Goal: Transaction & Acquisition: Book appointment/travel/reservation

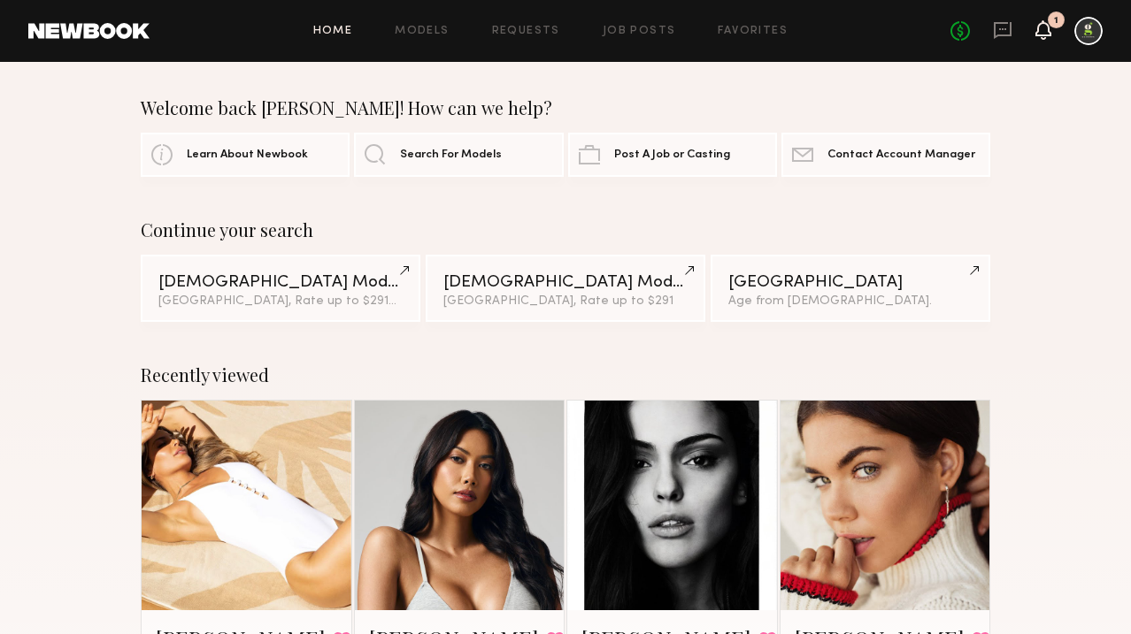
click at [1038, 27] on icon at bounding box center [1043, 29] width 14 height 12
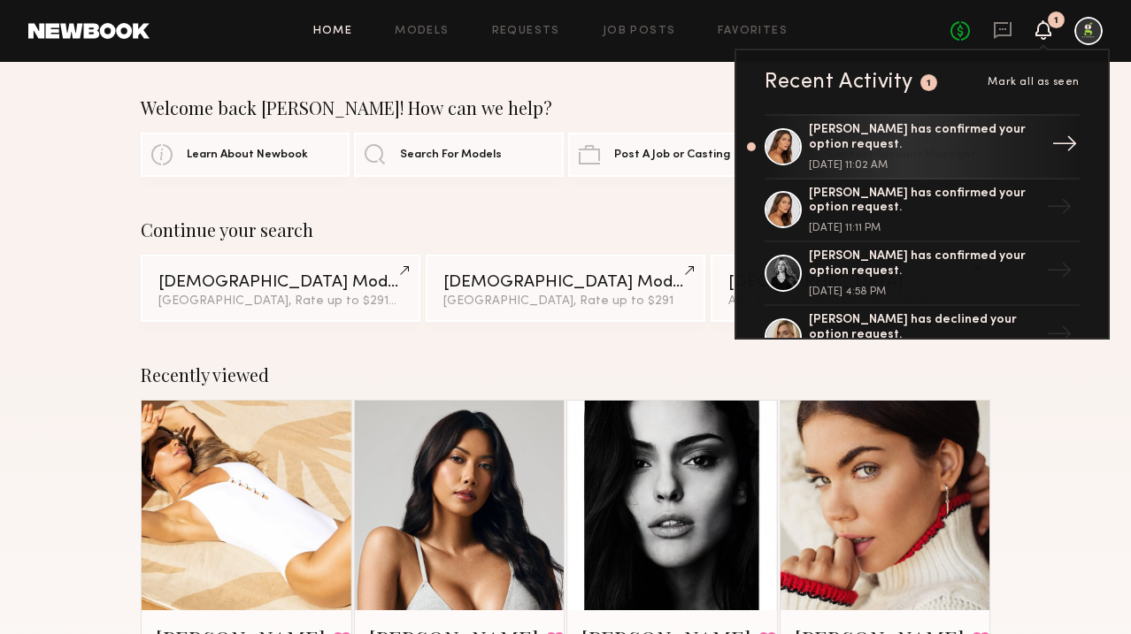
click at [960, 139] on div "Carly S. has confirmed your option request." at bounding box center [924, 138] width 230 height 30
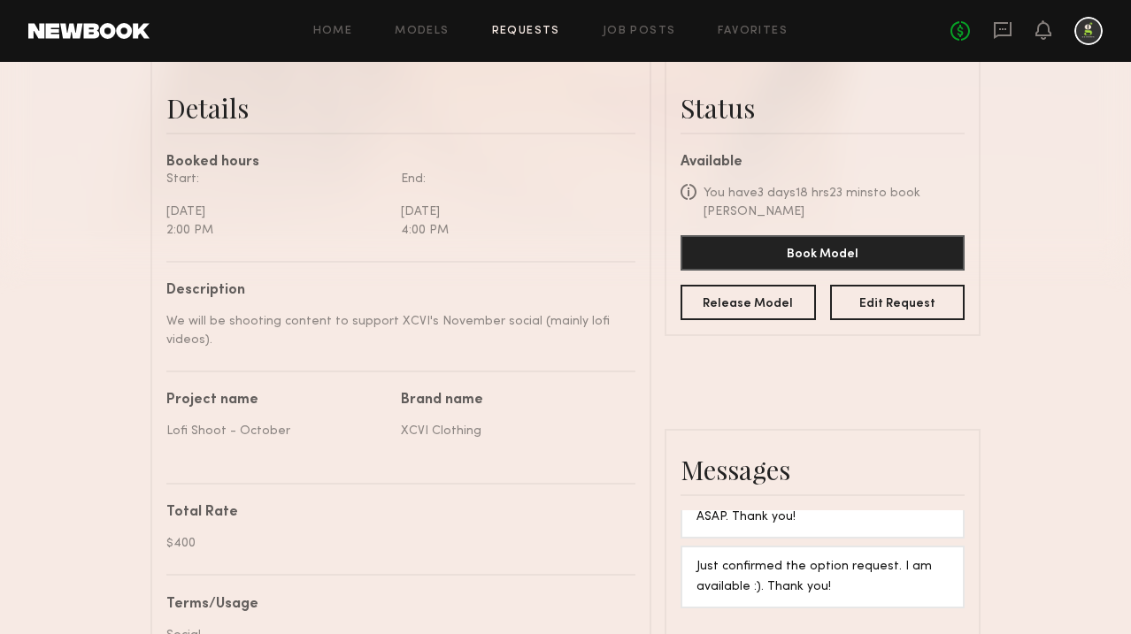
scroll to position [485, 0]
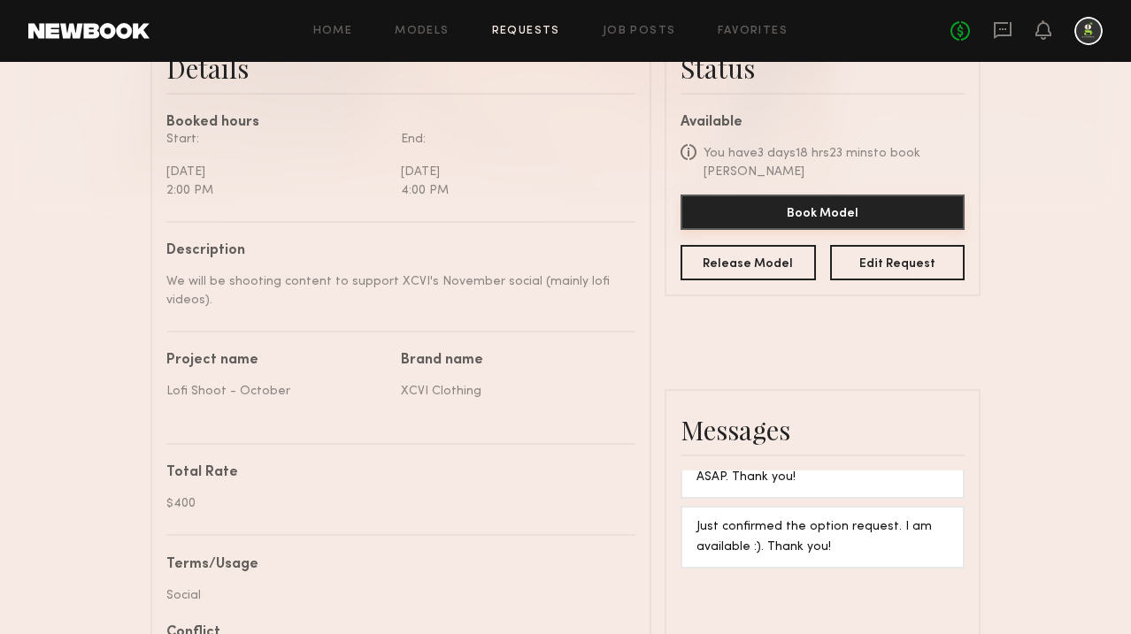
click at [868, 195] on button "Book Model" at bounding box center [822, 212] width 284 height 35
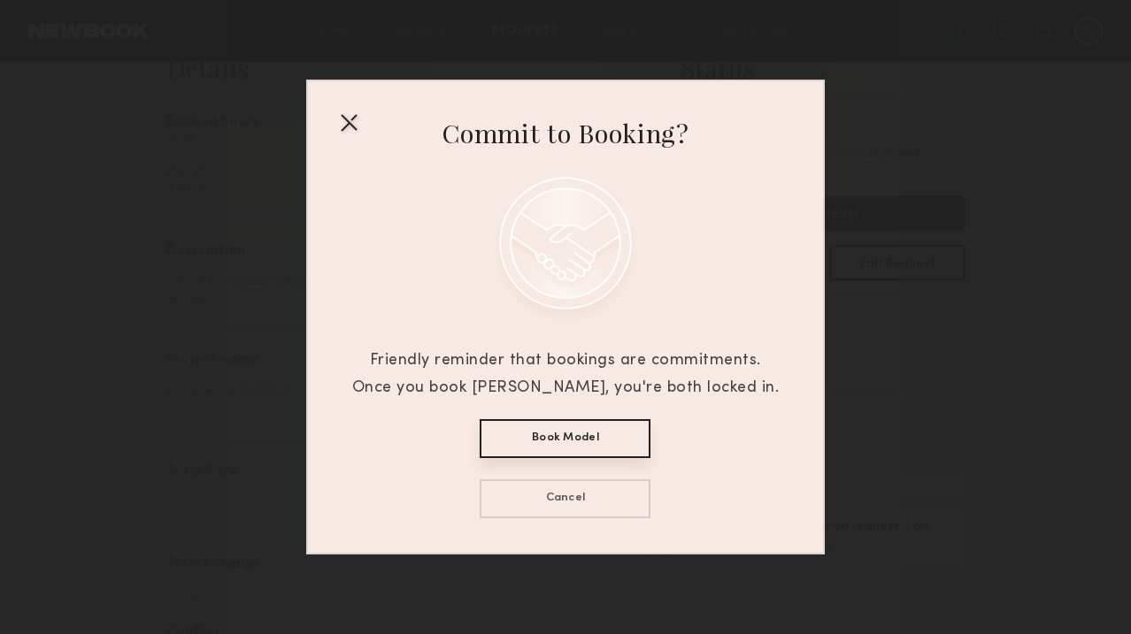
click at [621, 411] on div "Commit to Booking? Friendly reminder that bookings are commitments. Once you bo…" at bounding box center [565, 317] width 427 height 473
click at [621, 427] on button "Book Model" at bounding box center [565, 438] width 171 height 39
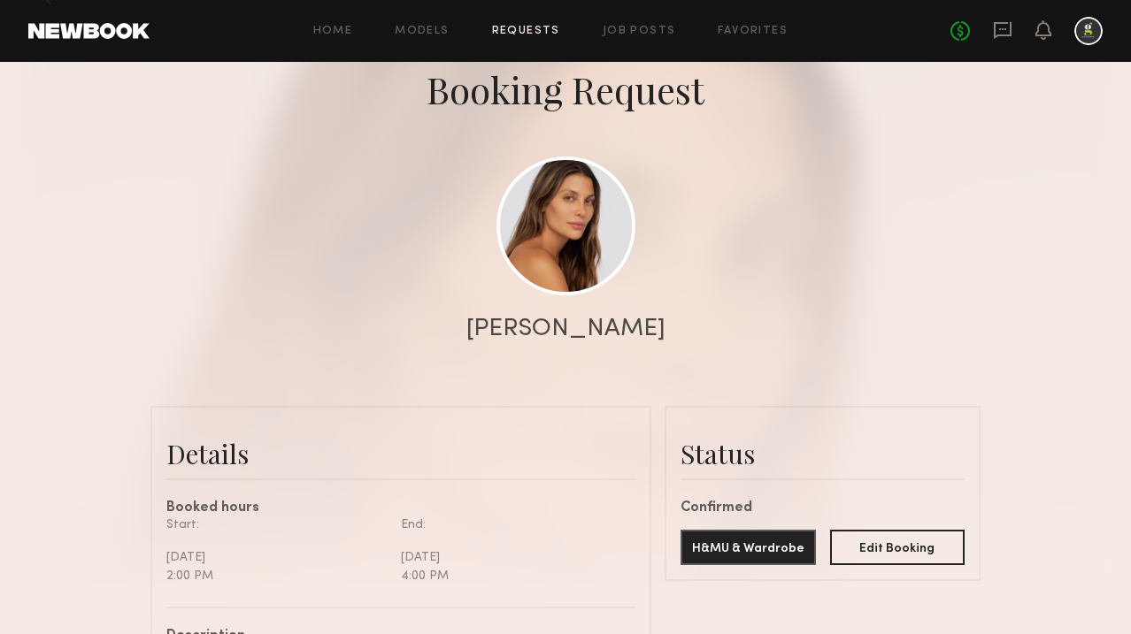
scroll to position [0, 0]
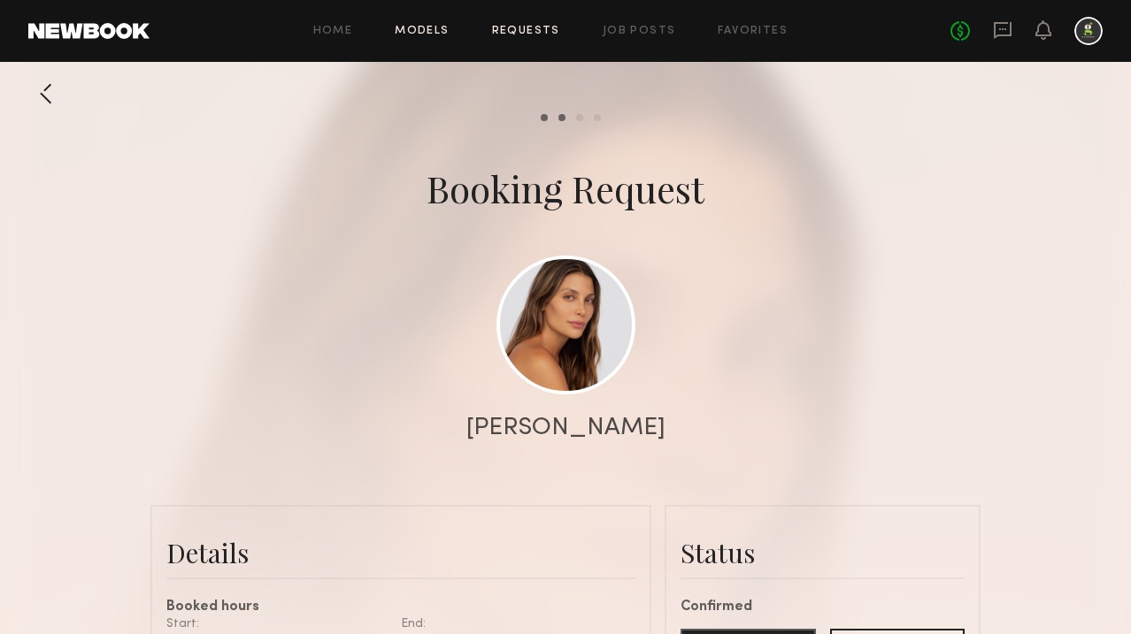
click at [408, 32] on link "Models" at bounding box center [422, 32] width 54 height 12
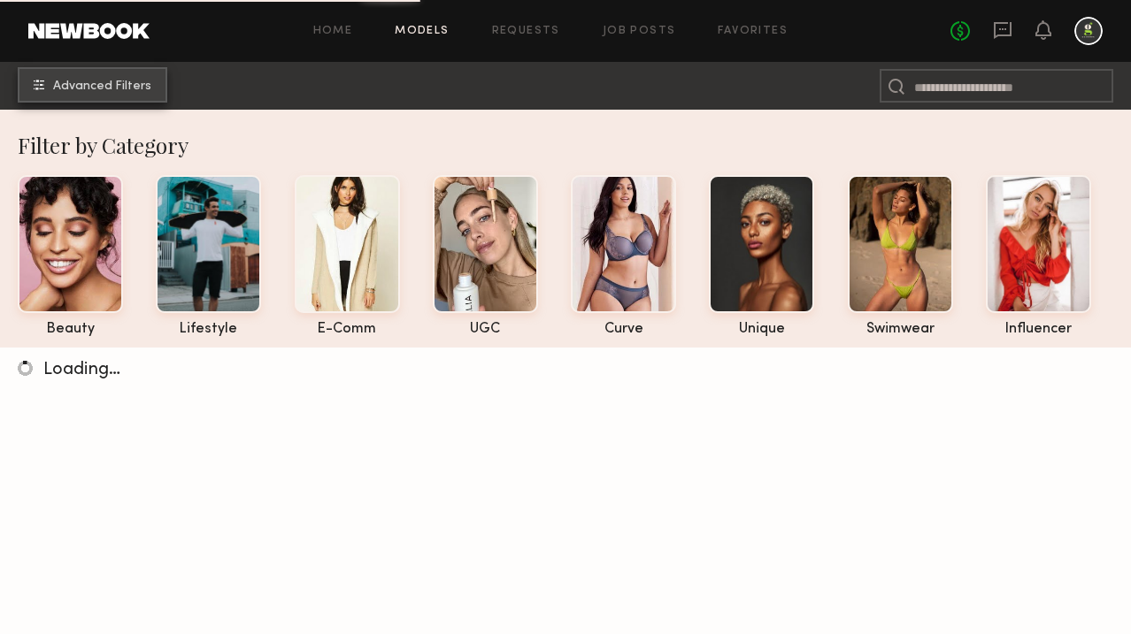
click at [146, 86] on span "Advanced Filters" at bounding box center [102, 87] width 98 height 12
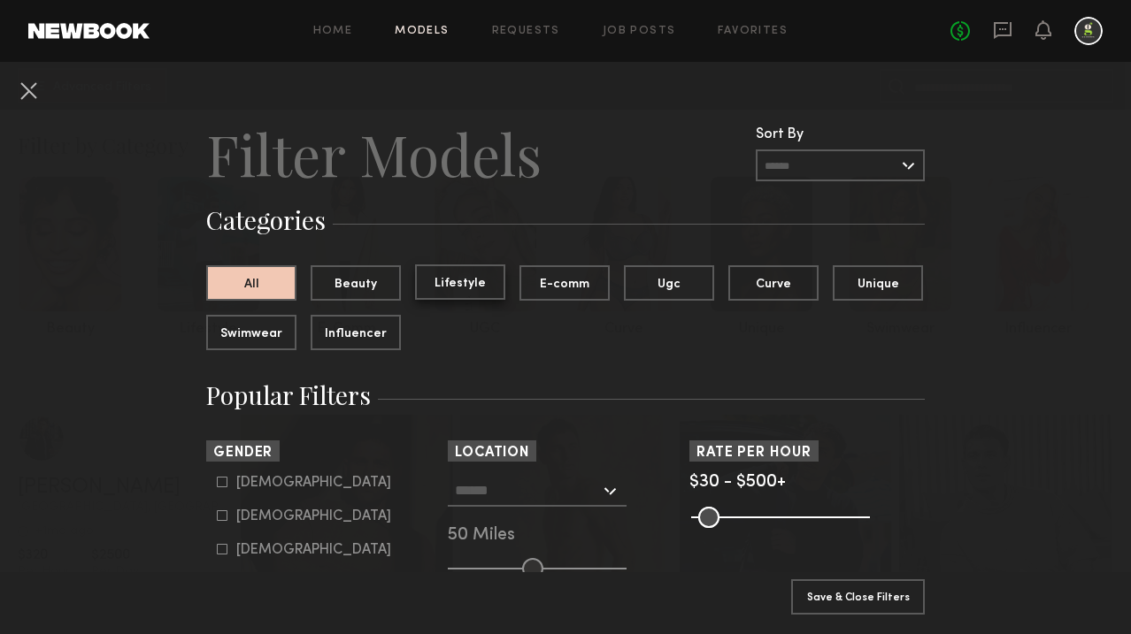
click at [465, 285] on button "Lifestyle" at bounding box center [460, 282] width 90 height 35
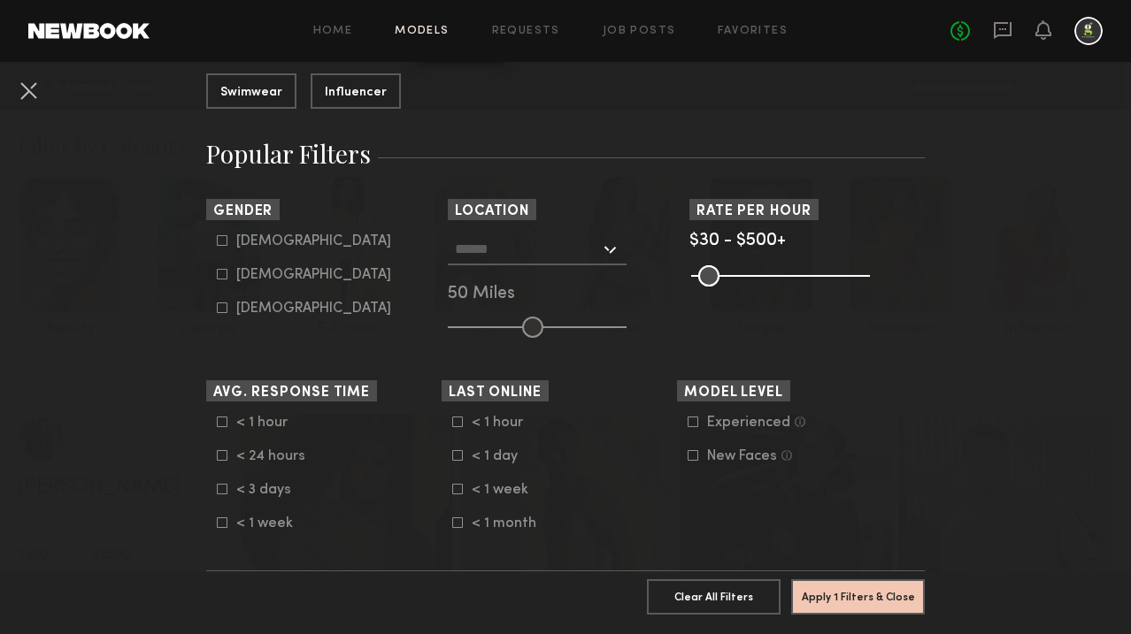
scroll to position [242, 0]
click at [220, 242] on icon at bounding box center [222, 239] width 11 height 11
type input "*"
click at [553, 251] on input "text" at bounding box center [527, 248] width 145 height 30
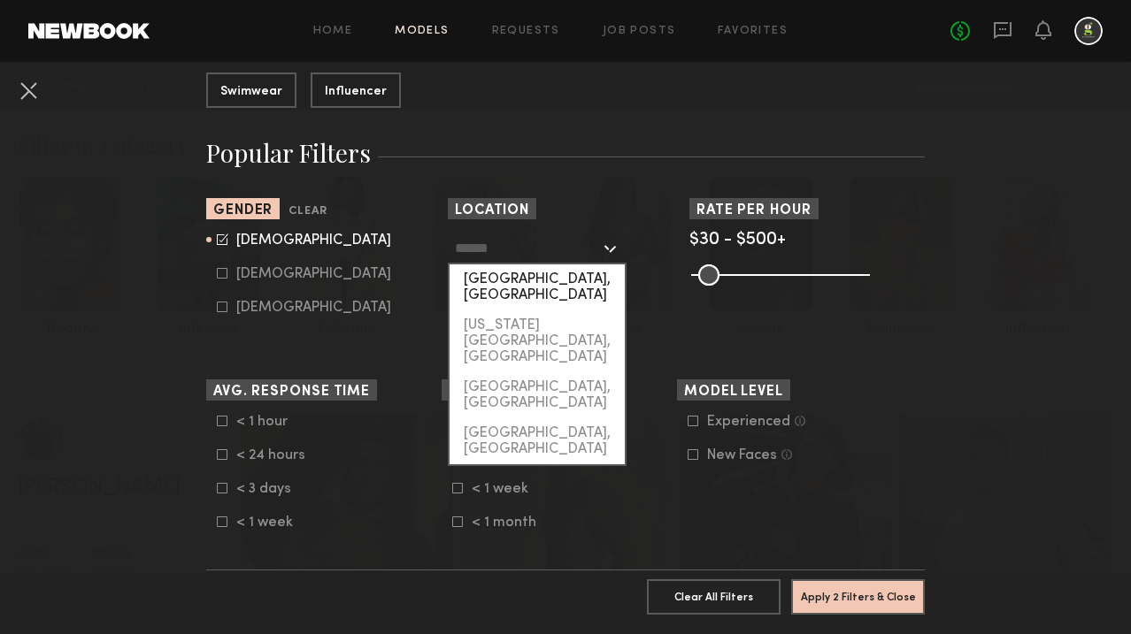
click at [550, 278] on div "[GEOGRAPHIC_DATA], [GEOGRAPHIC_DATA]" at bounding box center [537, 288] width 175 height 46
type input "**********"
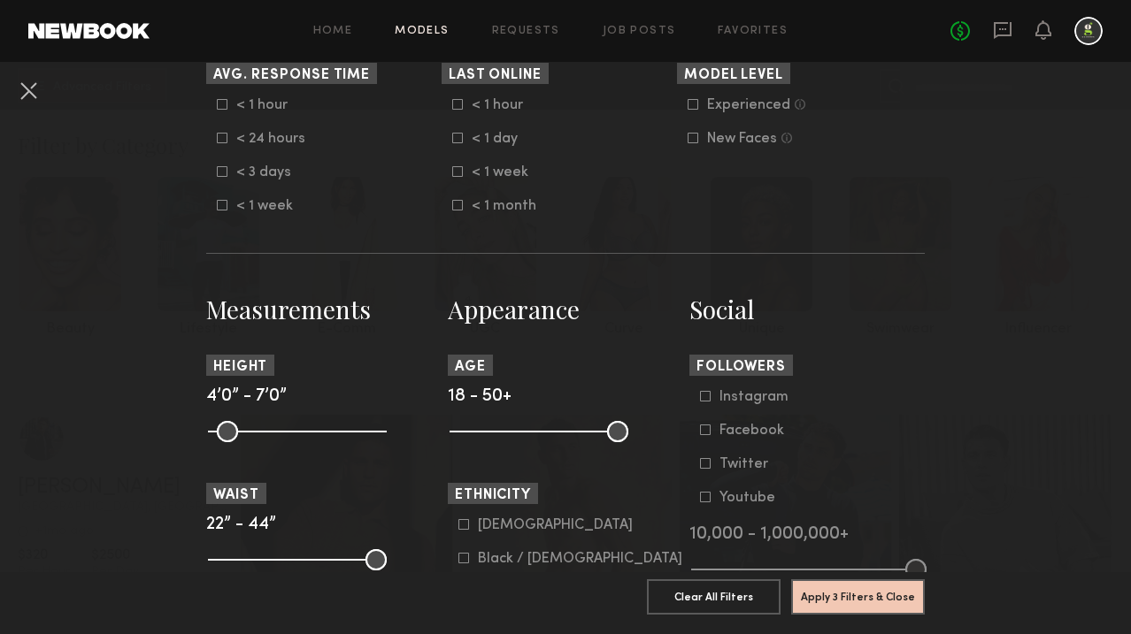
scroll to position [714, 0]
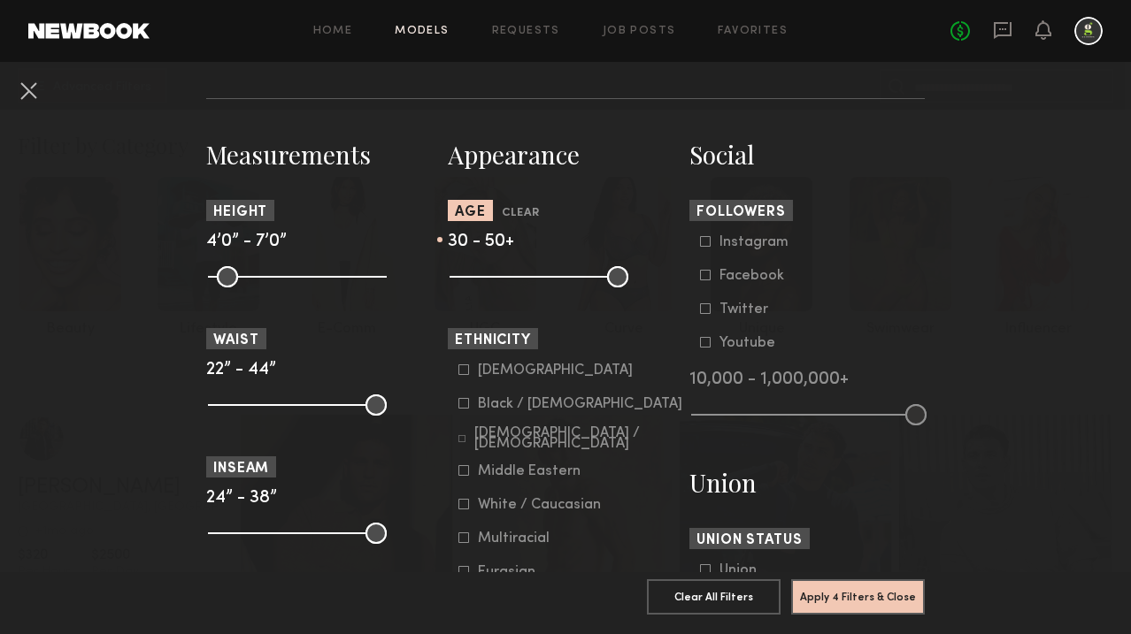
drag, startPoint x: 460, startPoint y: 279, endPoint x: 519, endPoint y: 285, distance: 58.7
type input "**"
click at [519, 285] on input "range" at bounding box center [539, 276] width 179 height 21
drag, startPoint x: 619, startPoint y: 280, endPoint x: 587, endPoint y: 280, distance: 32.7
type input "**"
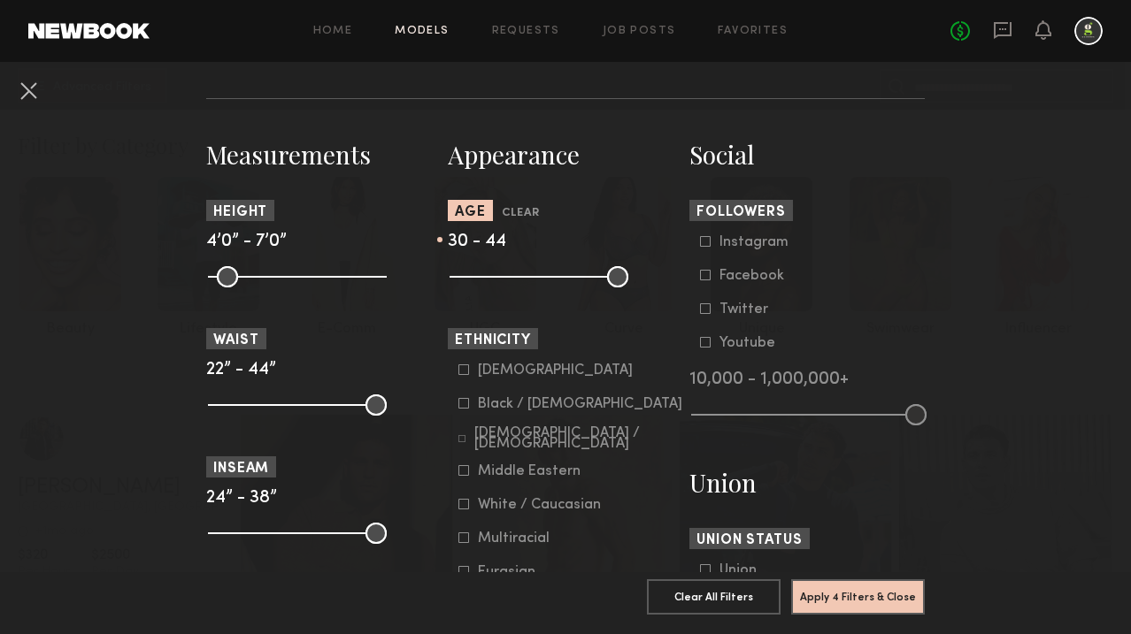
click at [587, 280] on input "range" at bounding box center [539, 276] width 179 height 21
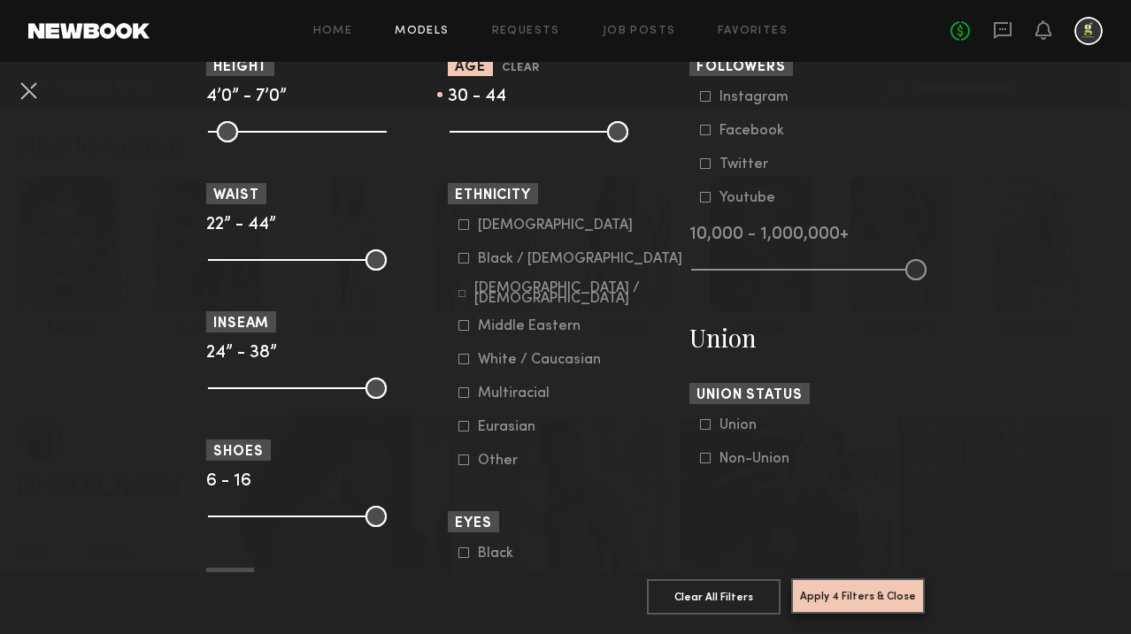
click at [849, 595] on button "Apply 4 Filters & Close" at bounding box center [858, 596] width 134 height 35
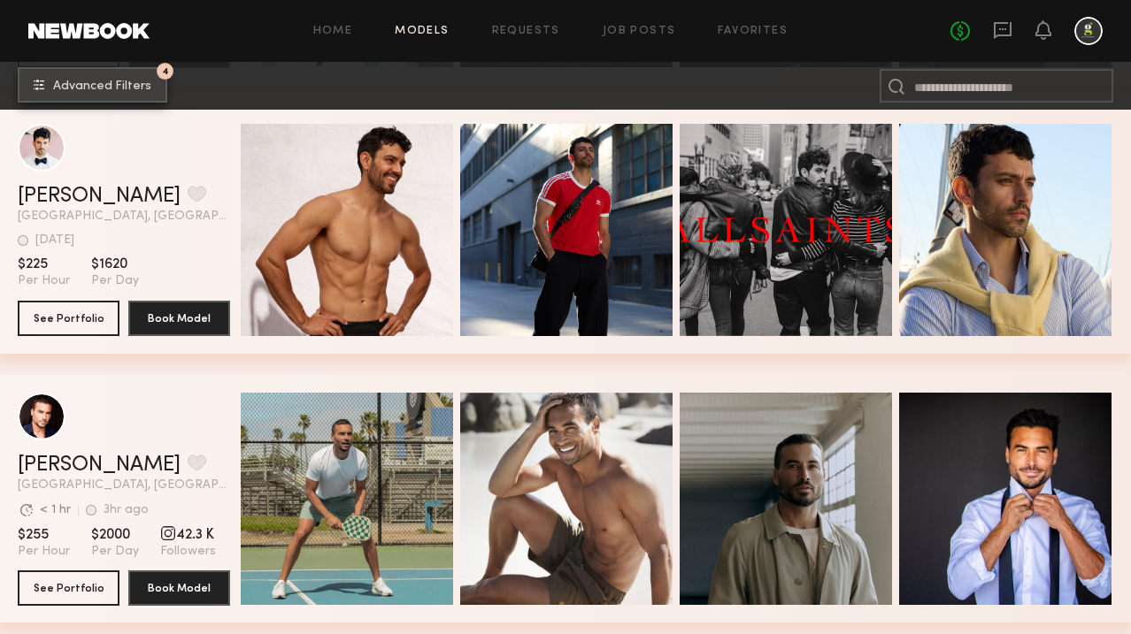
scroll to position [3229, 0]
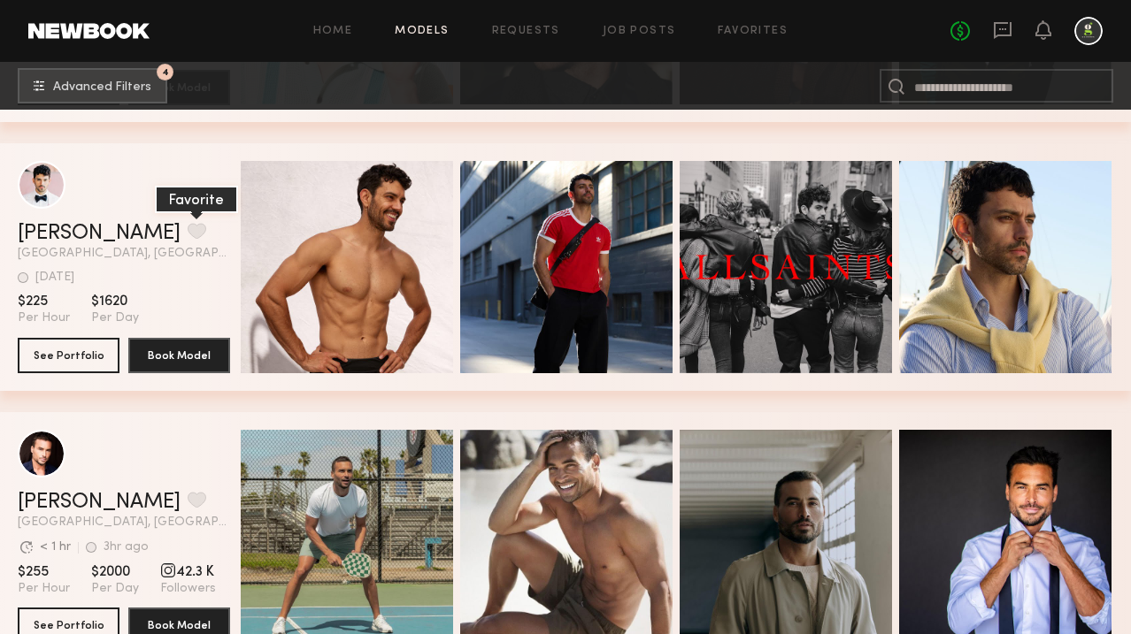
click at [188, 234] on button "grid" at bounding box center [197, 231] width 19 height 16
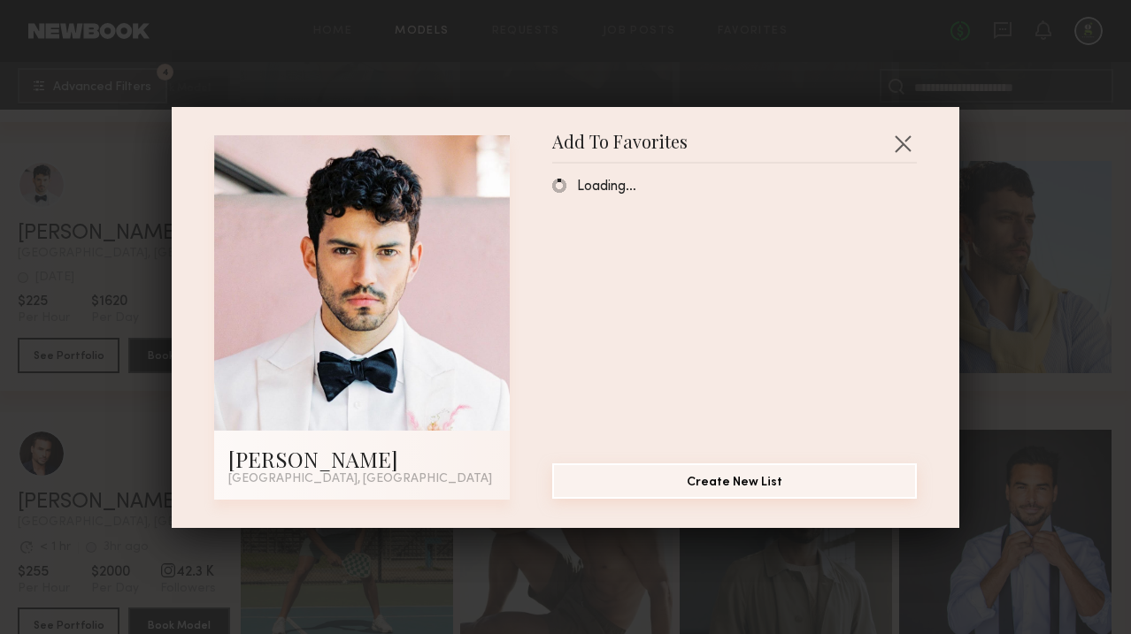
click at [778, 486] on button "Create New List" at bounding box center [734, 481] width 365 height 35
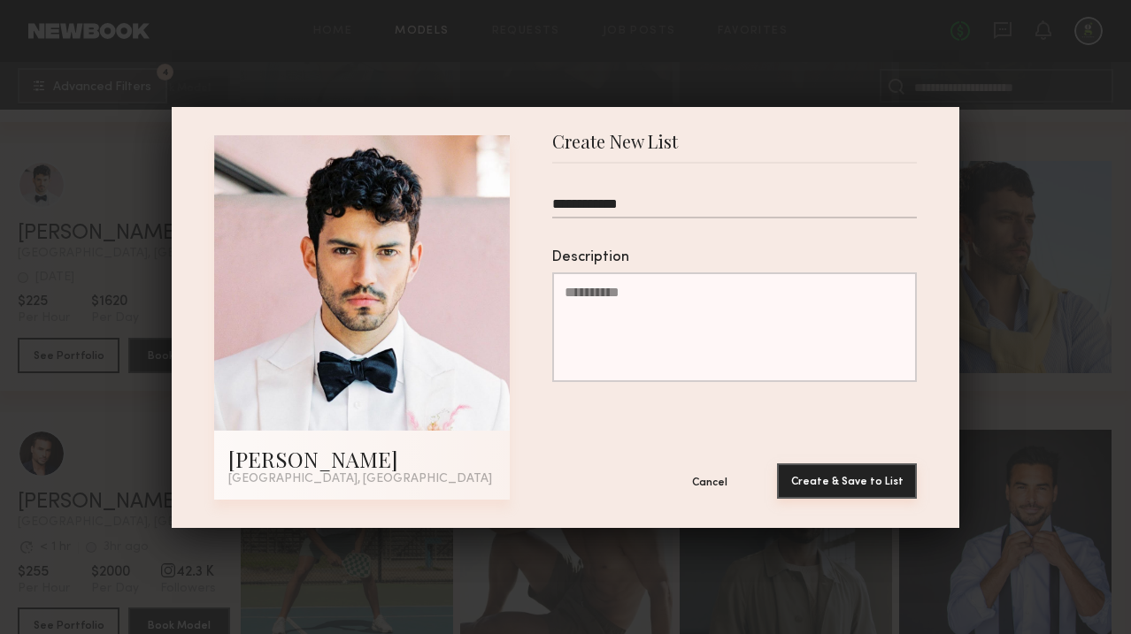
type input "**********"
click at [817, 482] on button "Create & Save to List" at bounding box center [847, 481] width 140 height 35
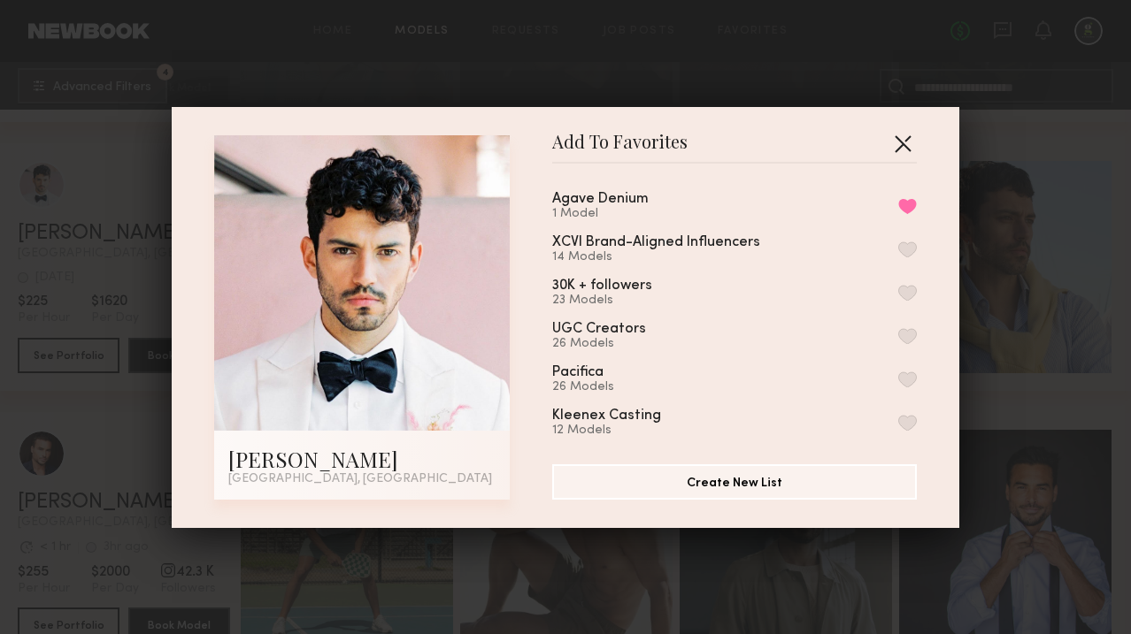
click at [899, 142] on button "button" at bounding box center [902, 143] width 28 height 28
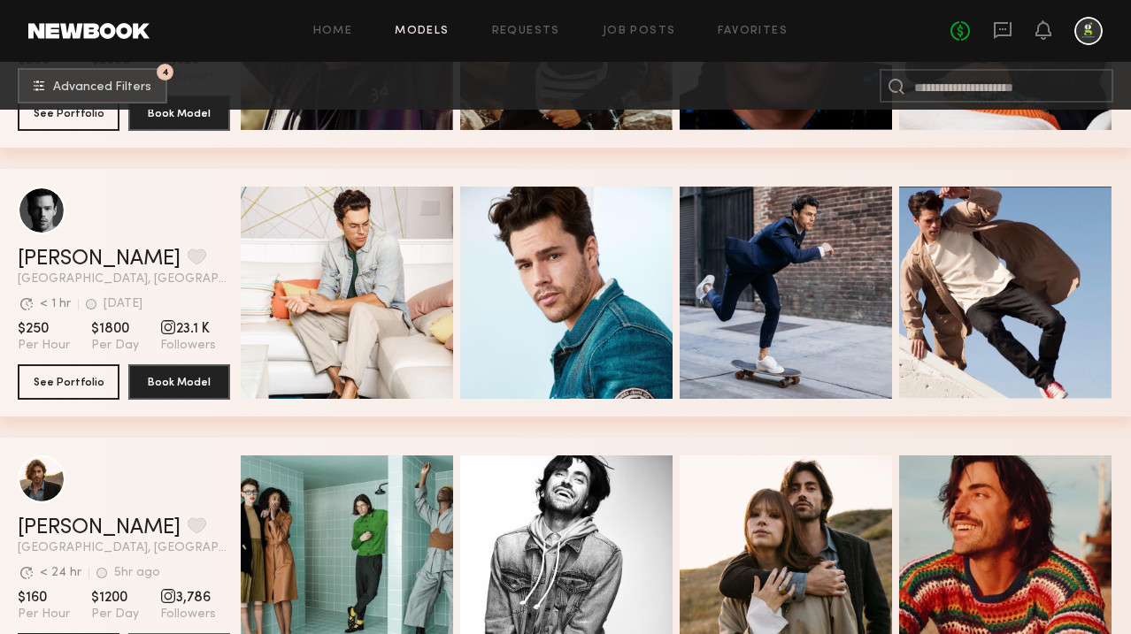
scroll to position [4281, 0]
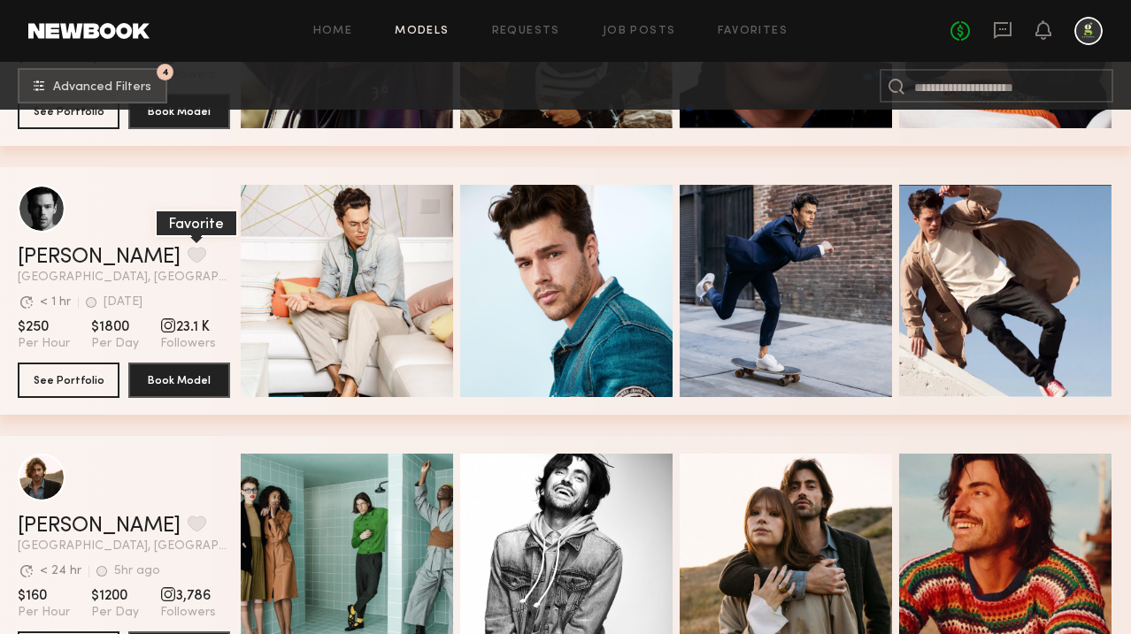
click at [188, 250] on button "grid" at bounding box center [197, 255] width 19 height 16
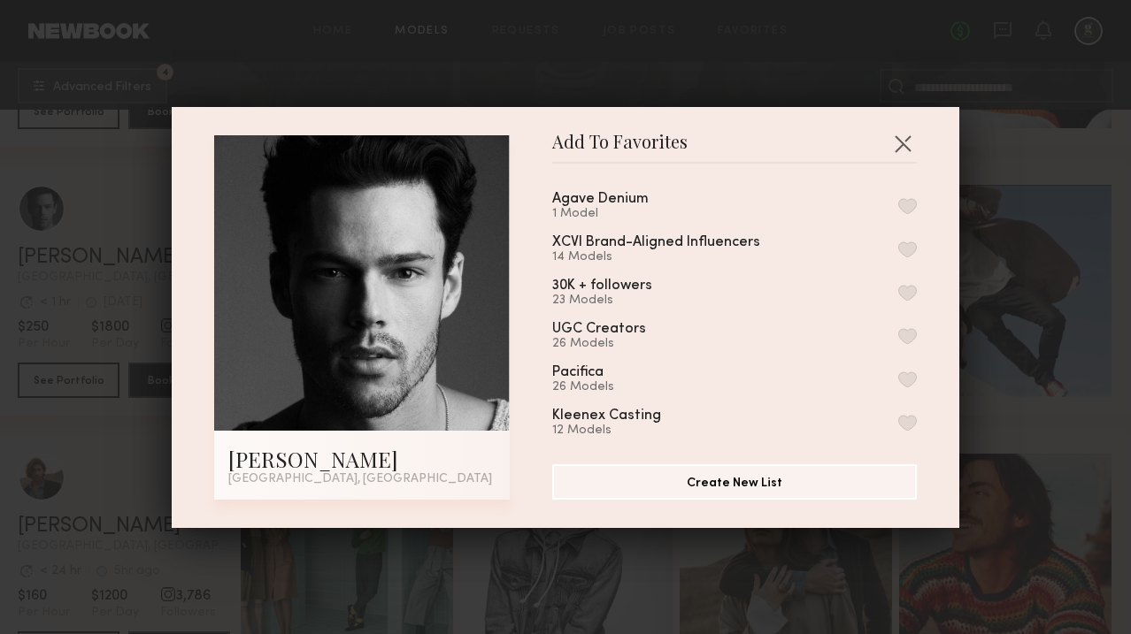
click at [910, 204] on button "button" at bounding box center [907, 206] width 19 height 16
click at [907, 142] on button "button" at bounding box center [902, 143] width 28 height 28
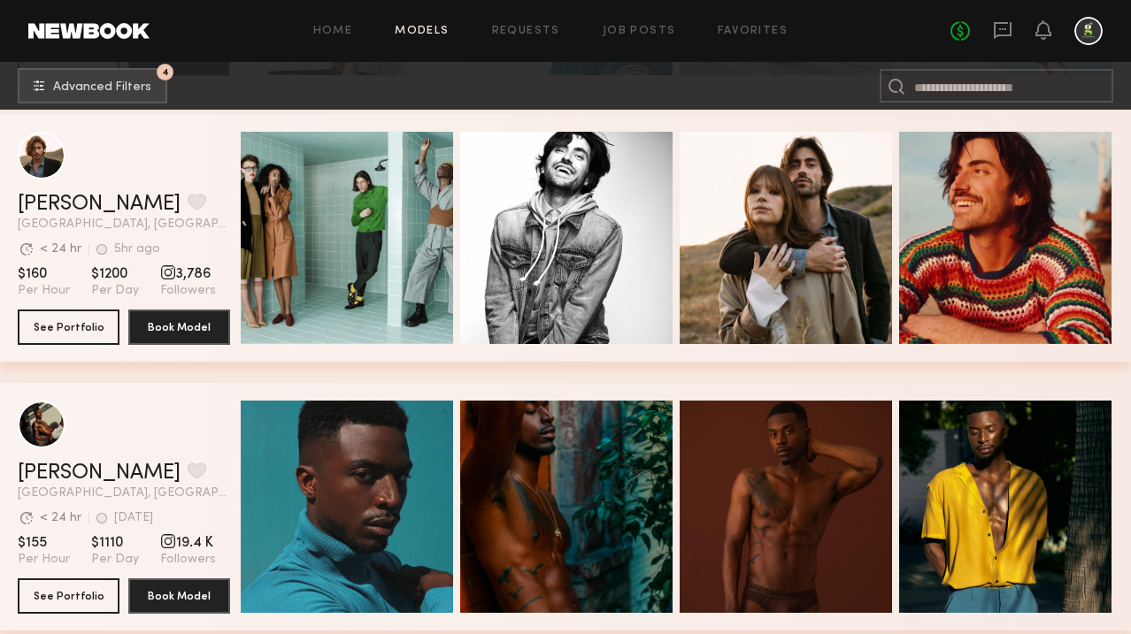
scroll to position [4891, 0]
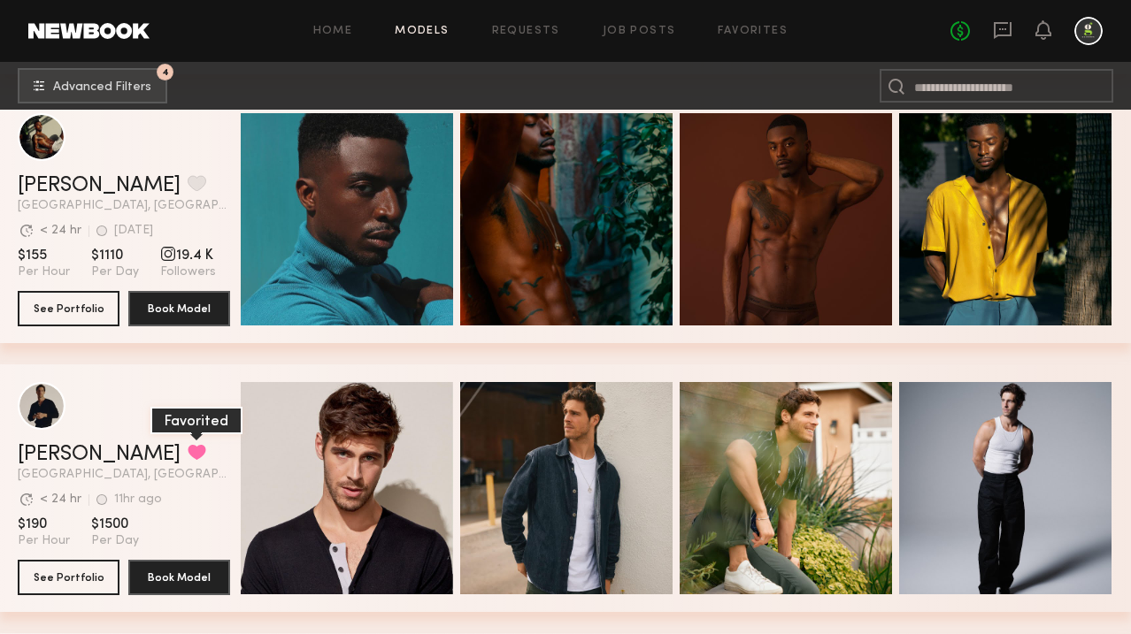
click at [188, 452] on button "grid" at bounding box center [197, 452] width 19 height 16
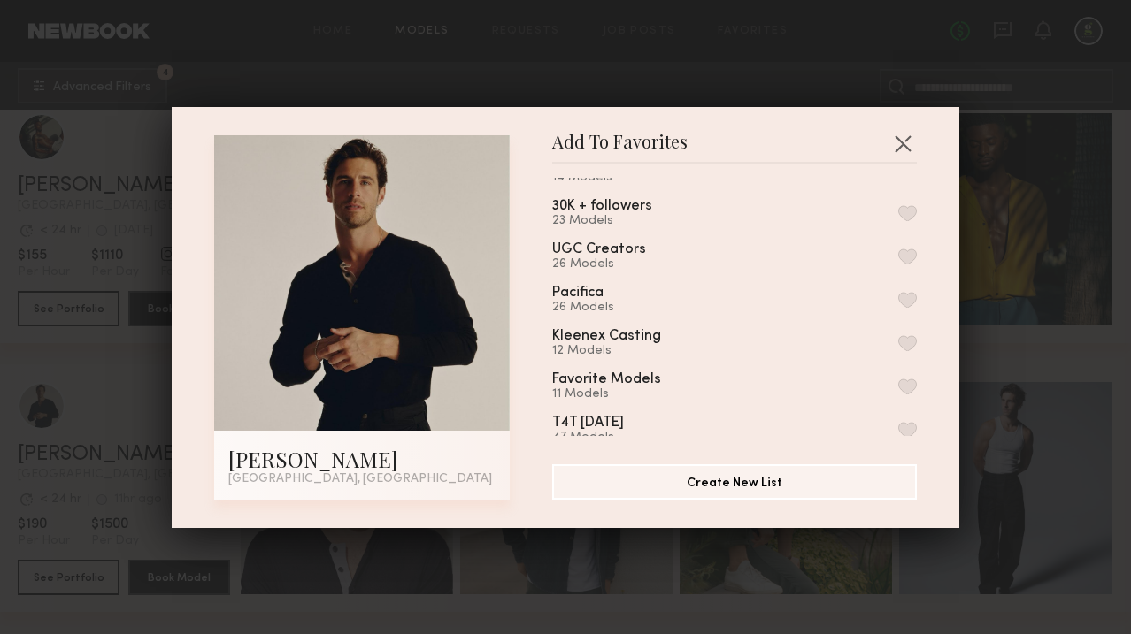
scroll to position [0, 0]
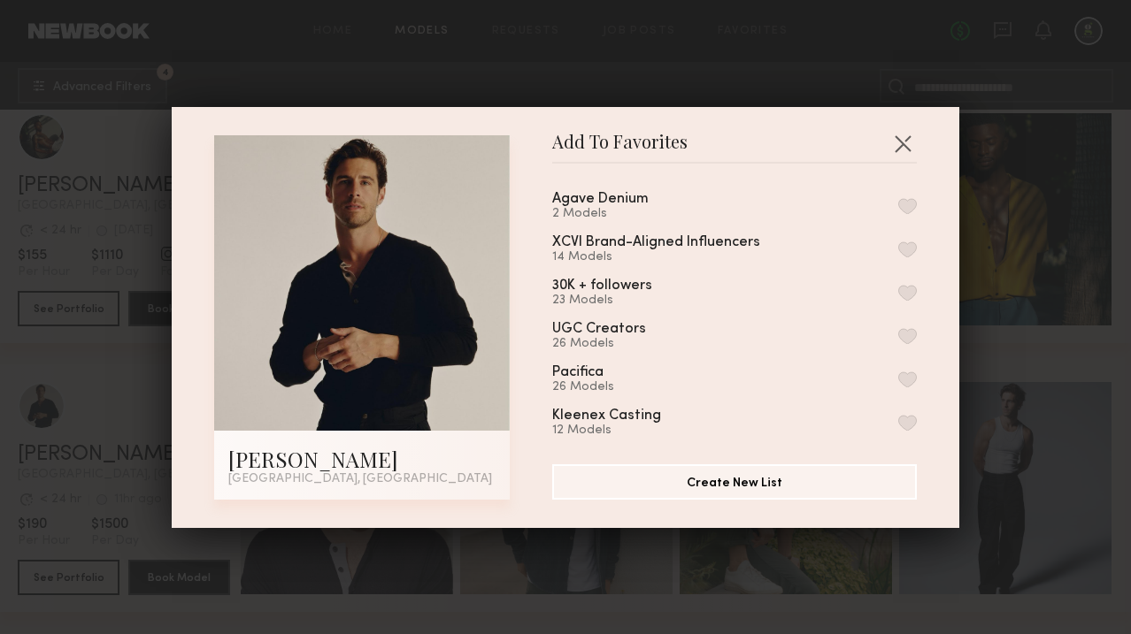
click at [903, 201] on button "button" at bounding box center [907, 206] width 19 height 16
click at [900, 149] on button "button" at bounding box center [902, 143] width 28 height 28
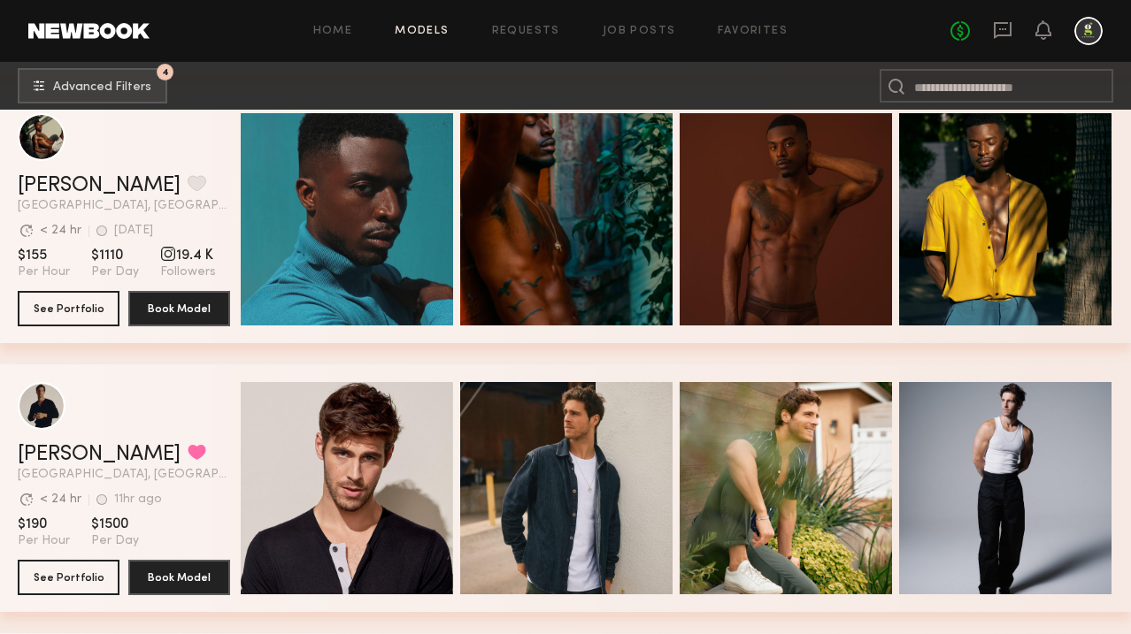
click at [1081, 35] on div at bounding box center [1088, 31] width 28 height 28
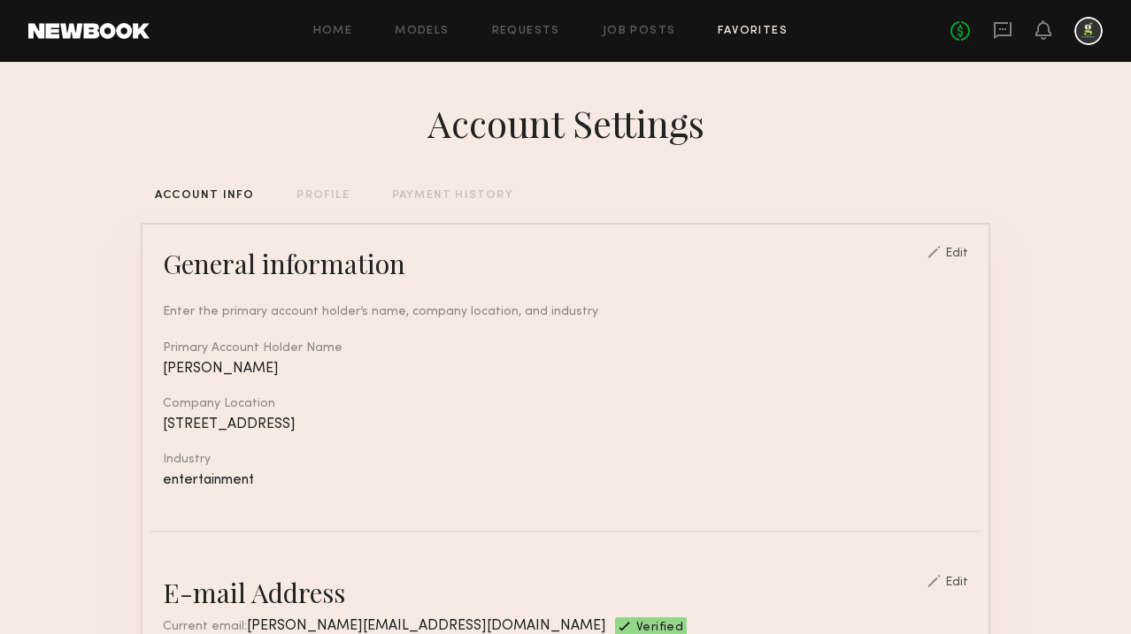
click at [718, 36] on link "Favorites" at bounding box center [753, 32] width 70 height 12
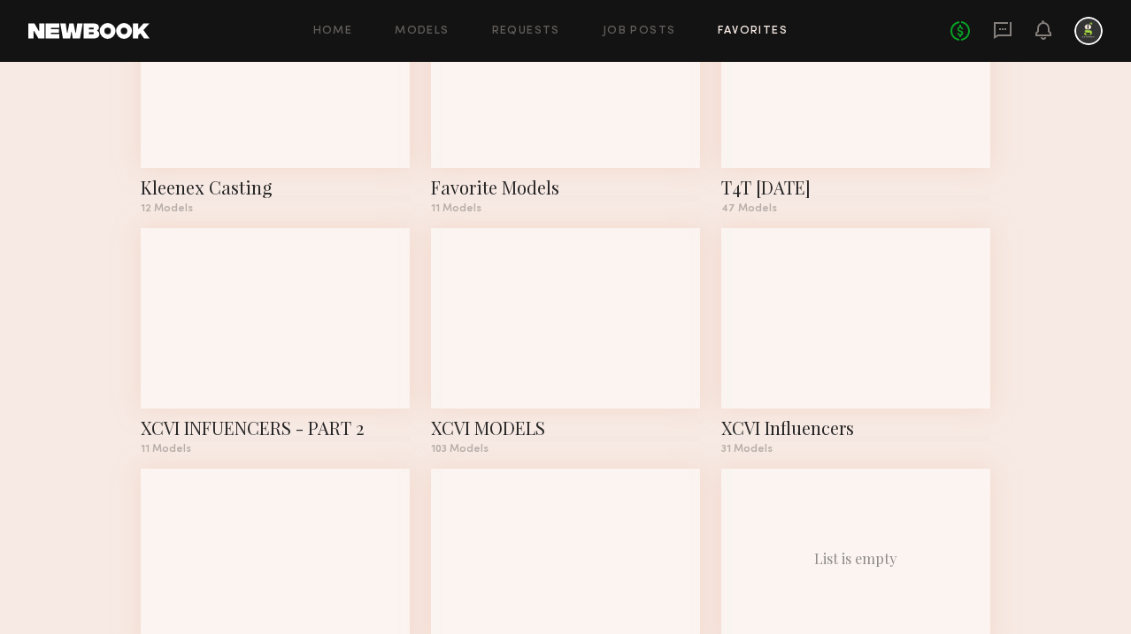
scroll to position [764, 0]
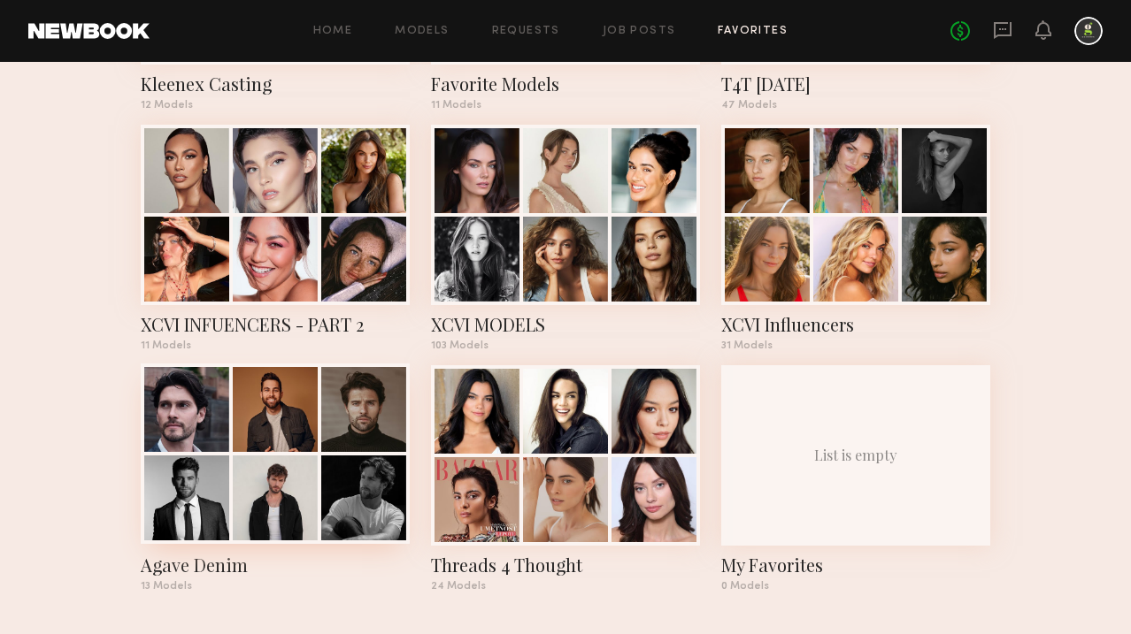
click at [242, 479] on div at bounding box center [275, 498] width 85 height 85
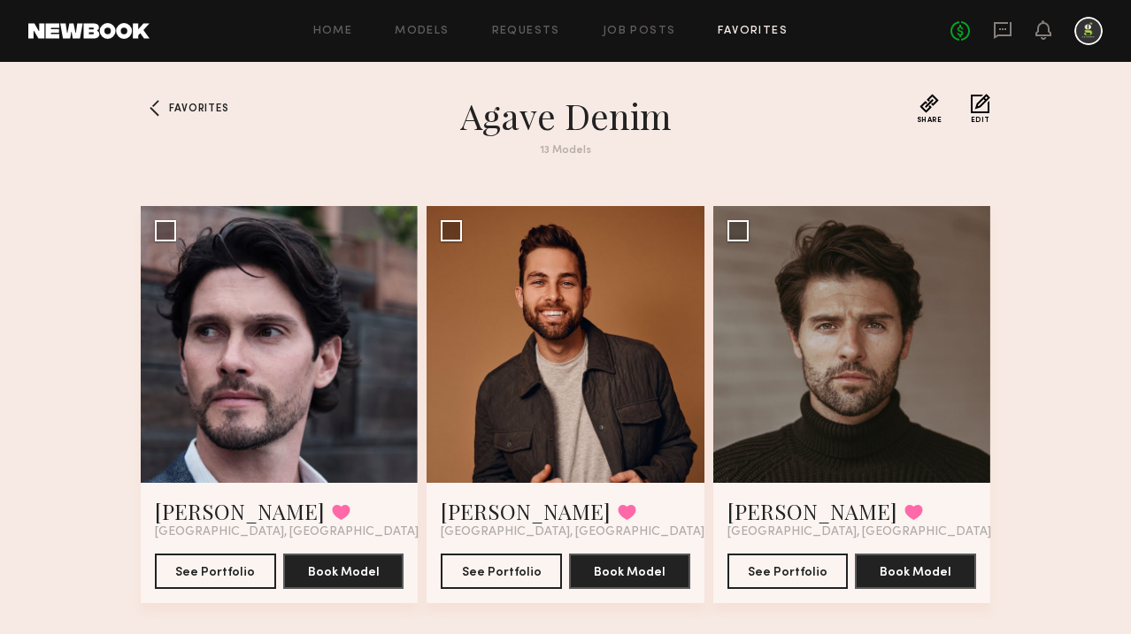
click at [740, 33] on link "Favorites" at bounding box center [753, 32] width 70 height 12
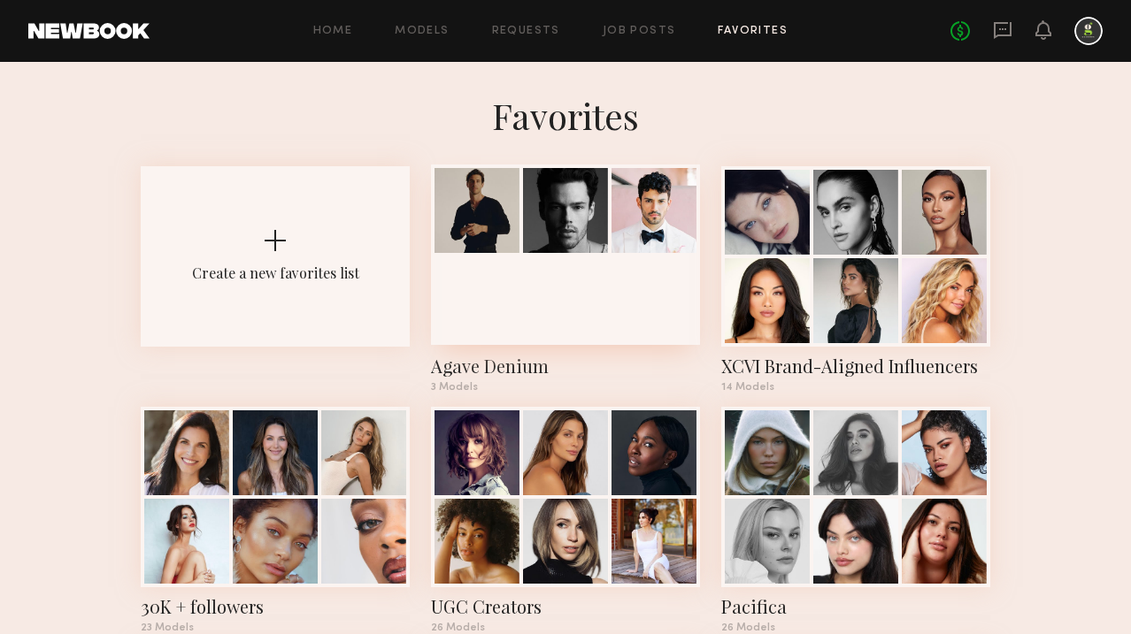
click at [551, 291] on div at bounding box center [565, 255] width 269 height 181
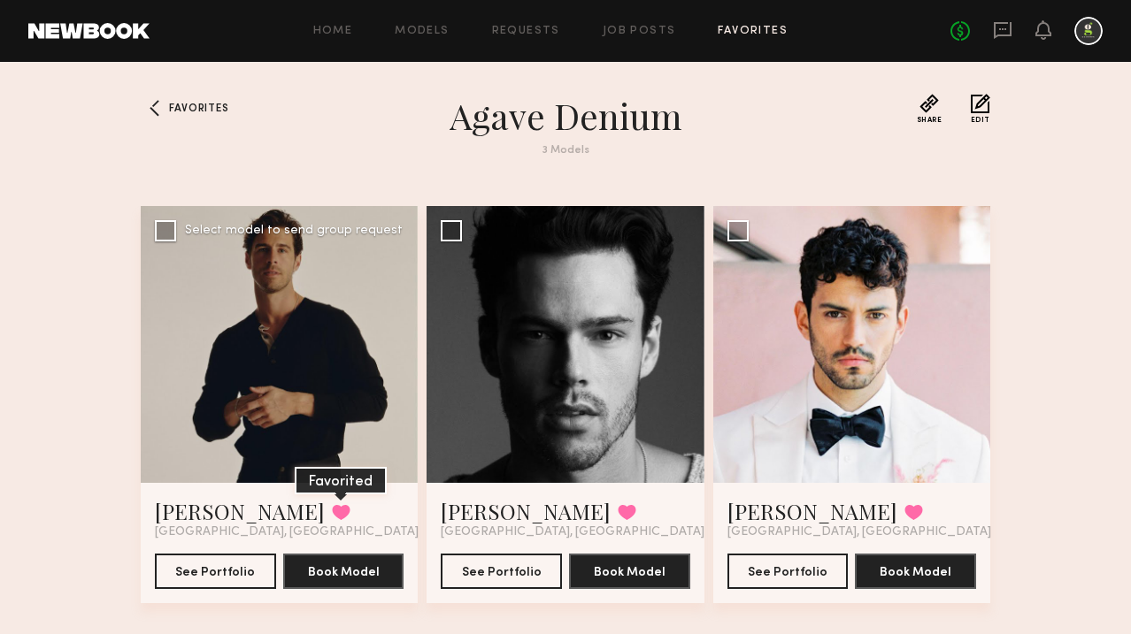
click at [332, 511] on button at bounding box center [341, 512] width 19 height 16
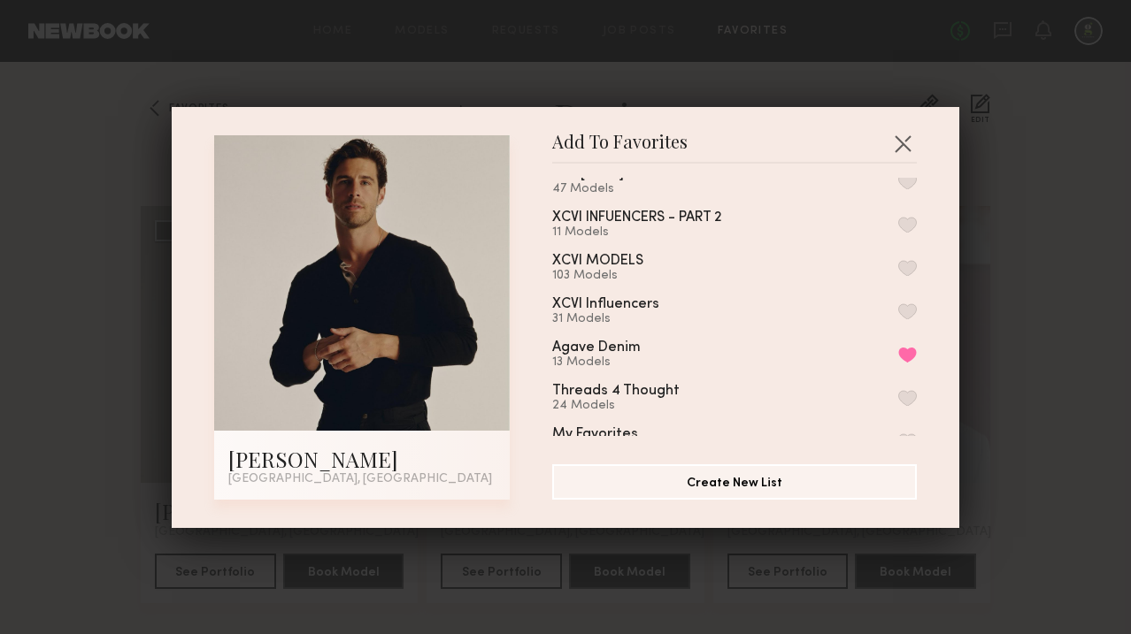
scroll to position [350, 0]
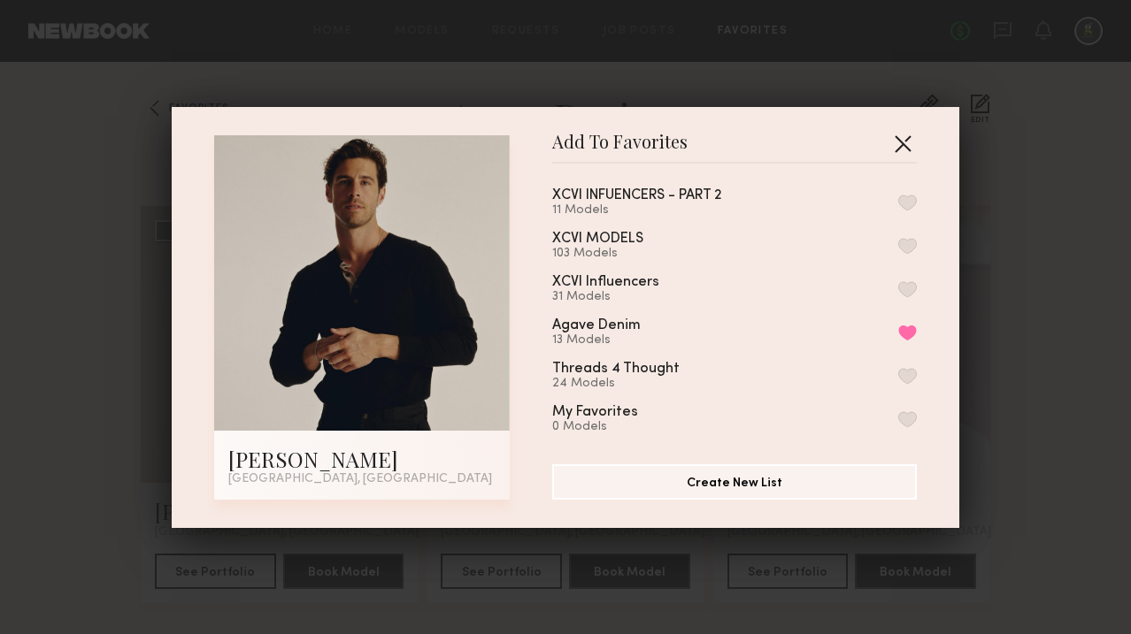
click at [900, 147] on button "button" at bounding box center [902, 143] width 28 height 28
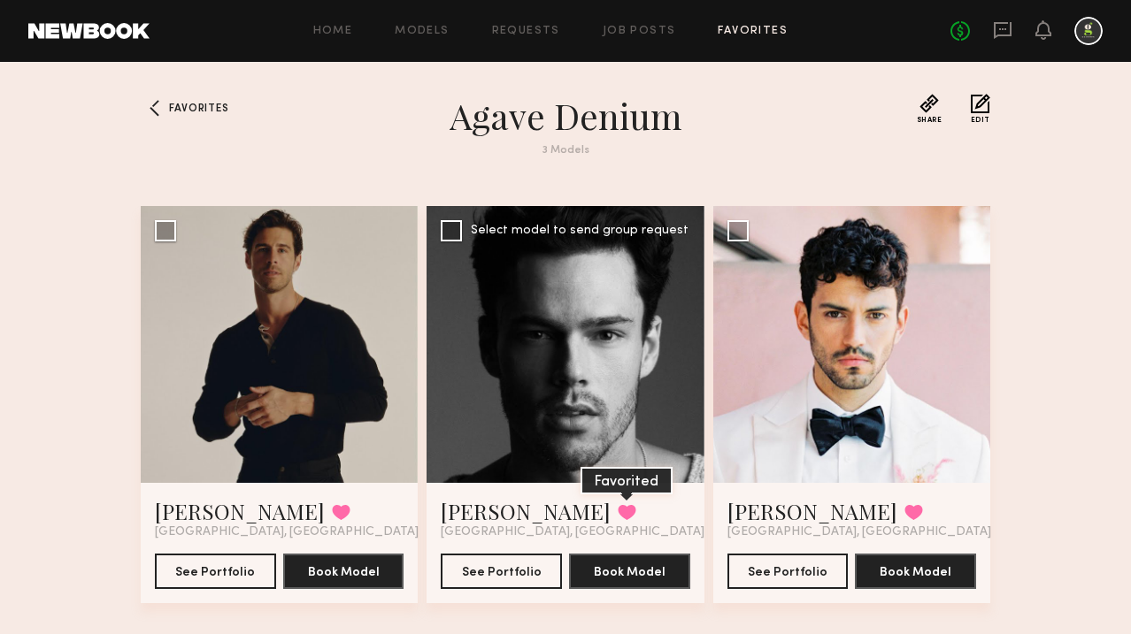
click at [618, 511] on button at bounding box center [627, 512] width 19 height 16
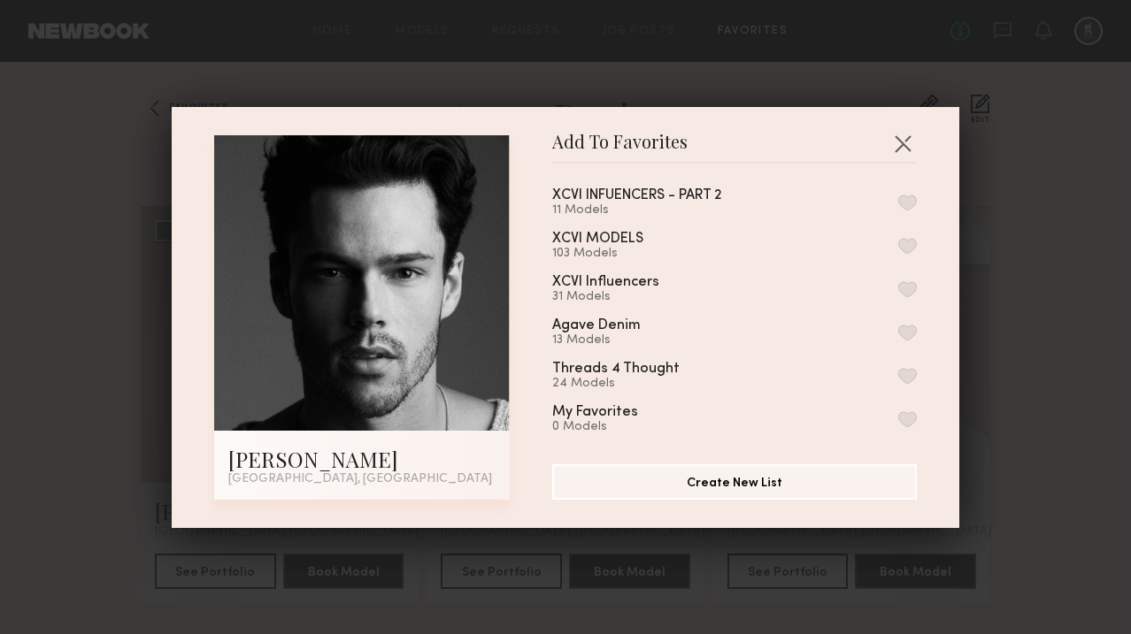
click at [902, 325] on button "button" at bounding box center [907, 333] width 19 height 16
click at [904, 138] on button "button" at bounding box center [902, 143] width 28 height 28
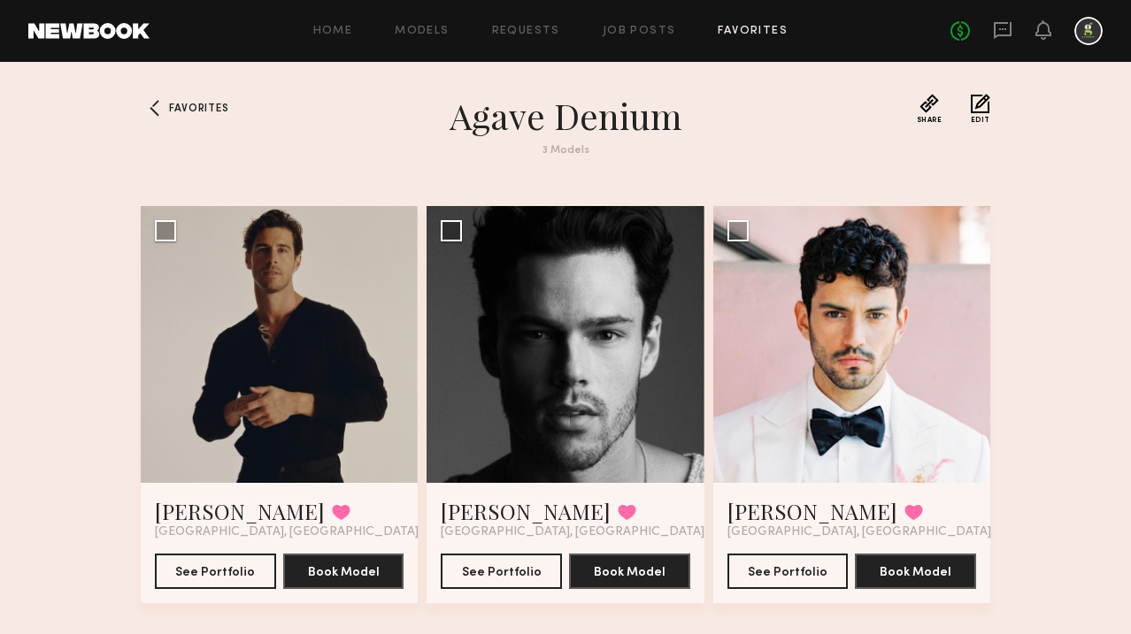
click at [973, 108] on button "Edit" at bounding box center [980, 109] width 19 height 30
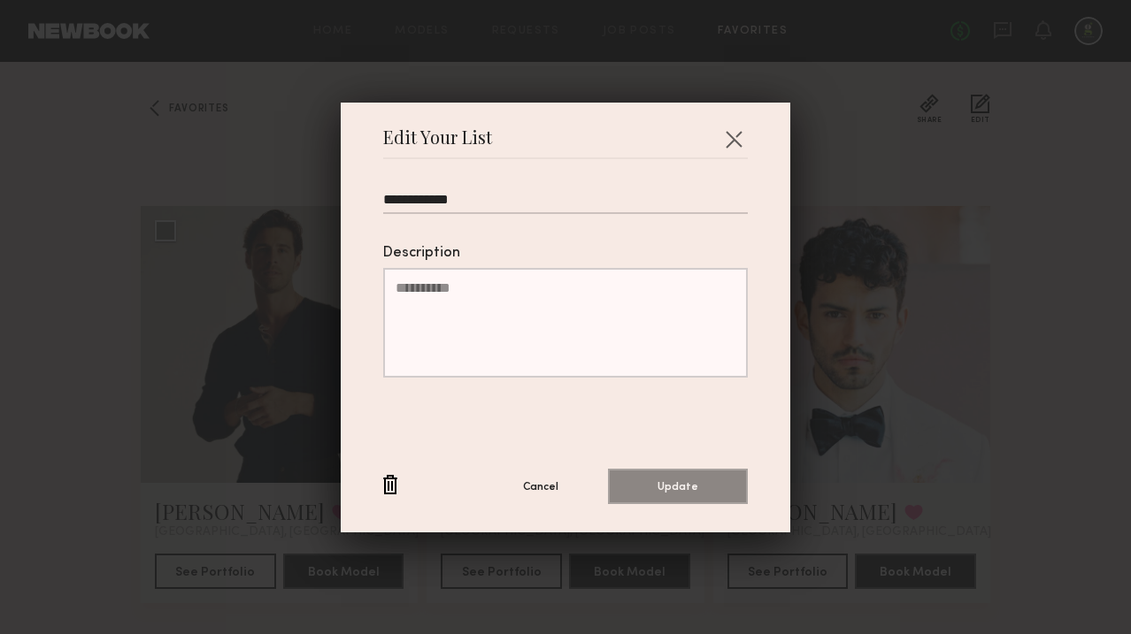
click at [393, 481] on button "button" at bounding box center [390, 486] width 14 height 22
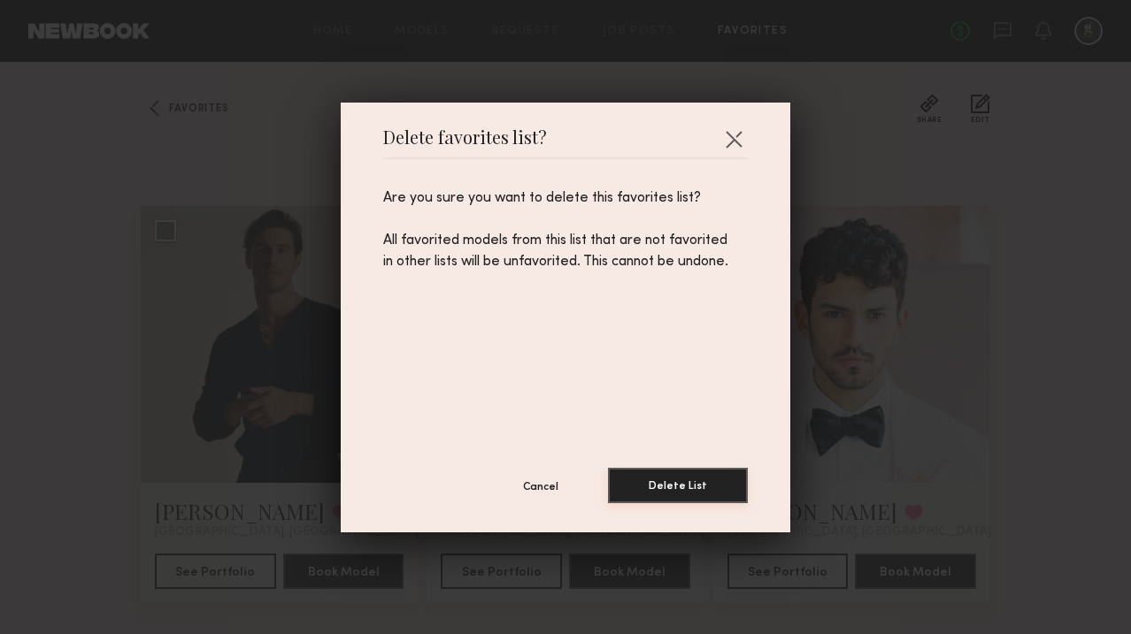
click at [704, 480] on button "Delete List" at bounding box center [678, 485] width 140 height 35
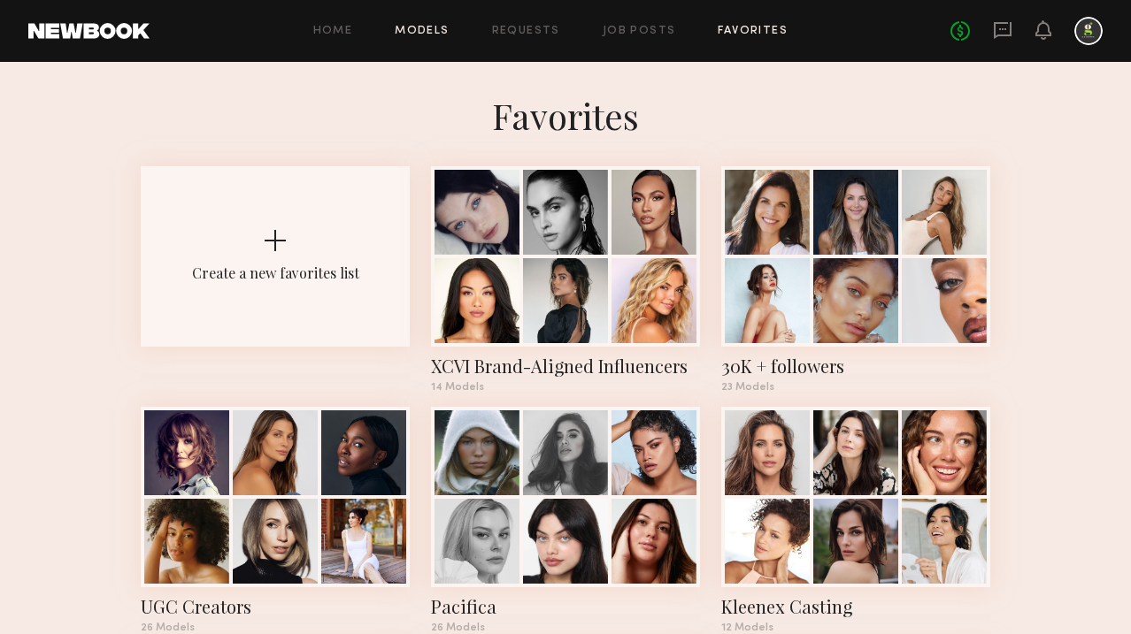
click at [411, 33] on link "Models" at bounding box center [422, 32] width 54 height 12
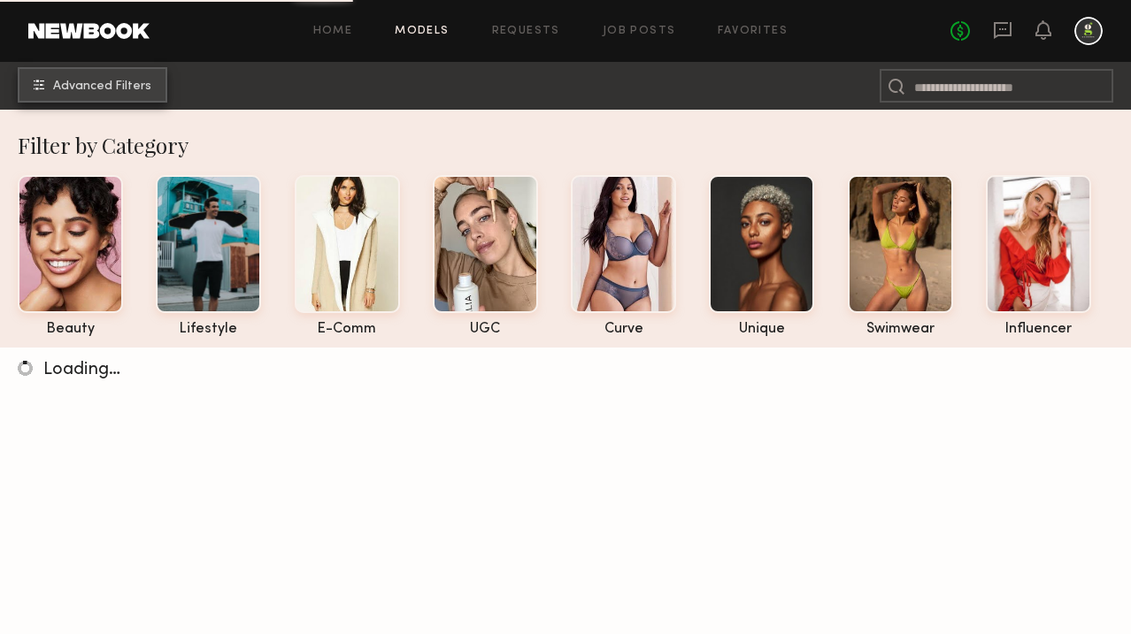
click at [152, 83] on button "Advanced Filters" at bounding box center [93, 84] width 150 height 35
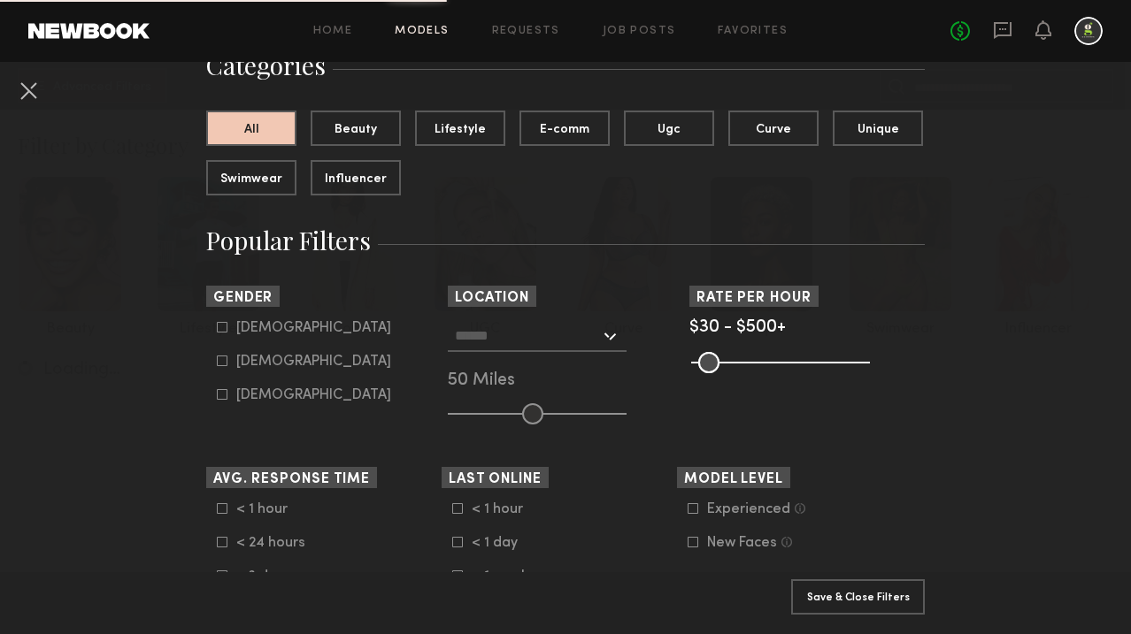
scroll to position [172, 0]
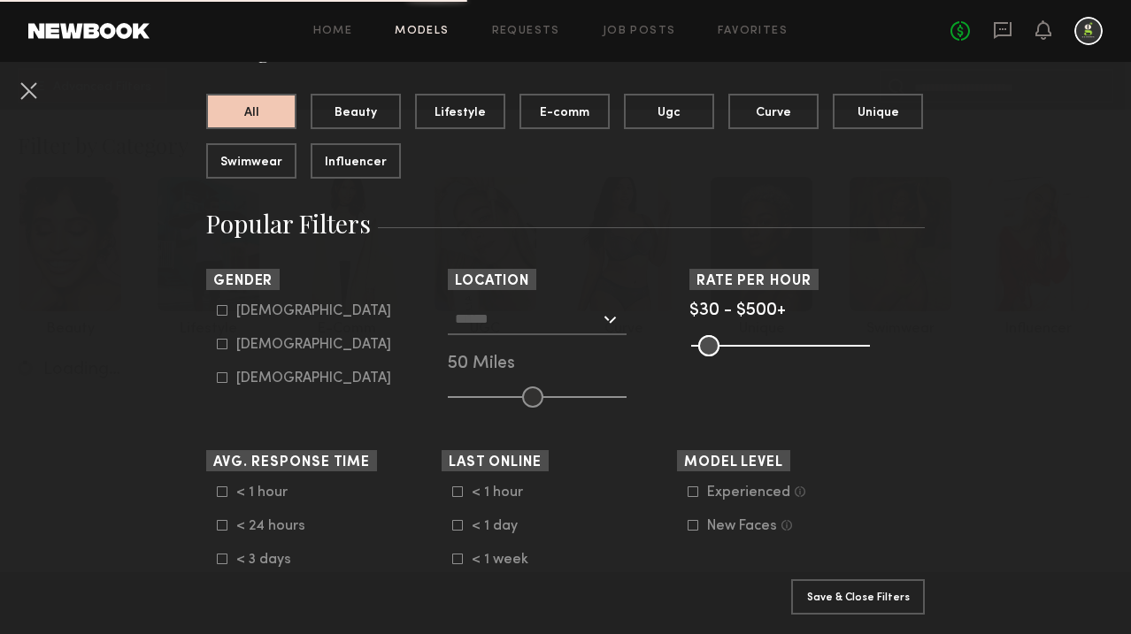
click at [502, 313] on input "text" at bounding box center [527, 319] width 145 height 30
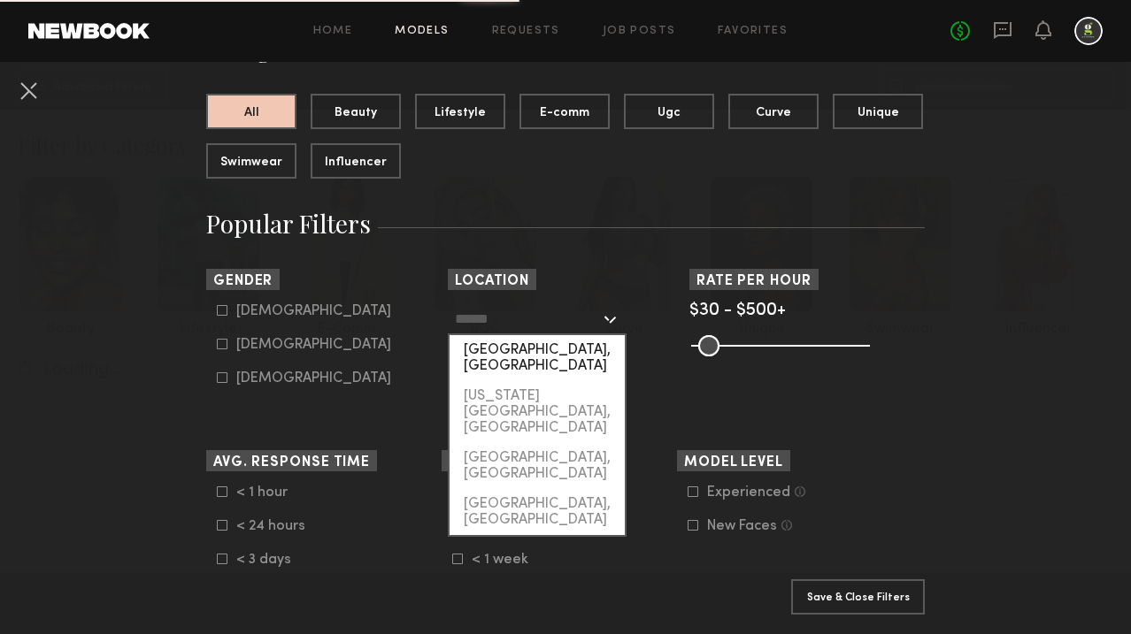
click at [505, 344] on div "[GEOGRAPHIC_DATA], [GEOGRAPHIC_DATA]" at bounding box center [537, 358] width 175 height 46
type input "**********"
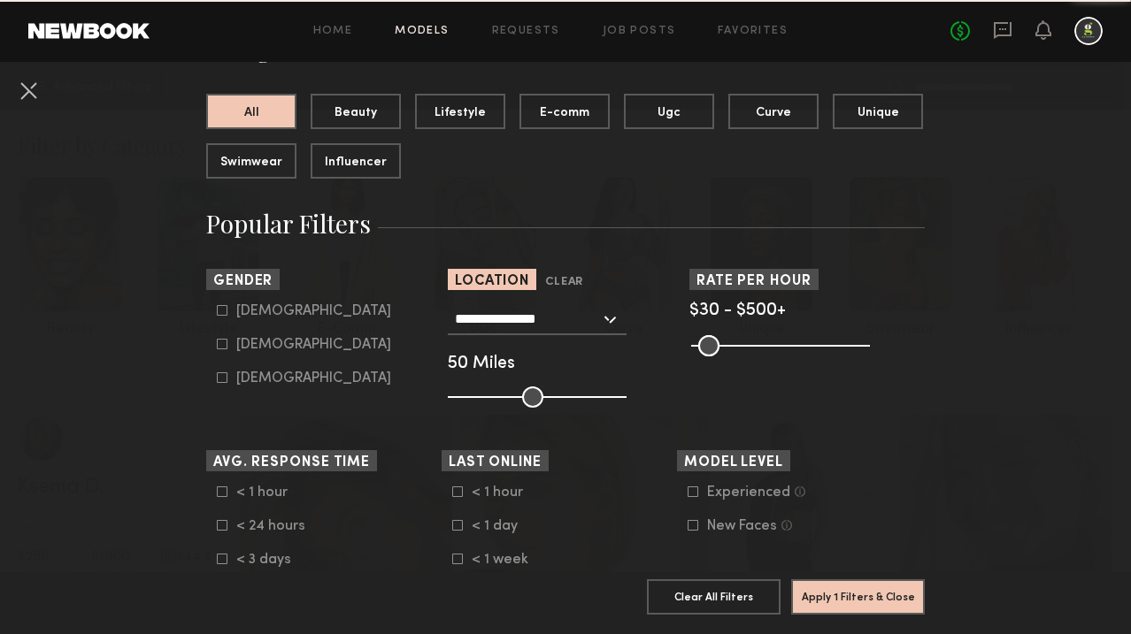
scroll to position [333, 0]
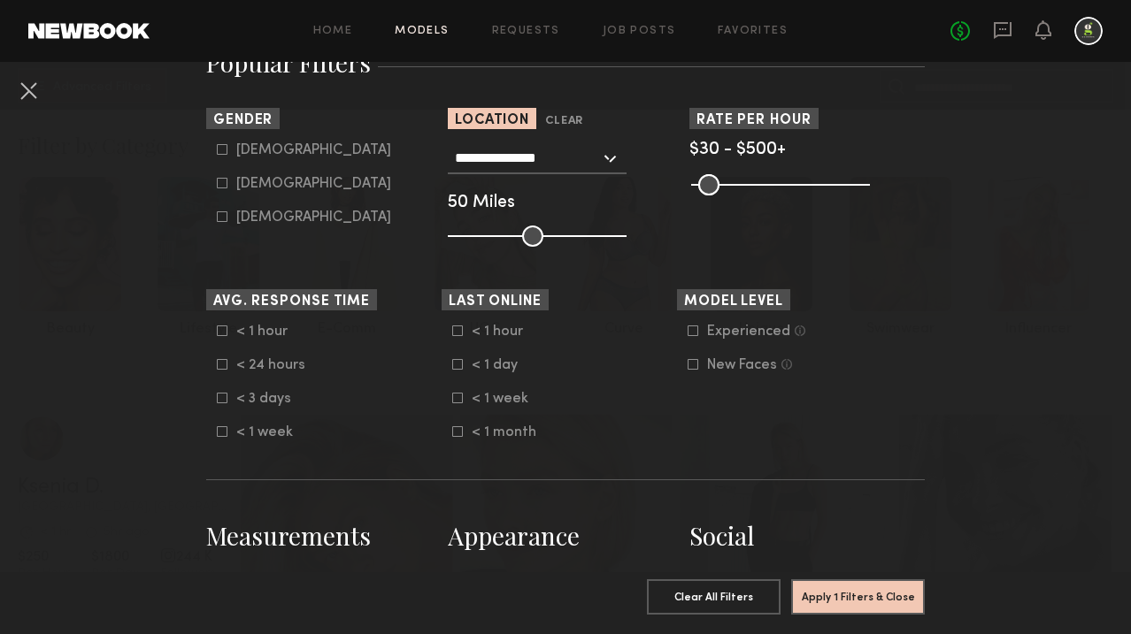
click at [219, 149] on icon at bounding box center [222, 149] width 11 height 11
type input "*"
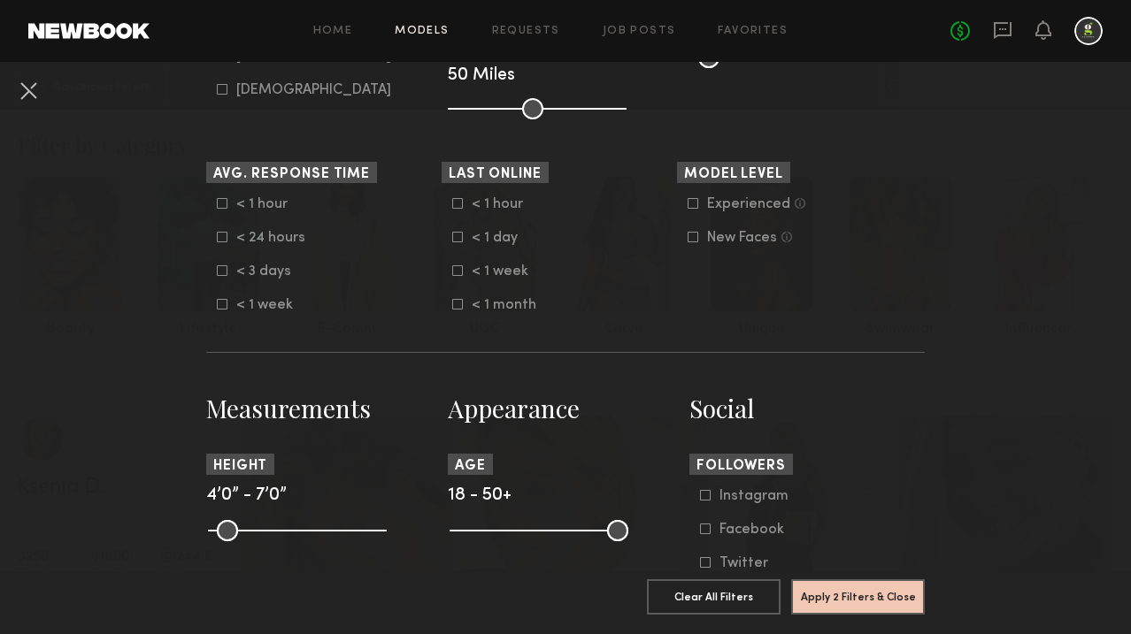
scroll to position [637, 0]
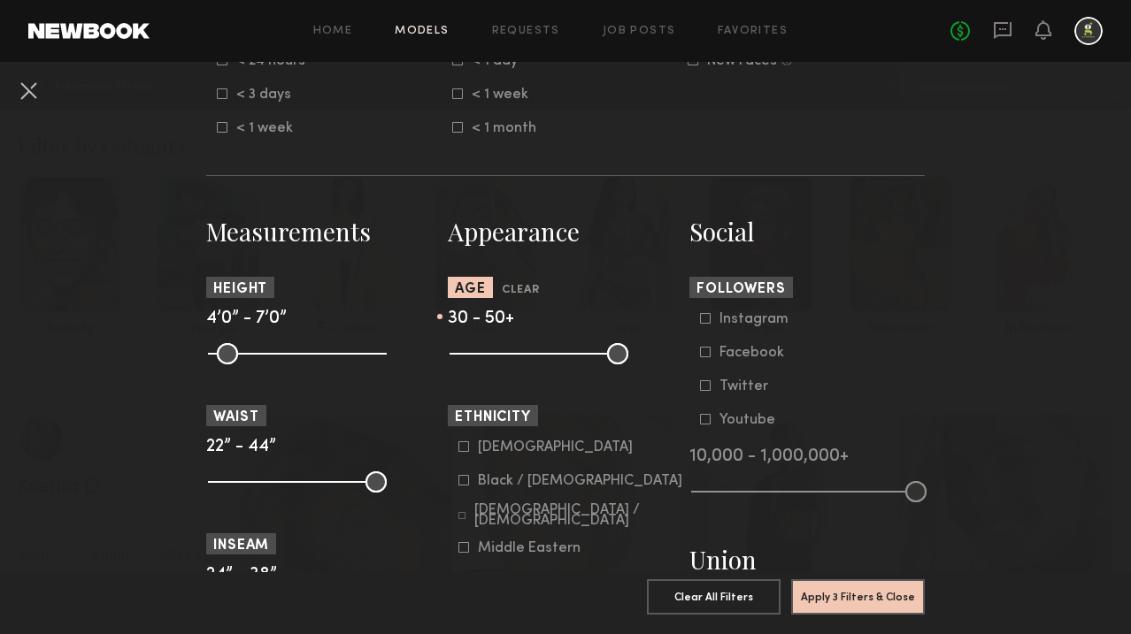
drag, startPoint x: 464, startPoint y: 352, endPoint x: 519, endPoint y: 353, distance: 55.8
type input "**"
click at [519, 353] on input "range" at bounding box center [539, 353] width 179 height 21
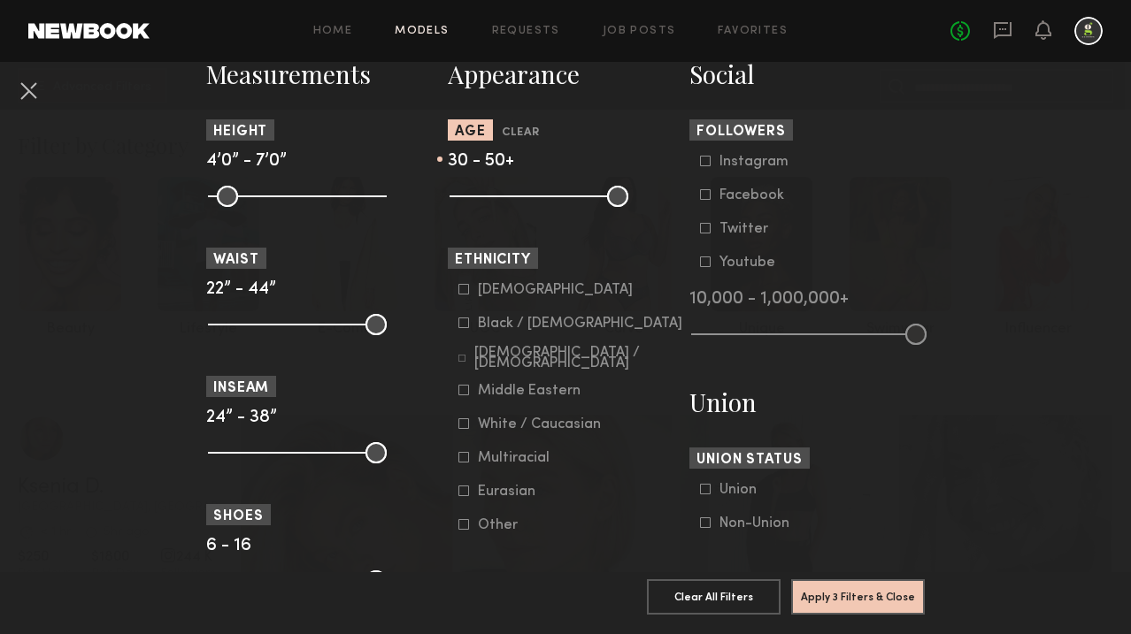
scroll to position [796, 0]
click at [834, 591] on button "Apply 3 Filters & Close" at bounding box center [858, 596] width 134 height 35
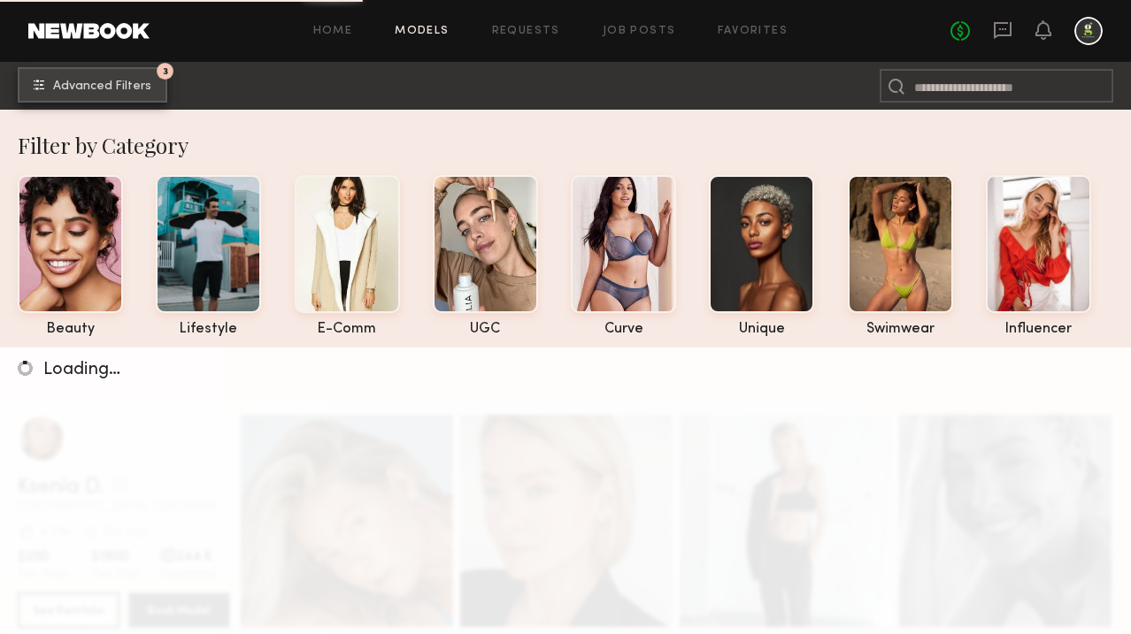
click at [101, 75] on button "3 Advanced Filters" at bounding box center [93, 84] width 150 height 35
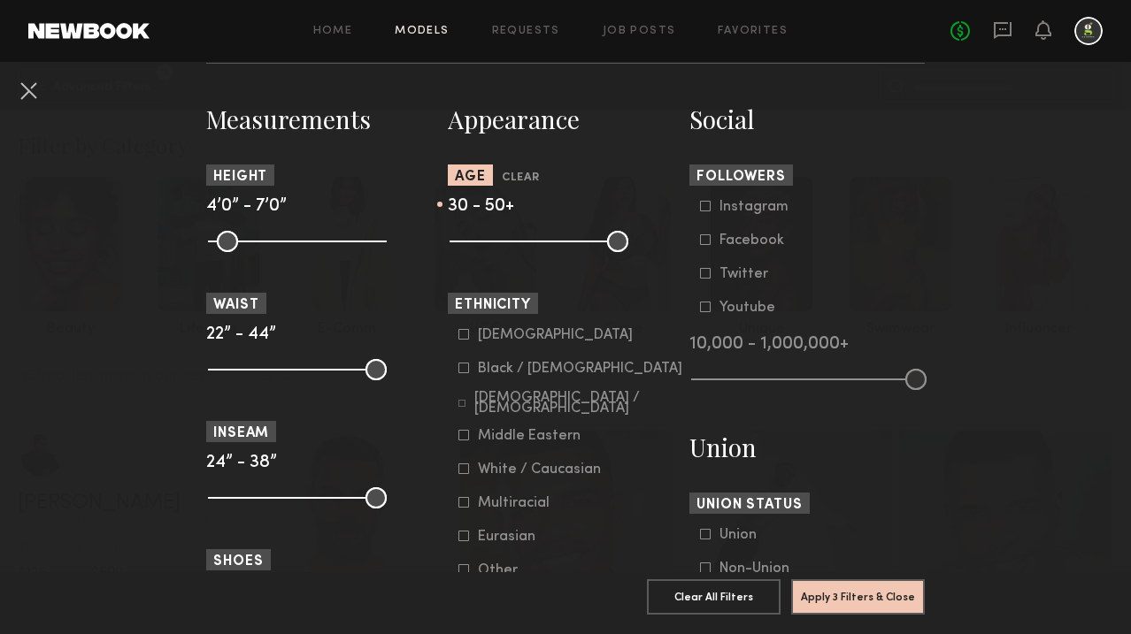
scroll to position [763, 0]
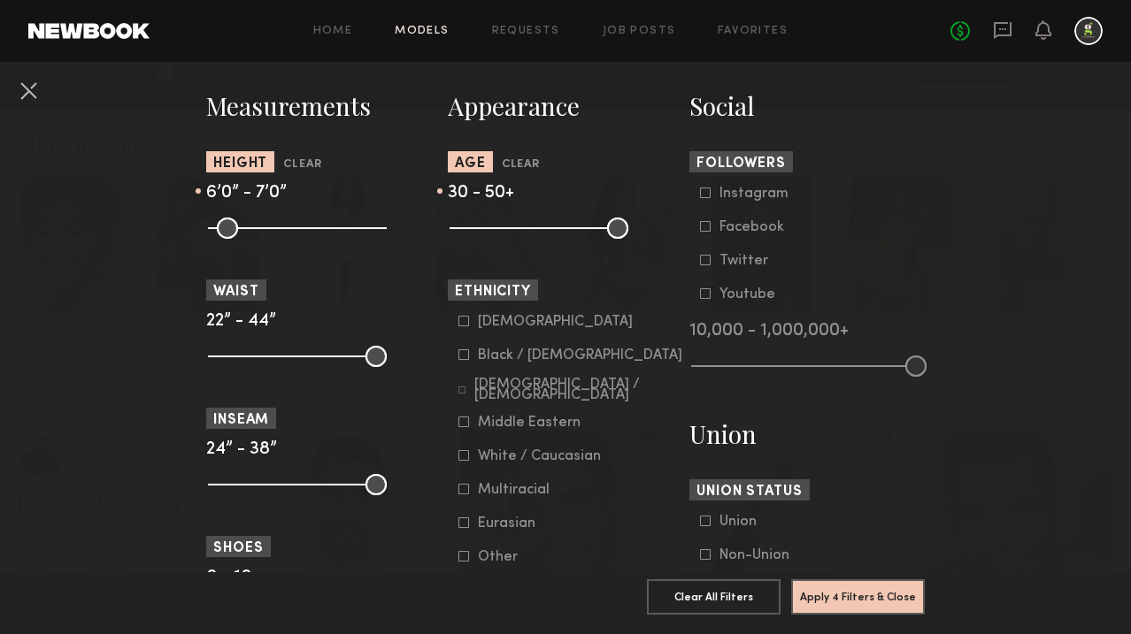
drag, startPoint x: 219, startPoint y: 227, endPoint x: 322, endPoint y: 227, distance: 103.5
type input "**"
click at [322, 227] on input "range" at bounding box center [297, 228] width 179 height 21
click at [827, 584] on button "Apply 4 Filters & Close" at bounding box center [858, 596] width 134 height 35
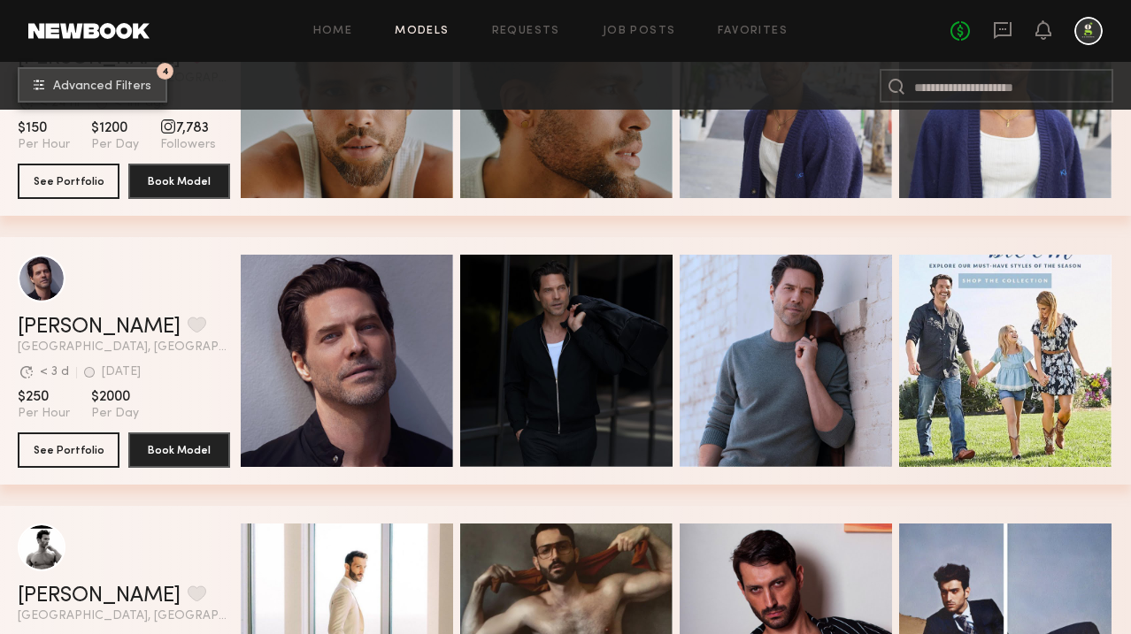
scroll to position [2060, 0]
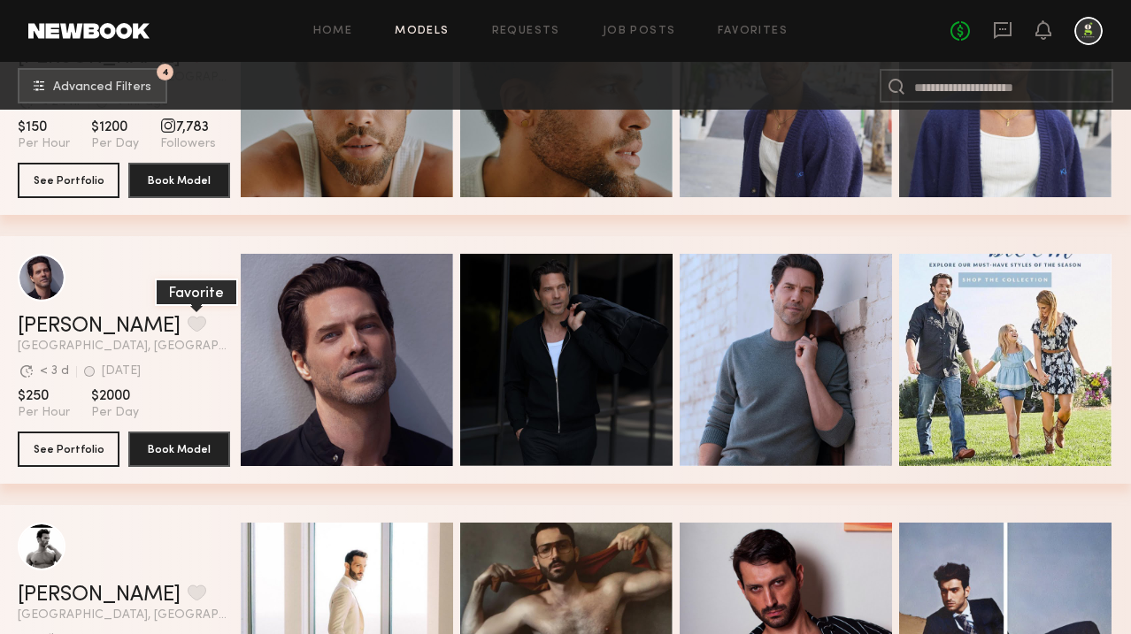
click at [188, 330] on button "grid" at bounding box center [197, 324] width 19 height 16
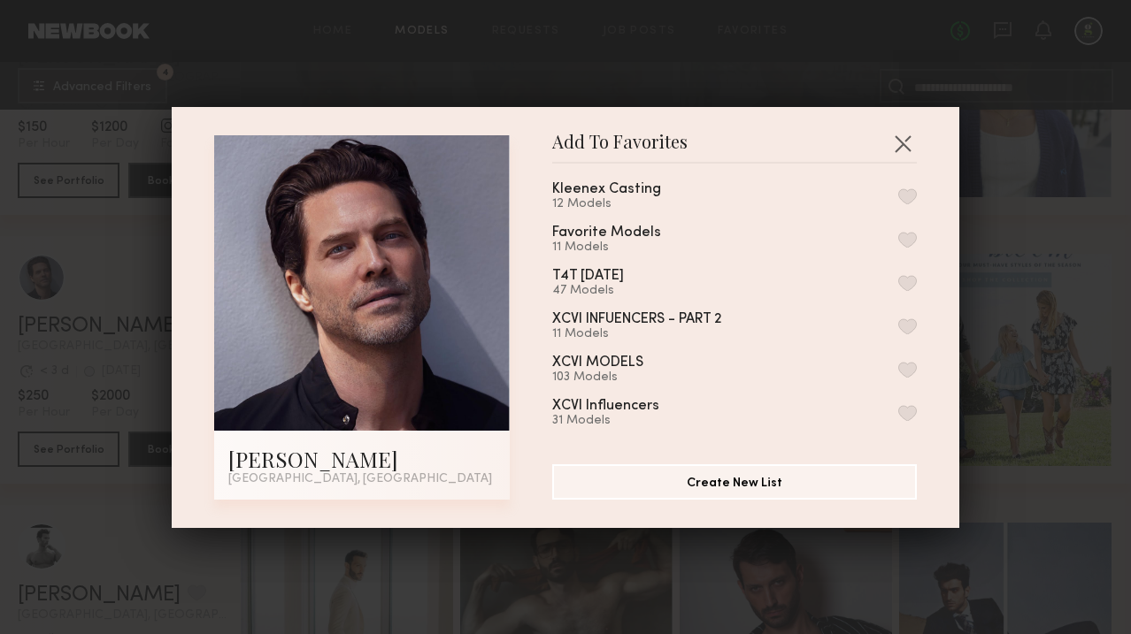
scroll to position [308, 0]
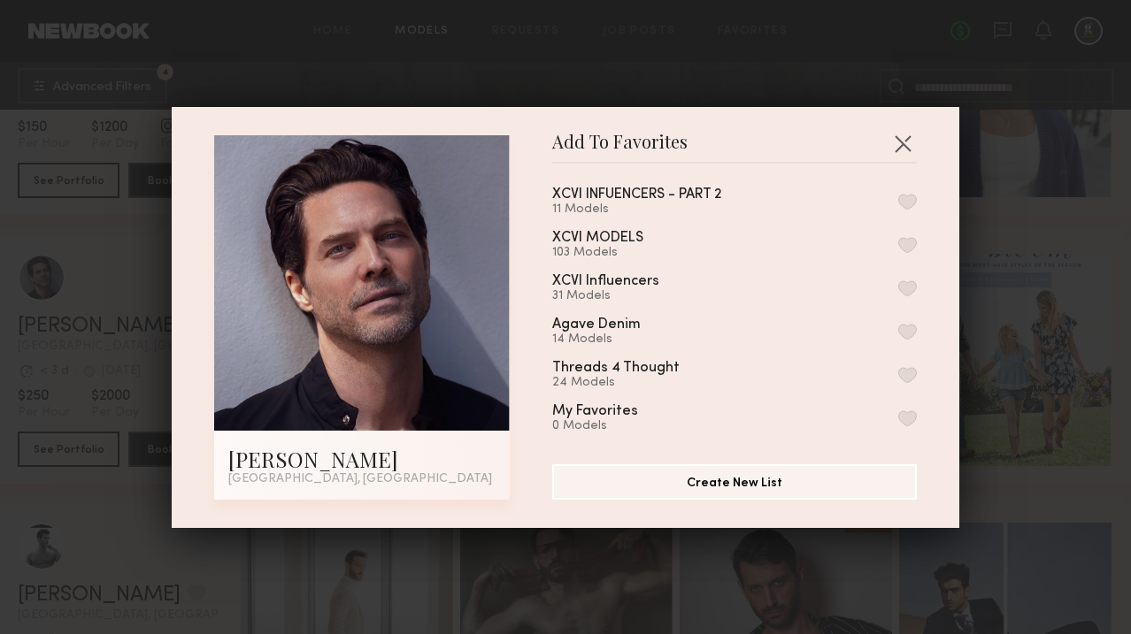
click at [911, 324] on button "button" at bounding box center [907, 332] width 19 height 16
click at [895, 146] on button "button" at bounding box center [902, 143] width 28 height 28
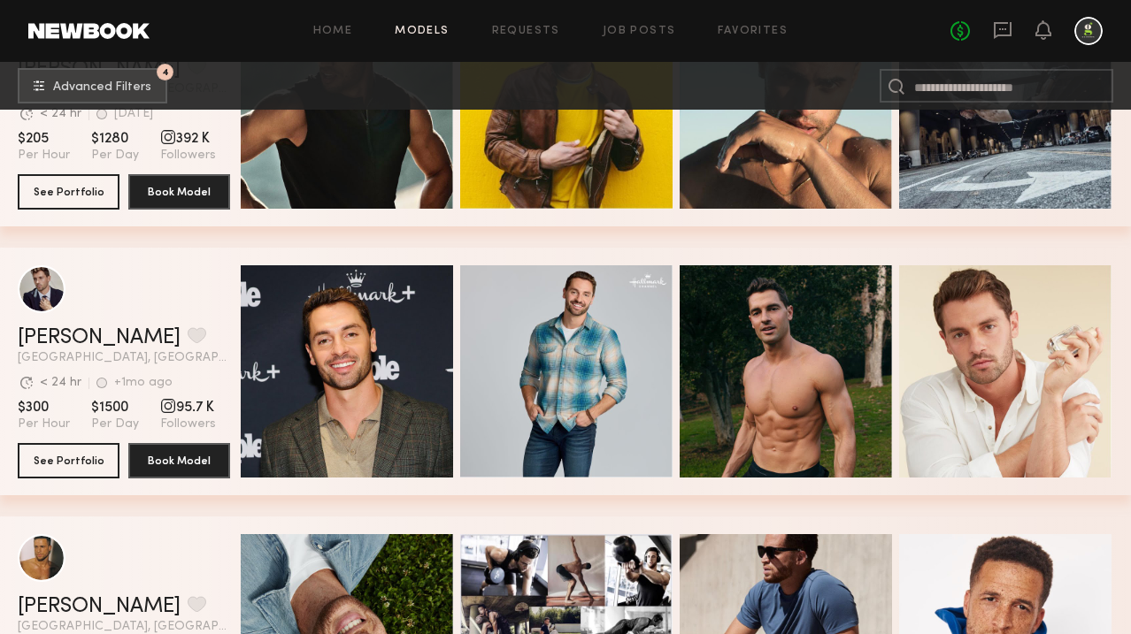
scroll to position [5015, 0]
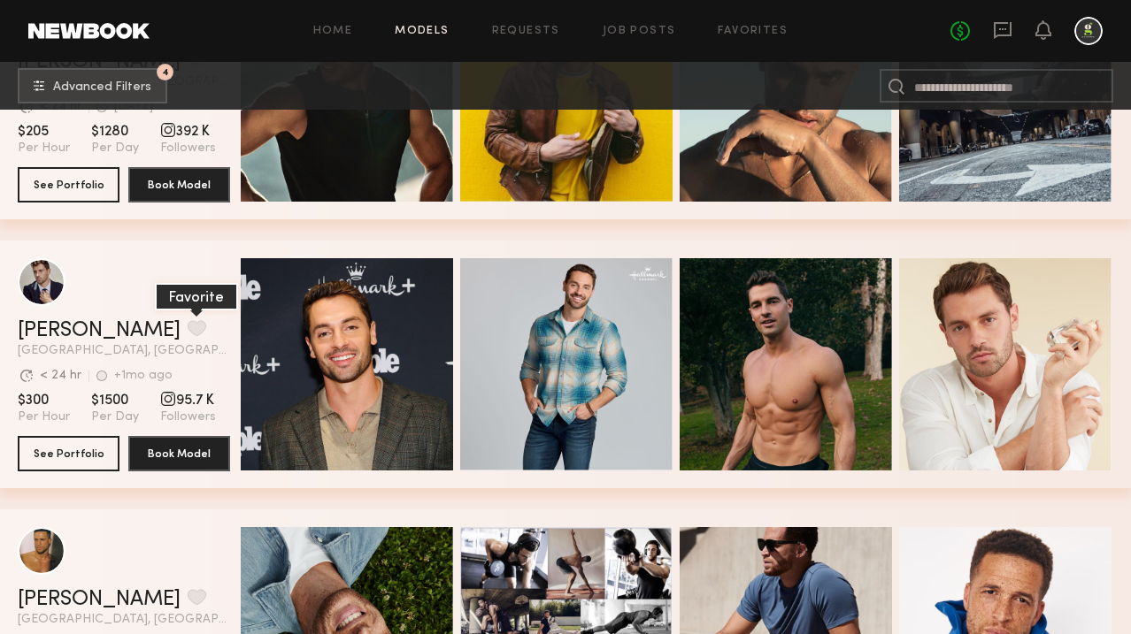
click at [188, 326] on button "grid" at bounding box center [197, 328] width 19 height 16
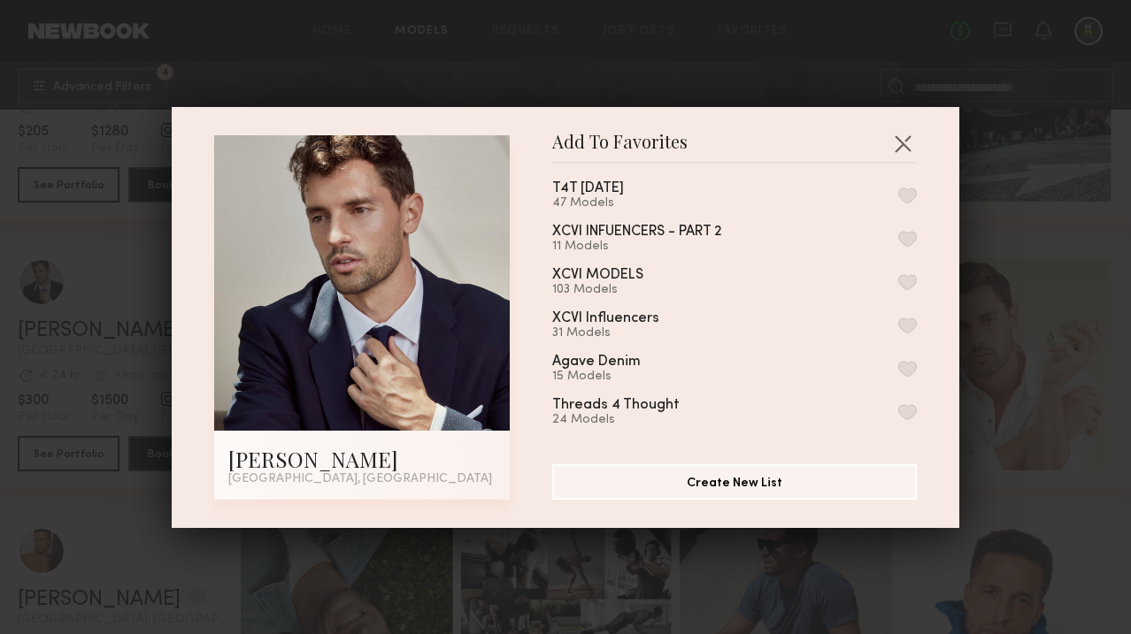
scroll to position [274, 0]
click at [902, 357] on button "button" at bounding box center [907, 365] width 19 height 16
click at [911, 143] on button "button" at bounding box center [902, 143] width 28 height 28
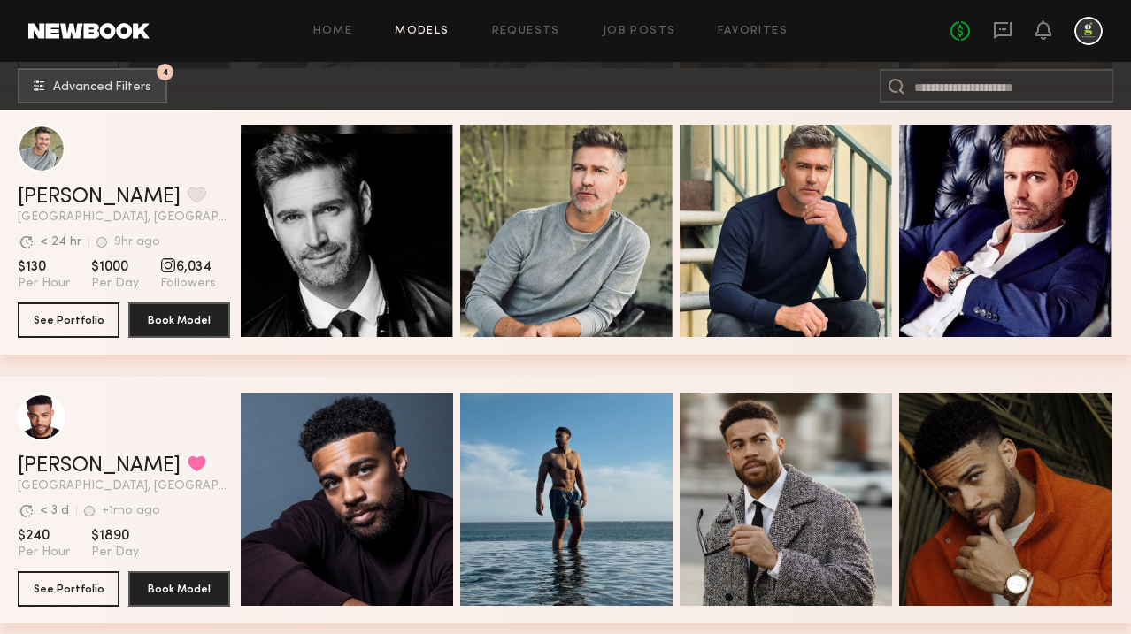
scroll to position [8395, 0]
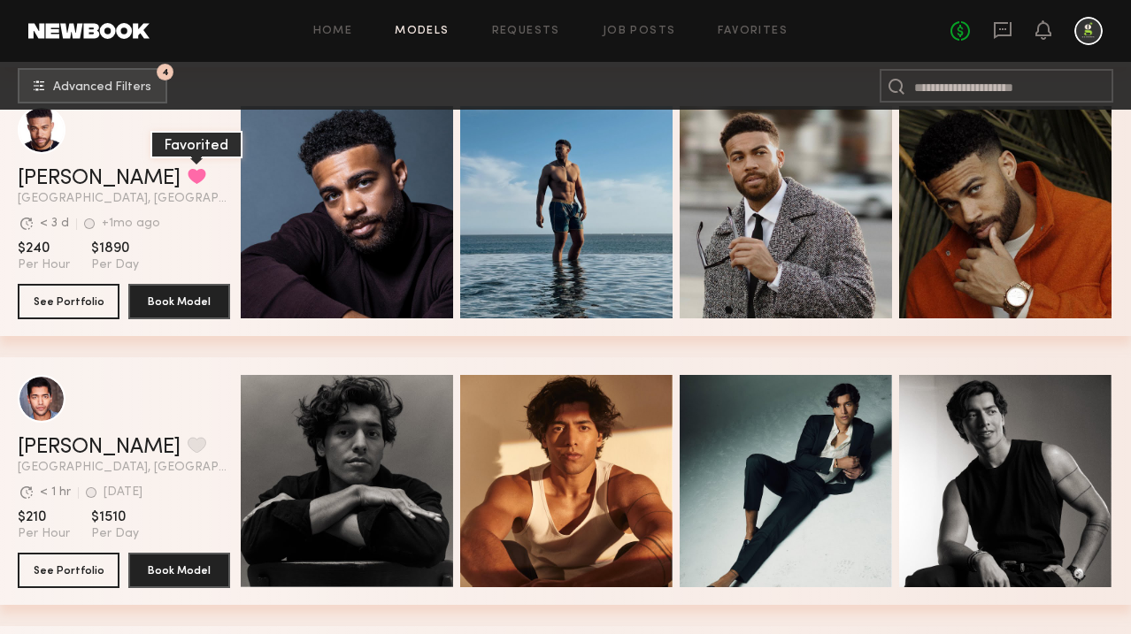
click at [188, 180] on button "grid" at bounding box center [197, 176] width 19 height 16
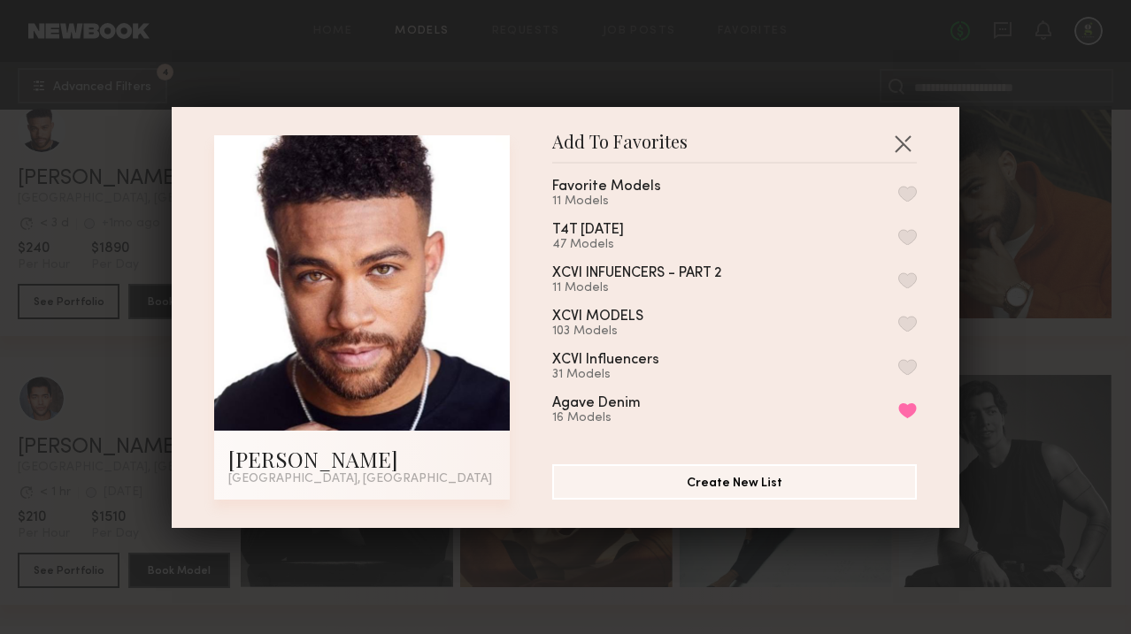
scroll to position [308, 0]
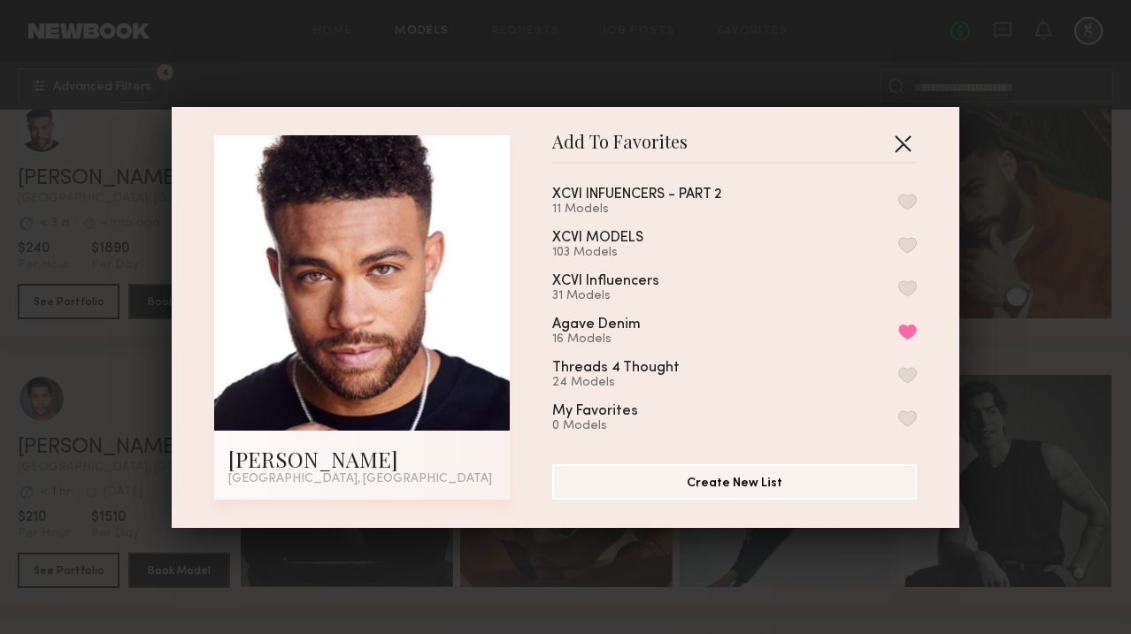
click at [906, 142] on button "button" at bounding box center [902, 143] width 28 height 28
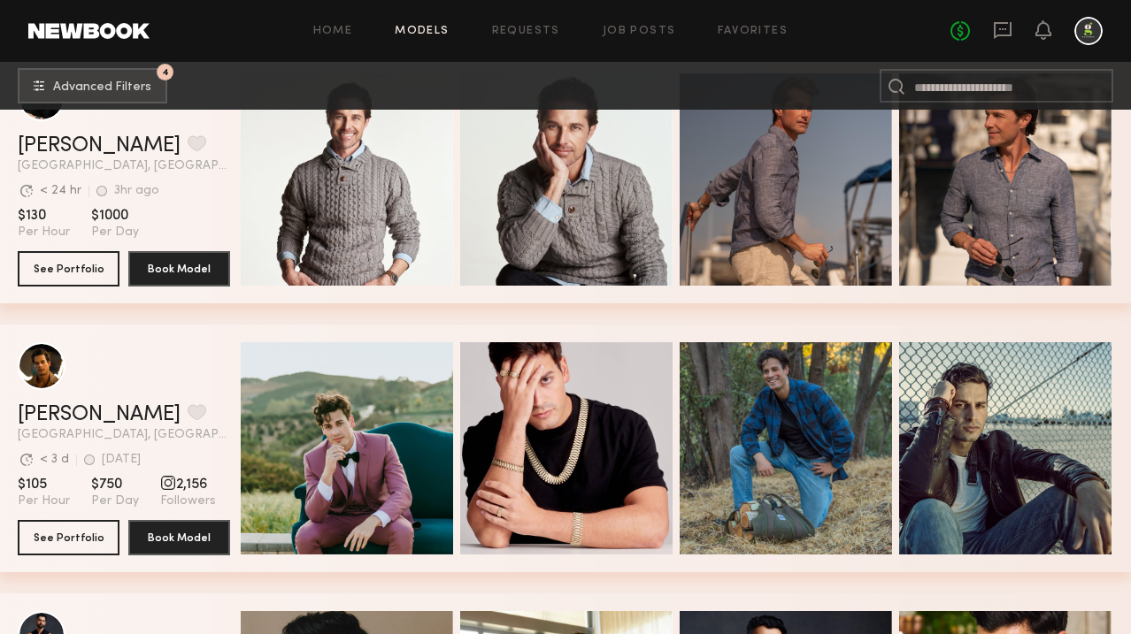
scroll to position [14022, 0]
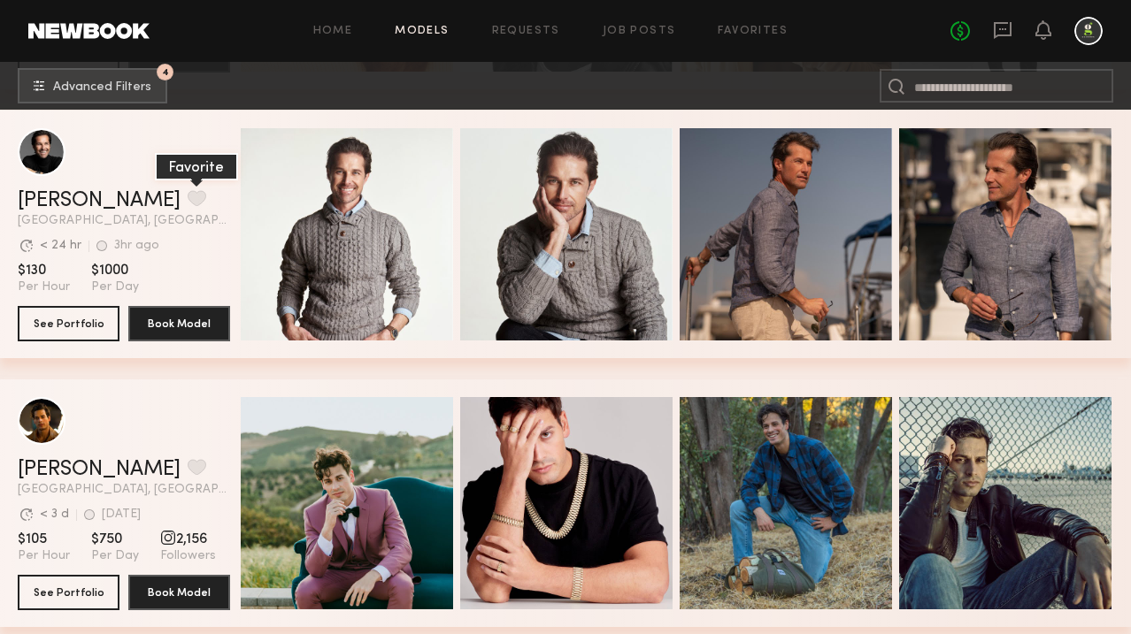
click at [188, 199] on button "grid" at bounding box center [197, 198] width 19 height 16
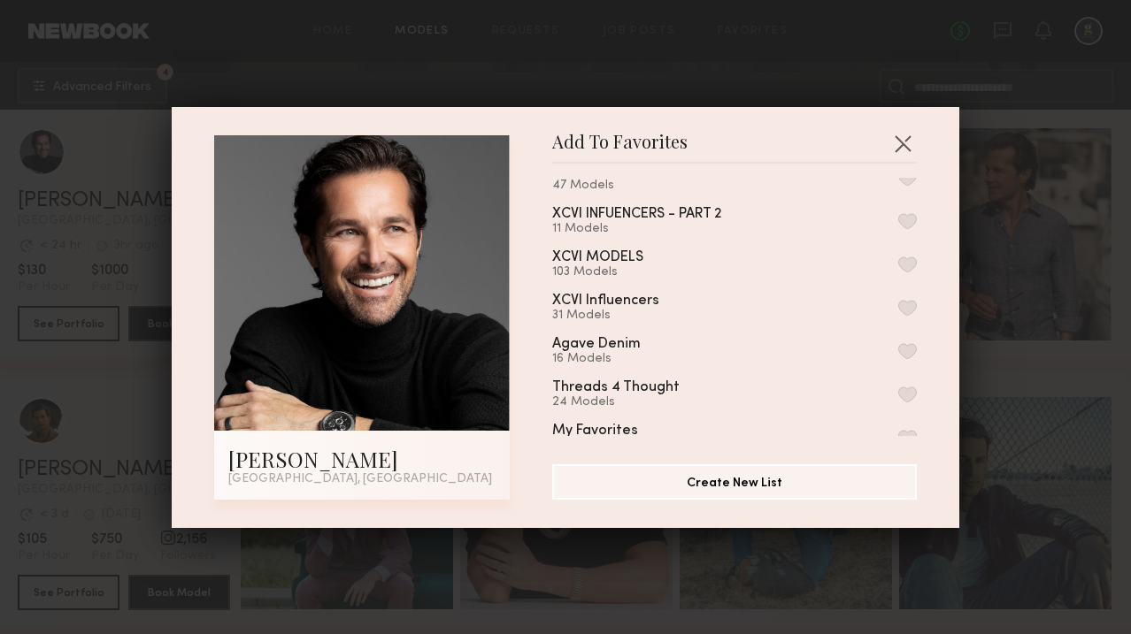
scroll to position [308, 0]
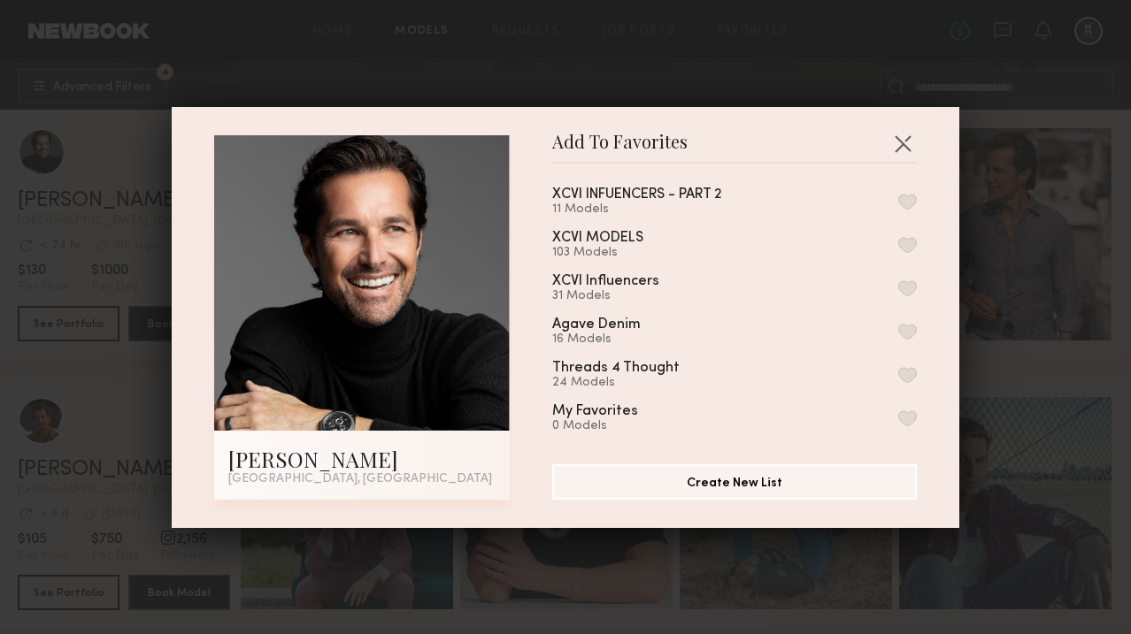
click at [920, 322] on div "XCVI Brand-Aligned Influencers 14 Models 30K + followers 23 Models UGC Creators…" at bounding box center [743, 307] width 382 height 258
click at [911, 324] on button "button" at bounding box center [907, 332] width 19 height 16
click at [897, 144] on button "button" at bounding box center [902, 143] width 28 height 28
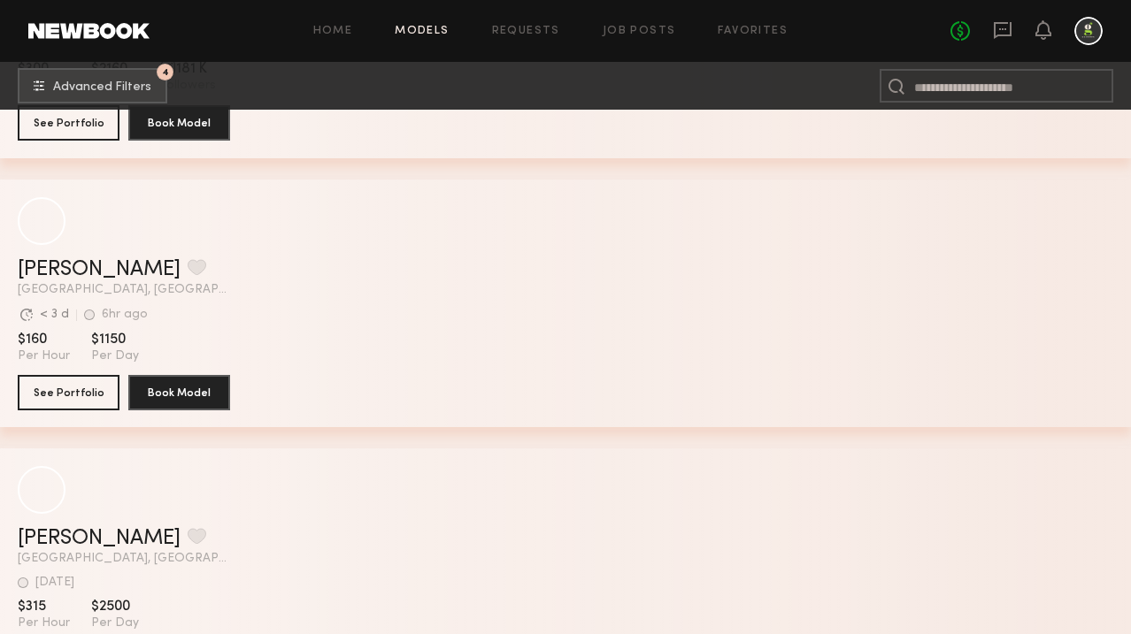
scroll to position [19947, 0]
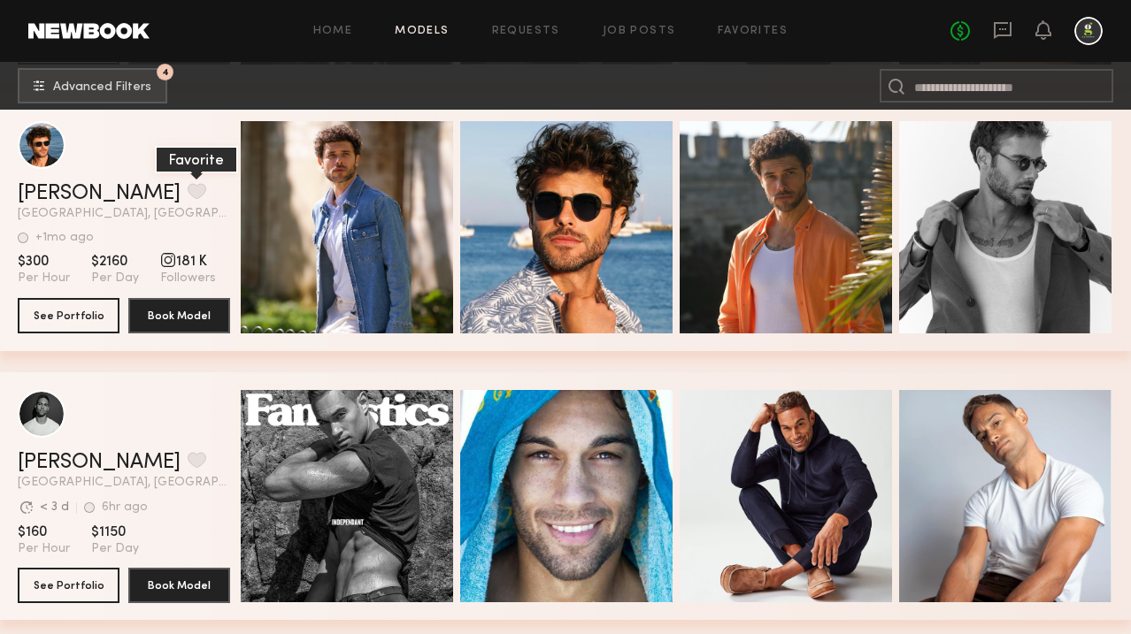
click at [188, 188] on button "grid" at bounding box center [197, 191] width 19 height 16
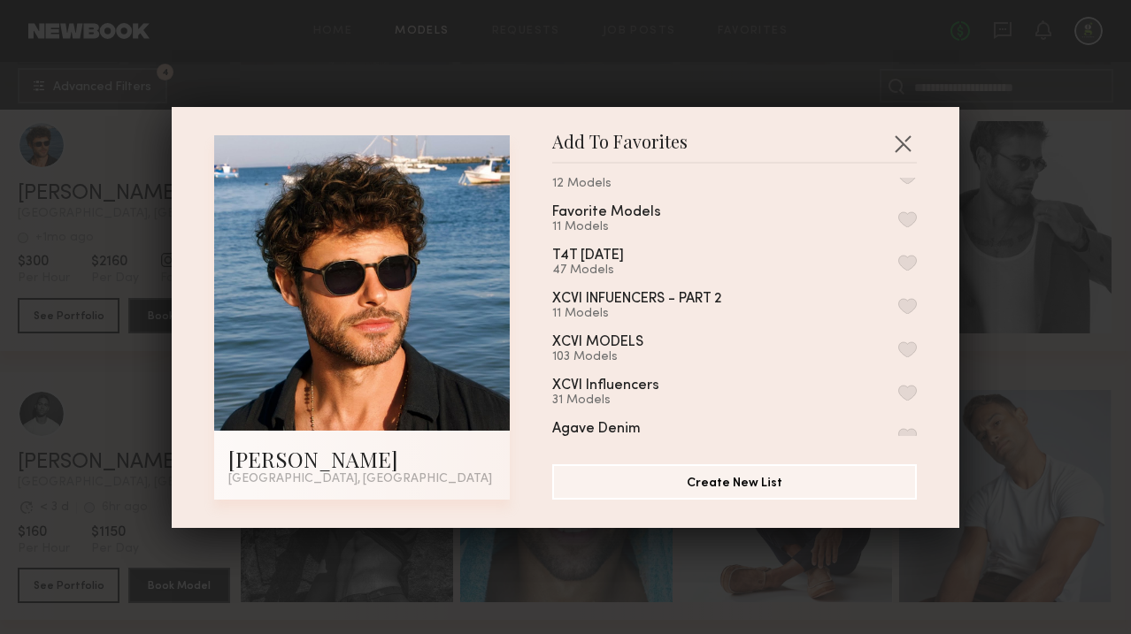
scroll to position [308, 0]
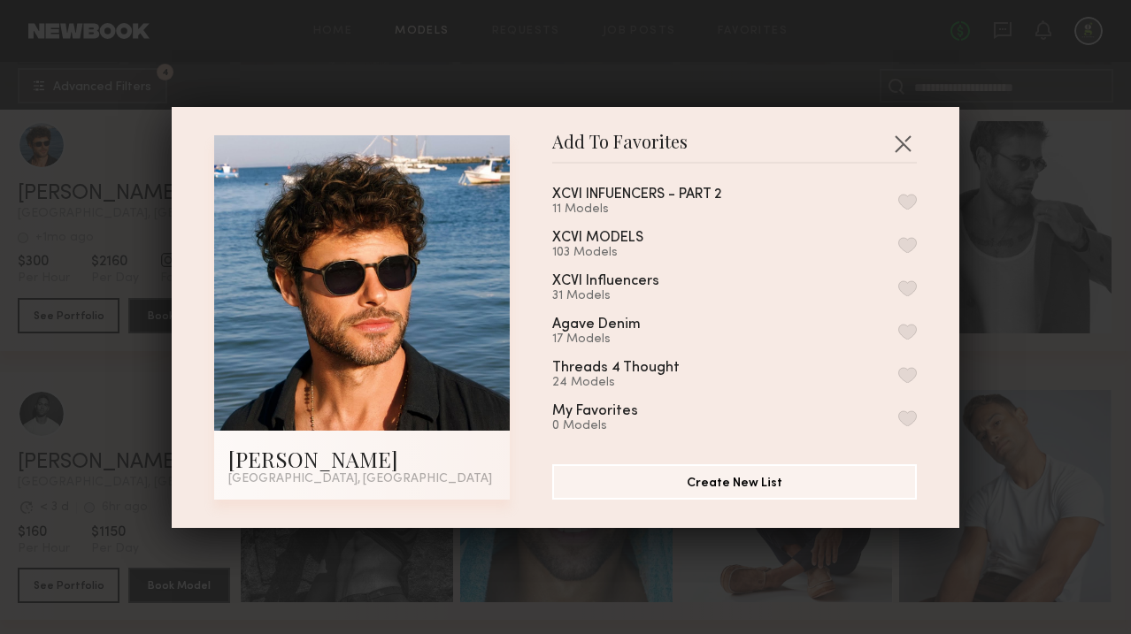
click at [905, 324] on button "button" at bounding box center [907, 332] width 19 height 16
click at [905, 138] on button "button" at bounding box center [902, 143] width 28 height 28
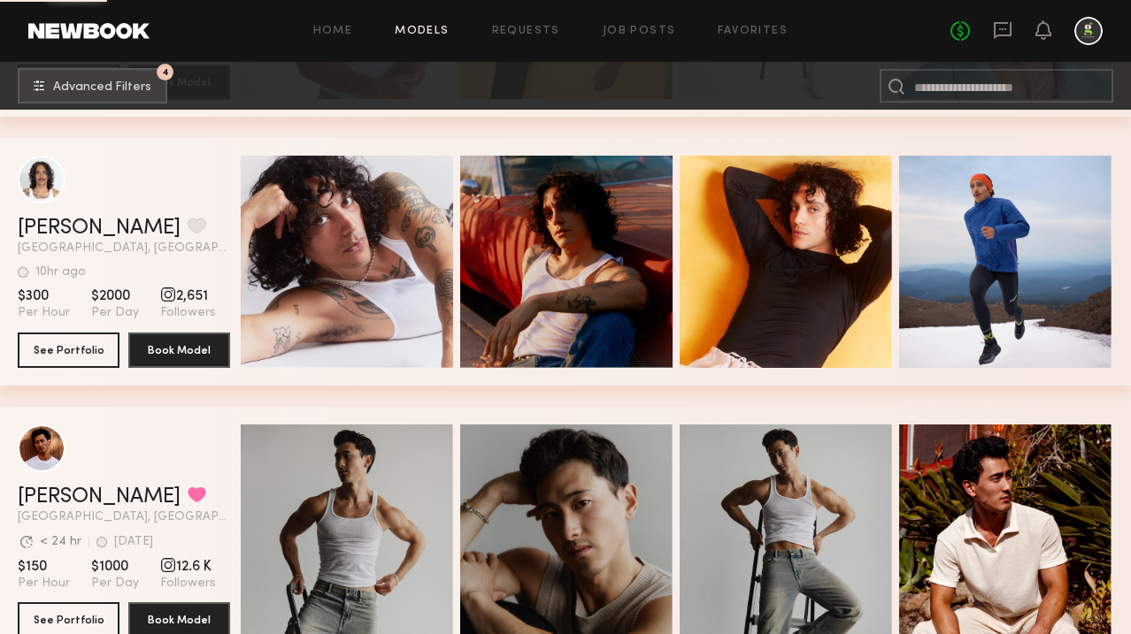
scroll to position [25648, 0]
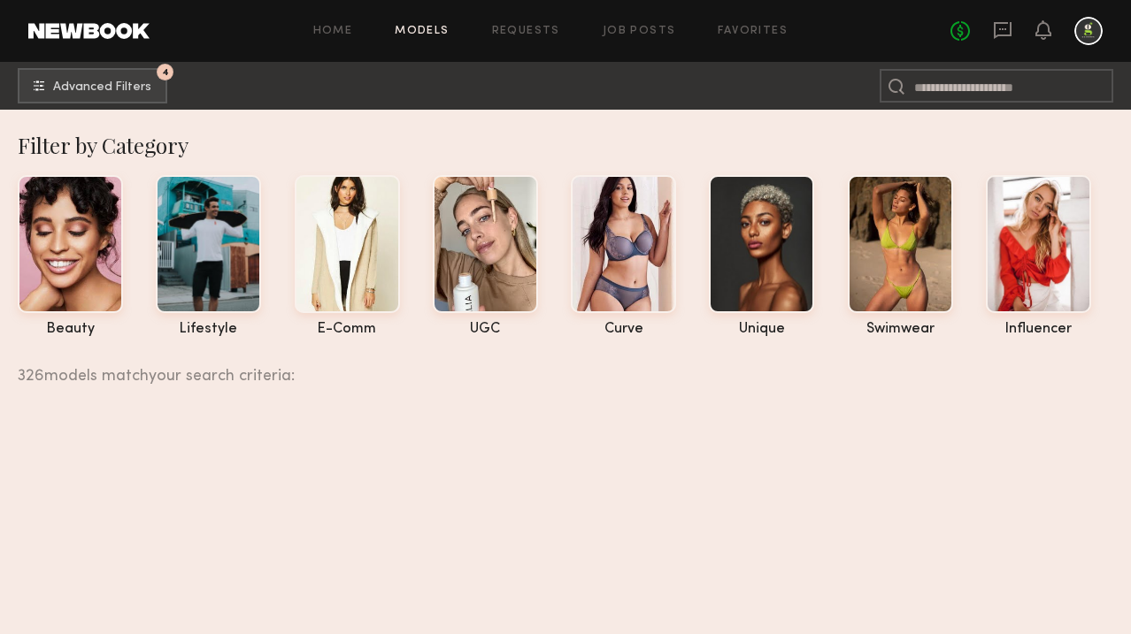
scroll to position [25648, 0]
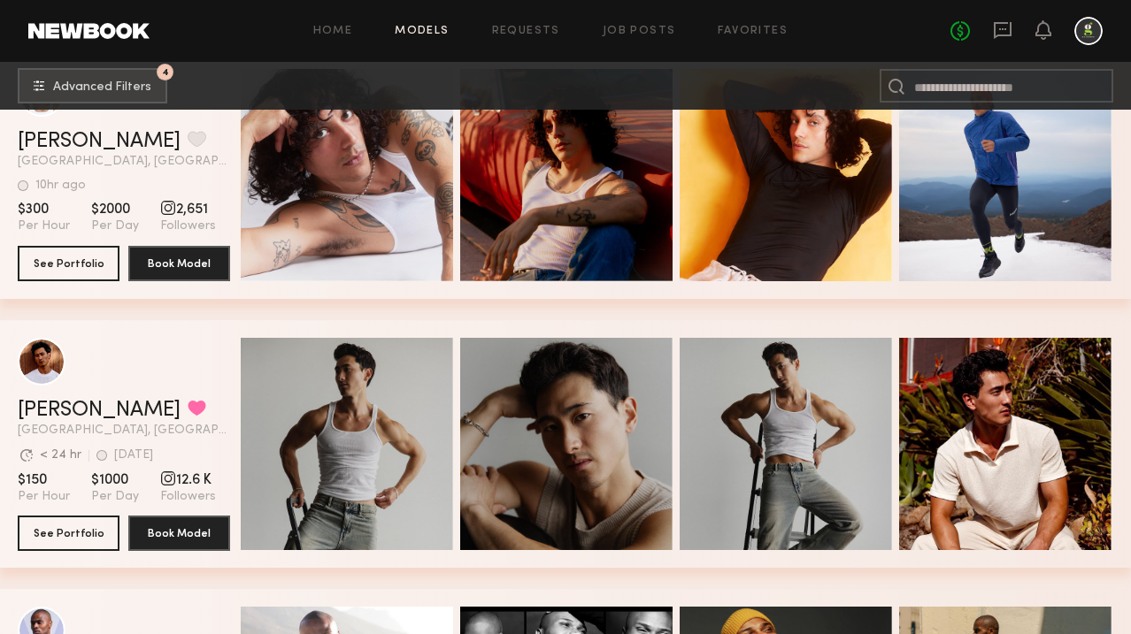
click at [1090, 31] on div at bounding box center [1088, 31] width 28 height 28
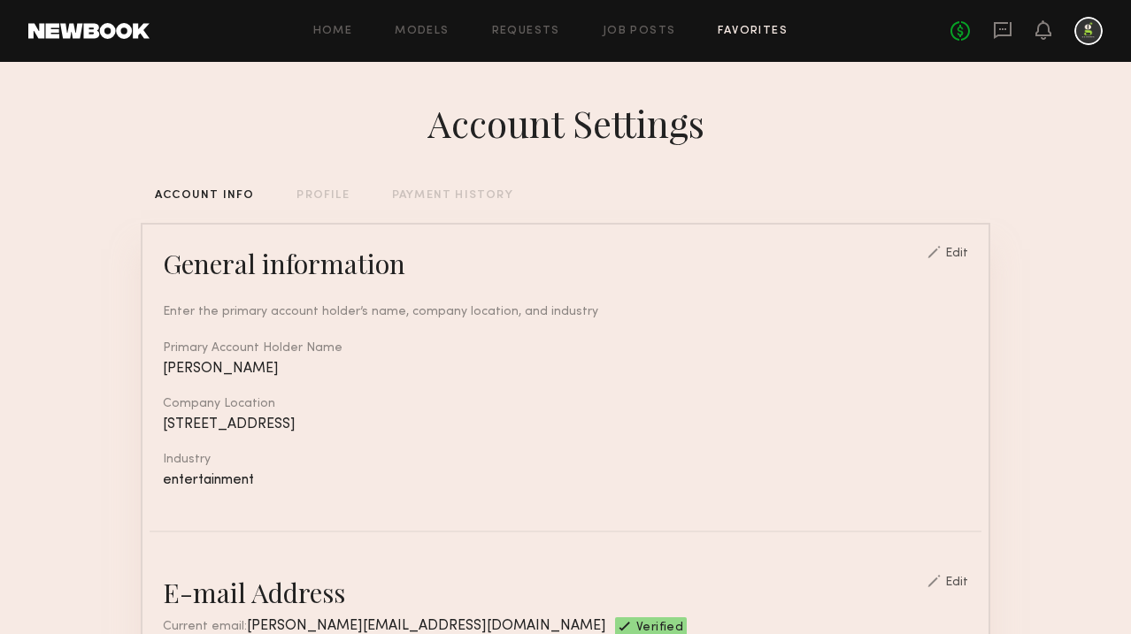
click at [750, 30] on link "Favorites" at bounding box center [753, 32] width 70 height 12
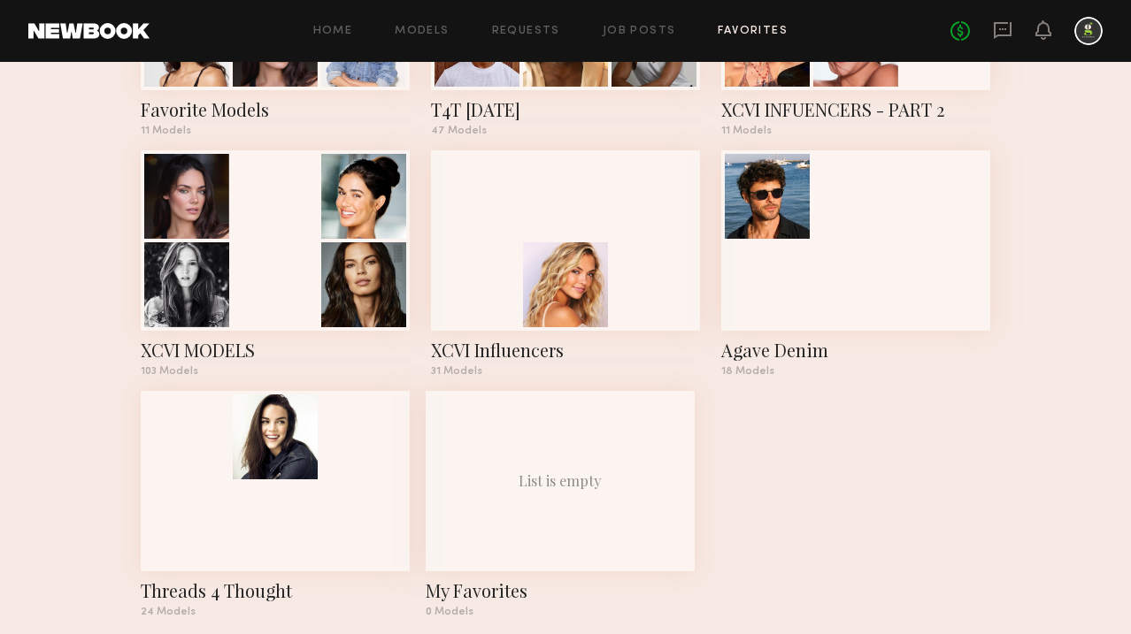
scroll to position [762, 0]
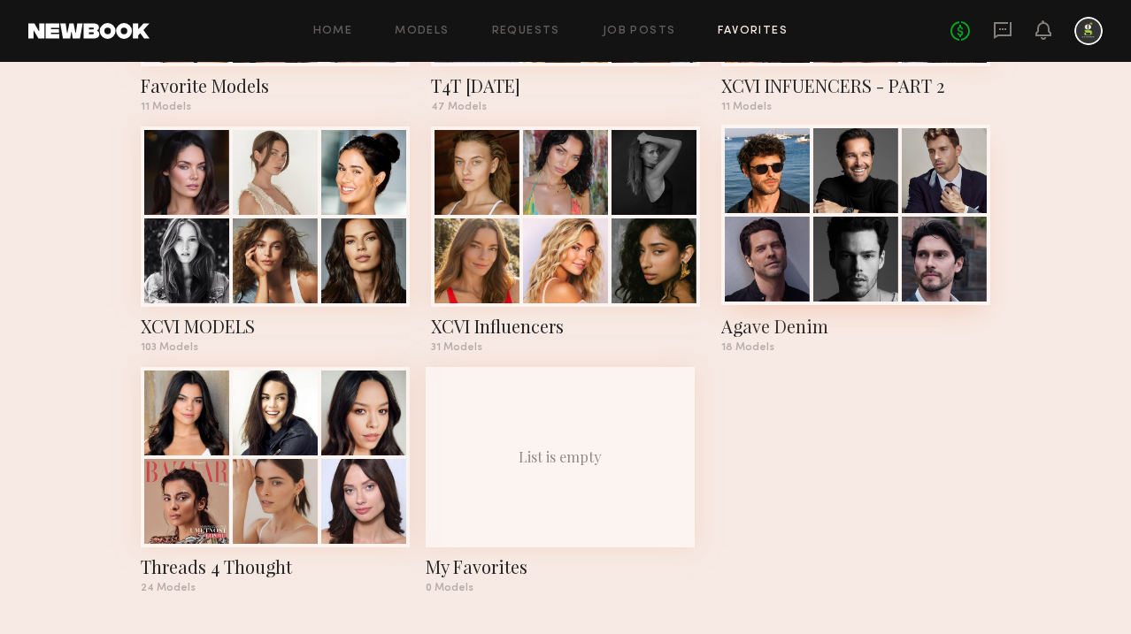
click at [836, 240] on div at bounding box center [855, 259] width 85 height 85
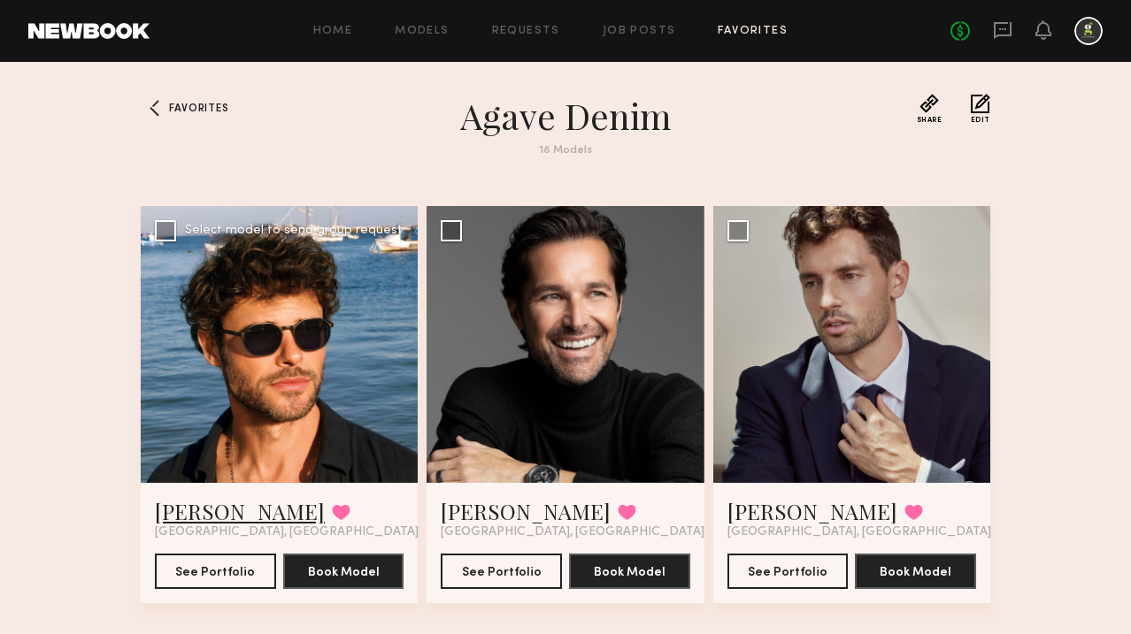
click at [207, 511] on link "[PERSON_NAME]" at bounding box center [240, 511] width 170 height 28
click at [491, 505] on link "[PERSON_NAME]" at bounding box center [526, 511] width 170 height 28
click at [749, 518] on link "[PERSON_NAME]" at bounding box center [812, 511] width 170 height 28
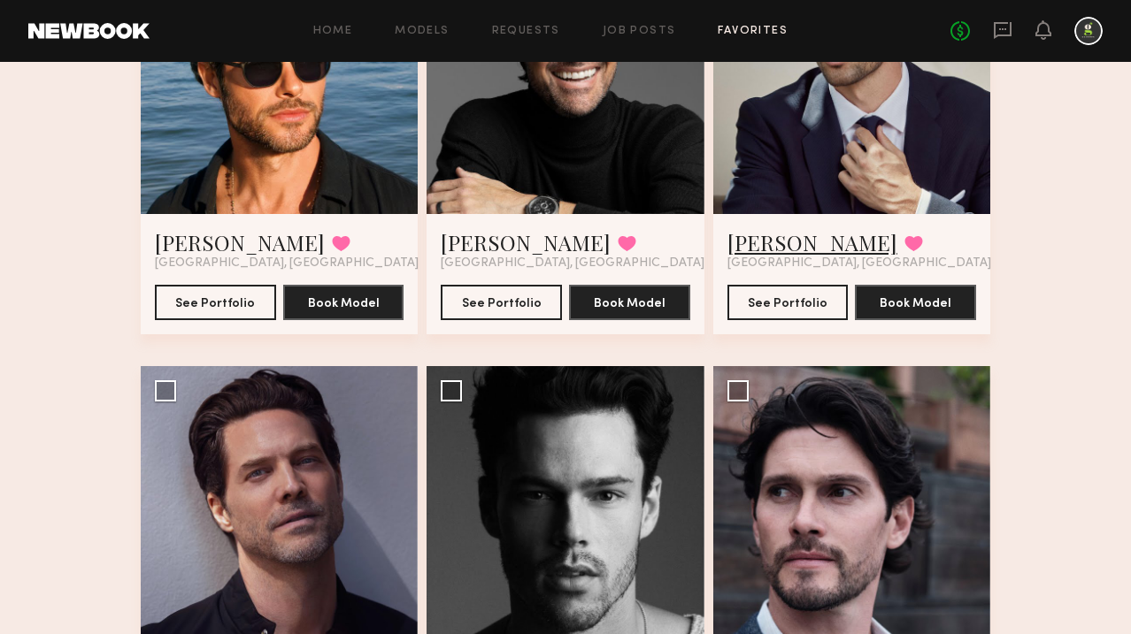
scroll to position [428, 0]
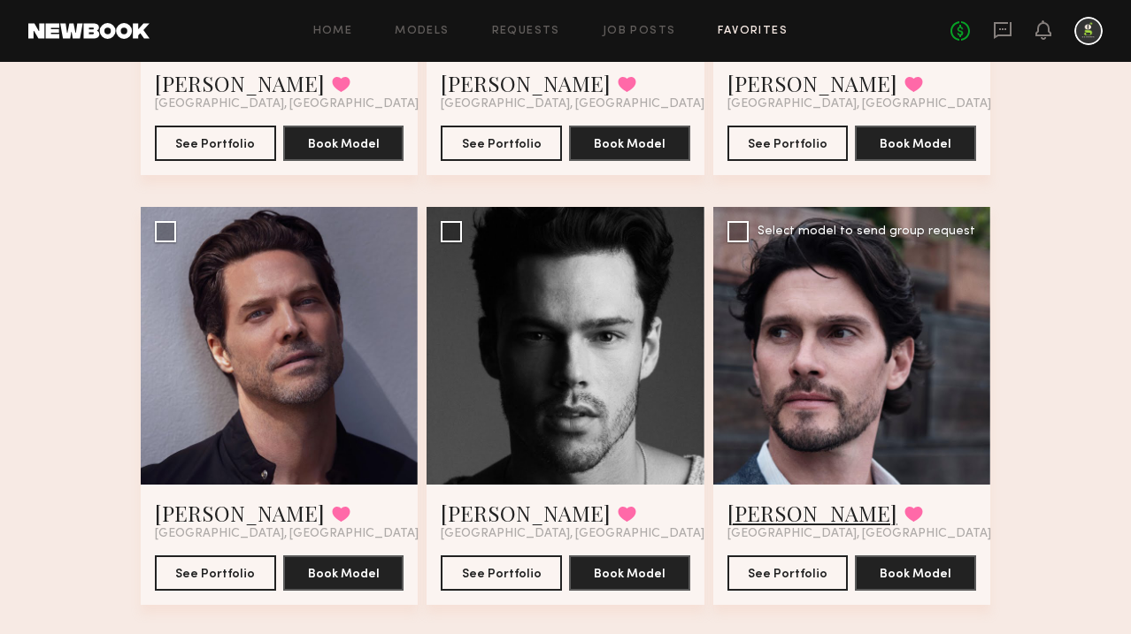
click at [768, 505] on link "[PERSON_NAME]" at bounding box center [812, 513] width 170 height 28
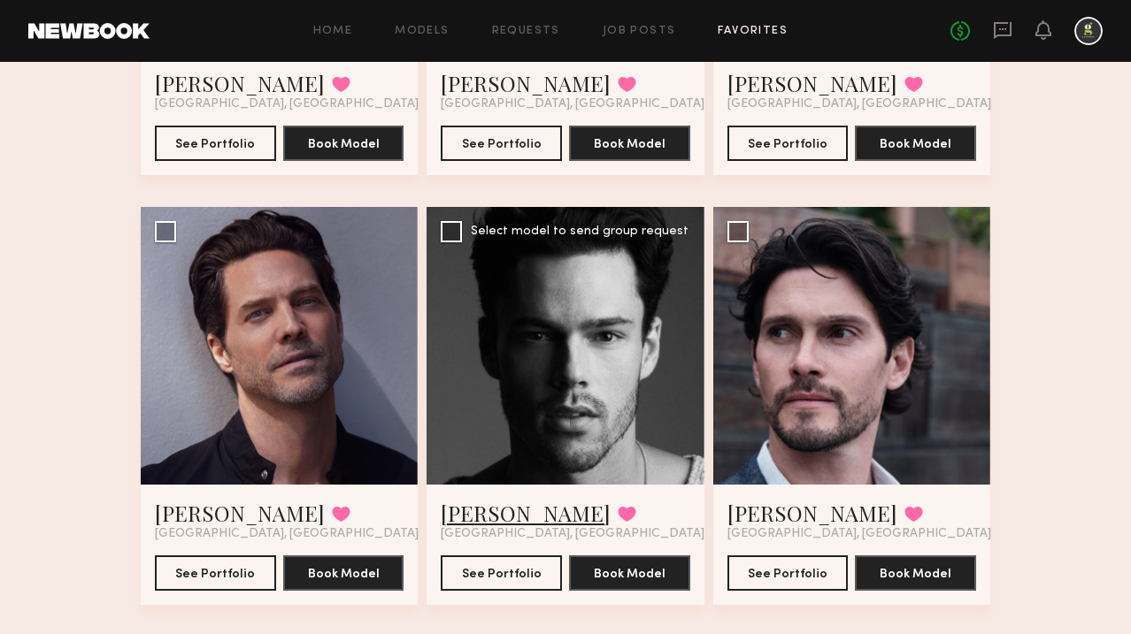
click at [499, 514] on link "[PERSON_NAME]" at bounding box center [526, 513] width 170 height 28
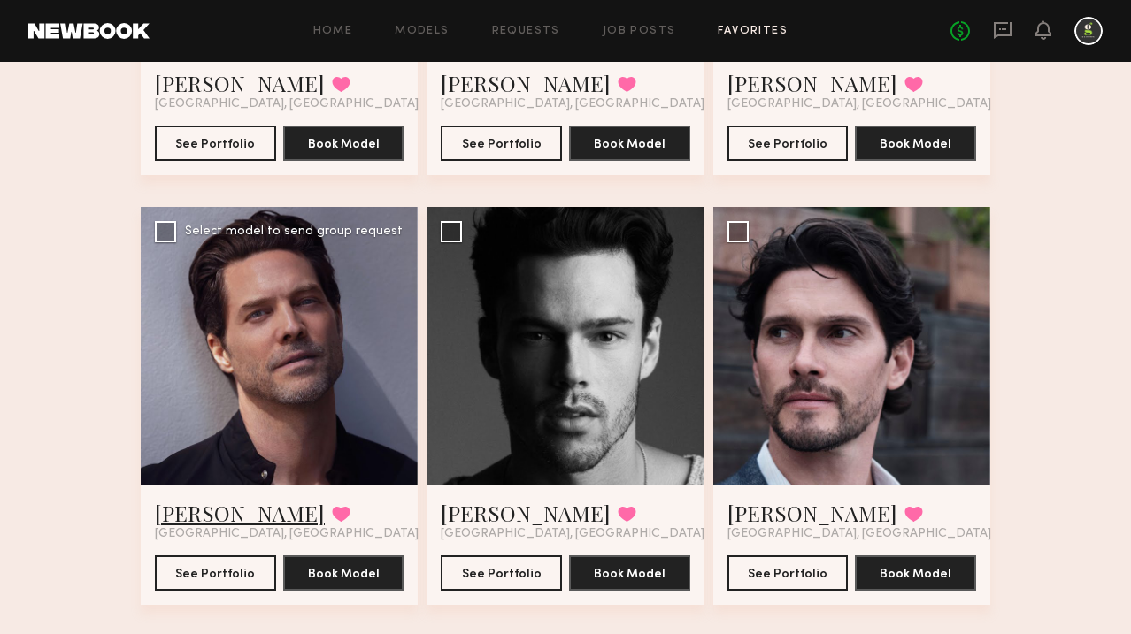
click at [204, 505] on link "[PERSON_NAME]" at bounding box center [240, 513] width 170 height 28
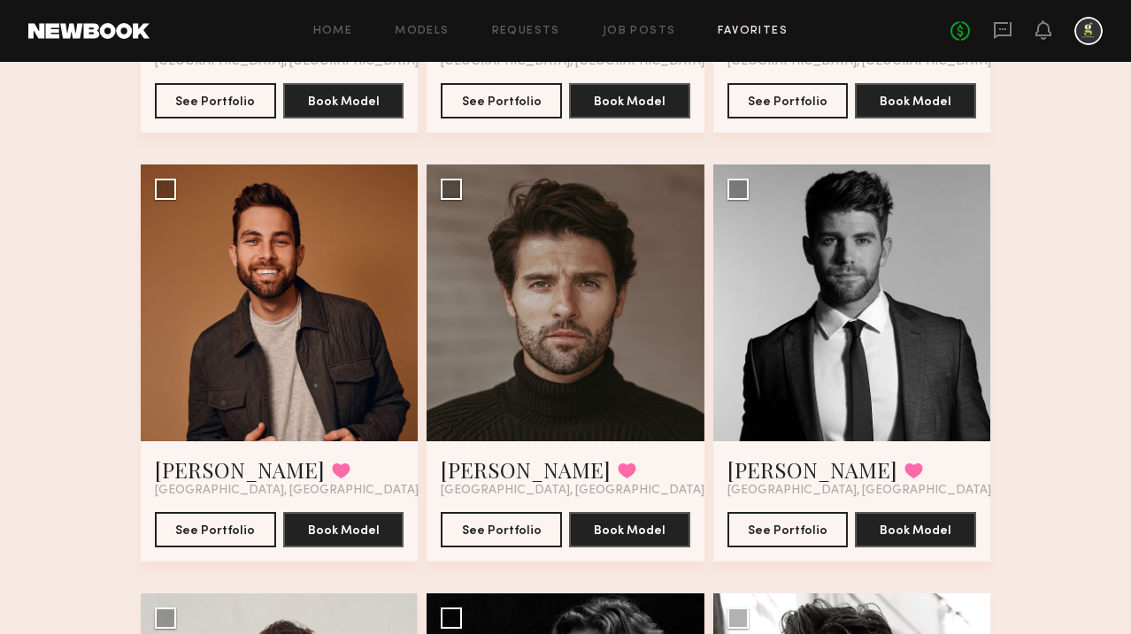
scroll to position [928, 0]
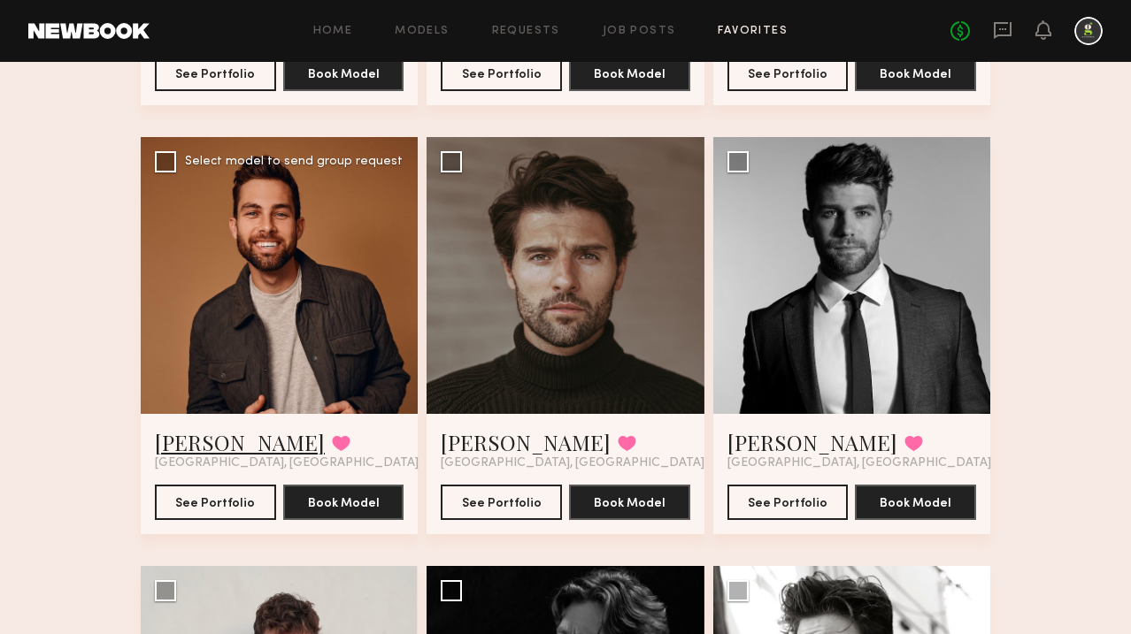
click at [212, 448] on link "[PERSON_NAME]" at bounding box center [240, 442] width 170 height 28
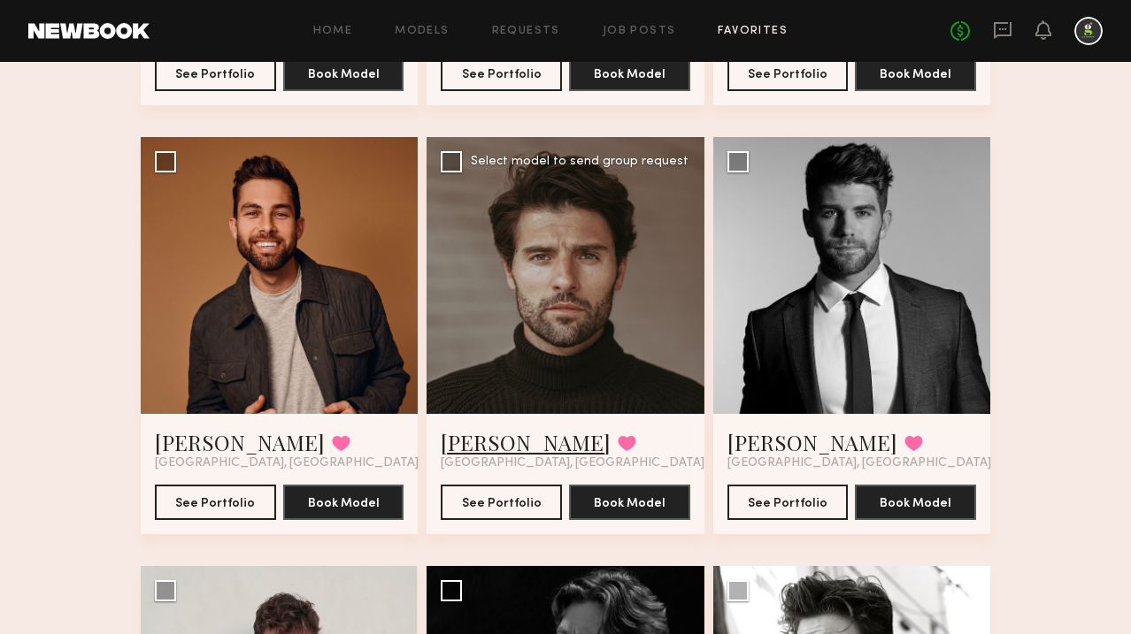
click at [460, 437] on link "[PERSON_NAME]" at bounding box center [526, 442] width 170 height 28
click at [780, 441] on link "[PERSON_NAME]" at bounding box center [812, 442] width 170 height 28
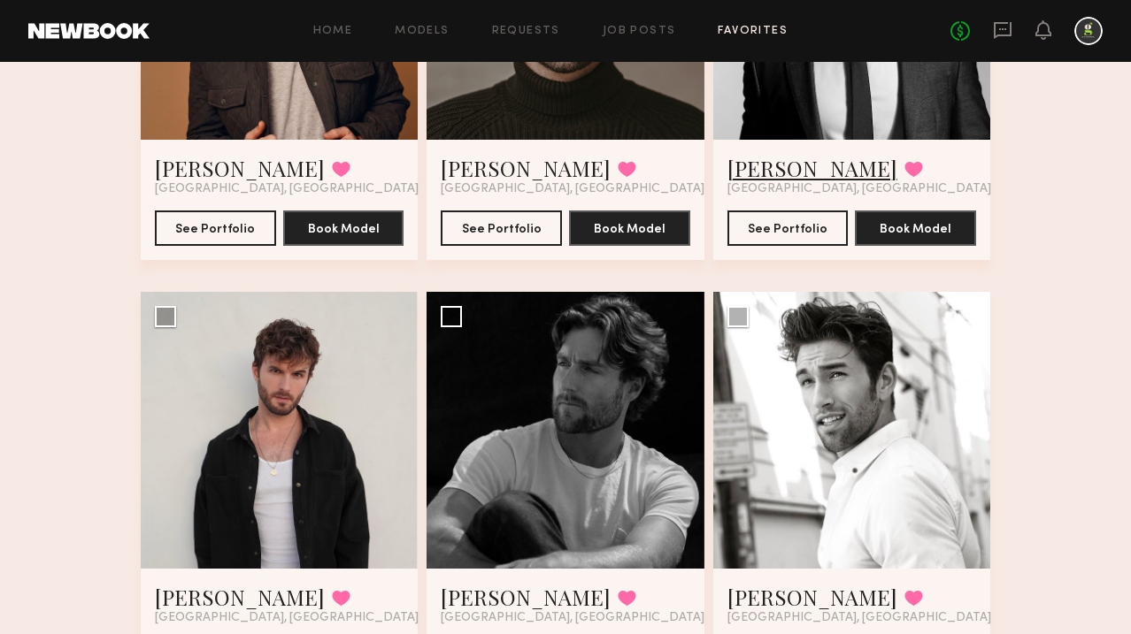
scroll to position [1374, 0]
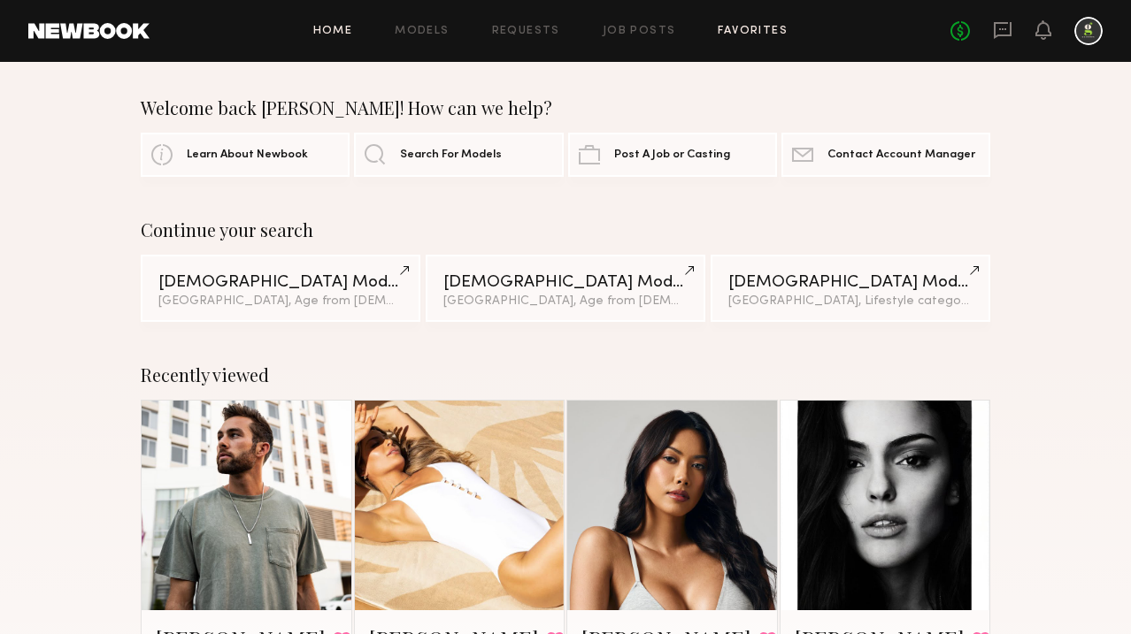
click at [766, 25] on div "Home Models Requests Job Posts Favorites Sign Out No fees up to $5,000" at bounding box center [626, 31] width 953 height 28
click at [766, 29] on link "Favorites" at bounding box center [753, 32] width 70 height 12
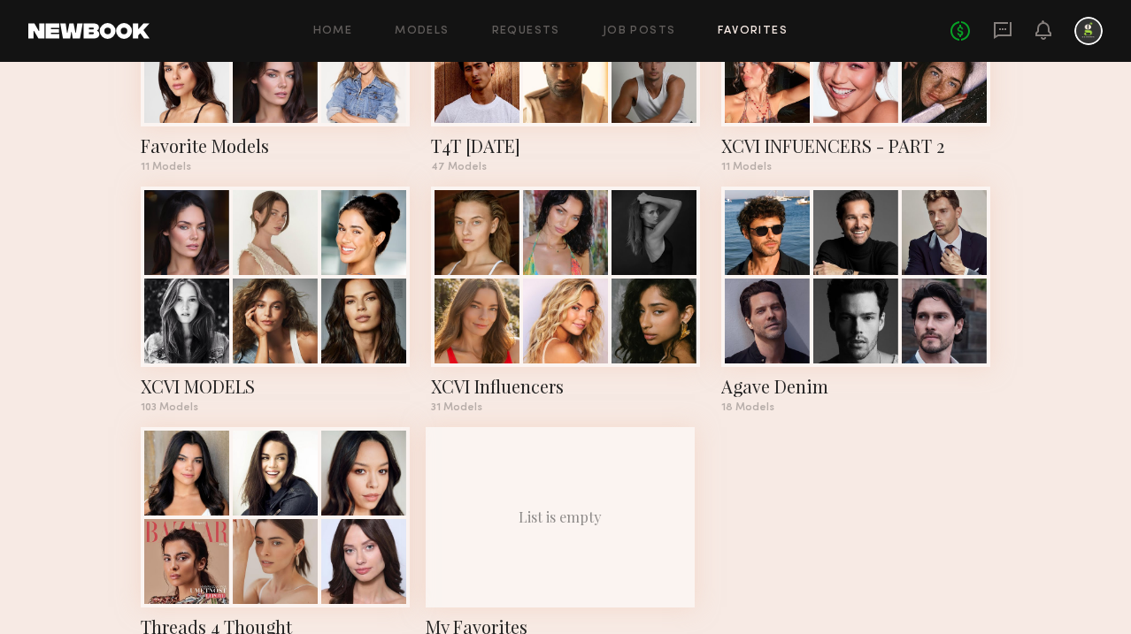
scroll to position [752, 0]
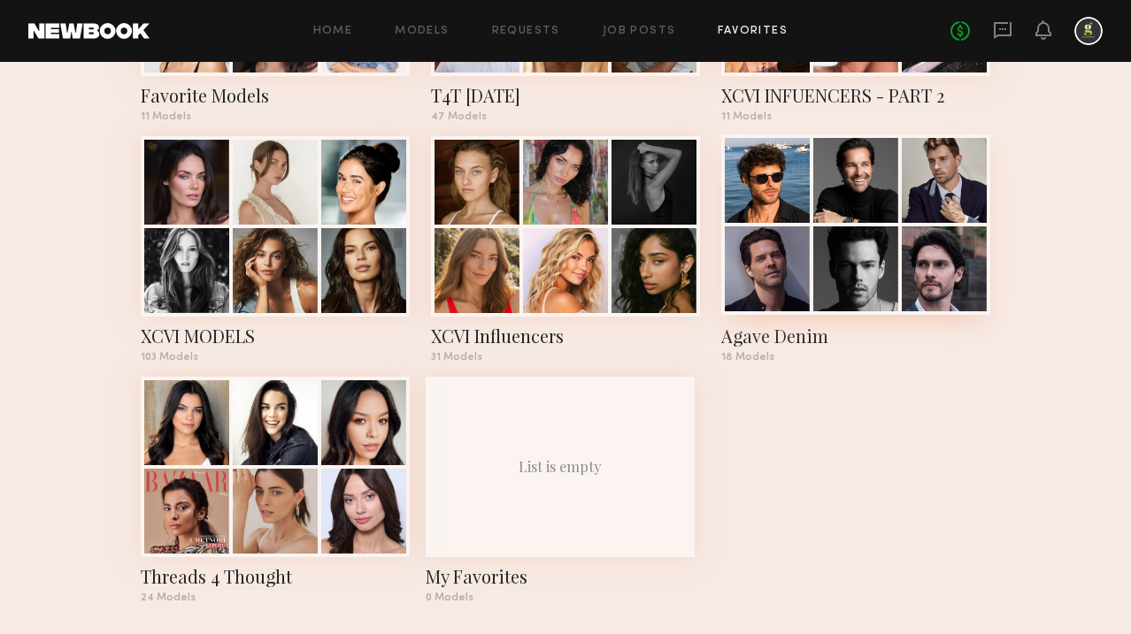
click at [832, 247] on div at bounding box center [855, 269] width 85 height 85
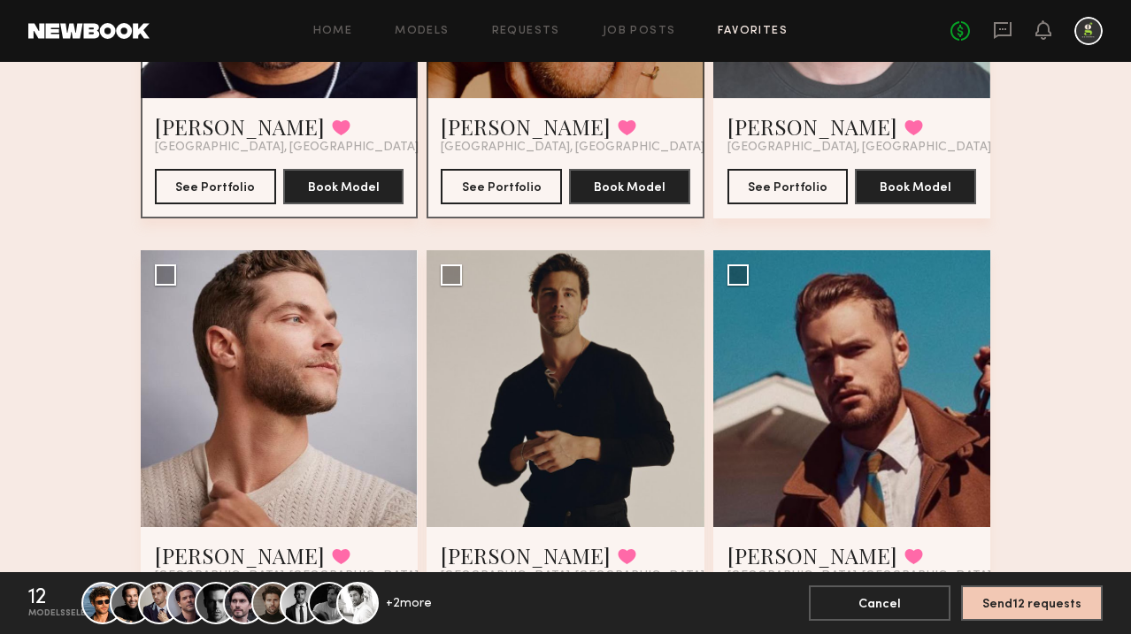
scroll to position [2237, 0]
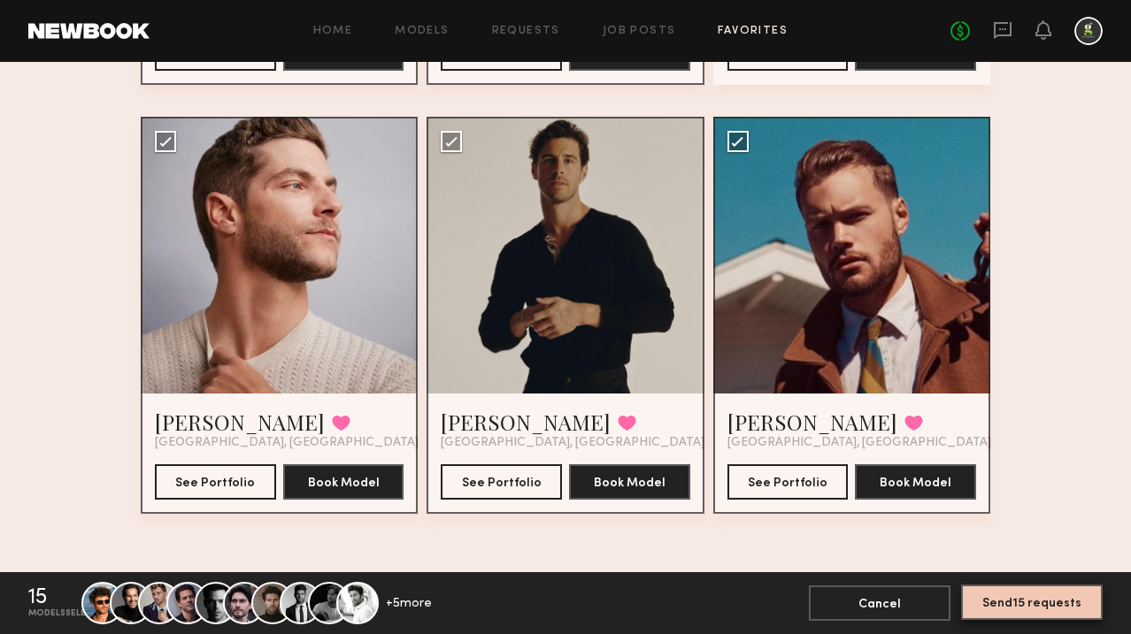
click at [1018, 596] on button "Send 15 requests" at bounding box center [1032, 602] width 142 height 35
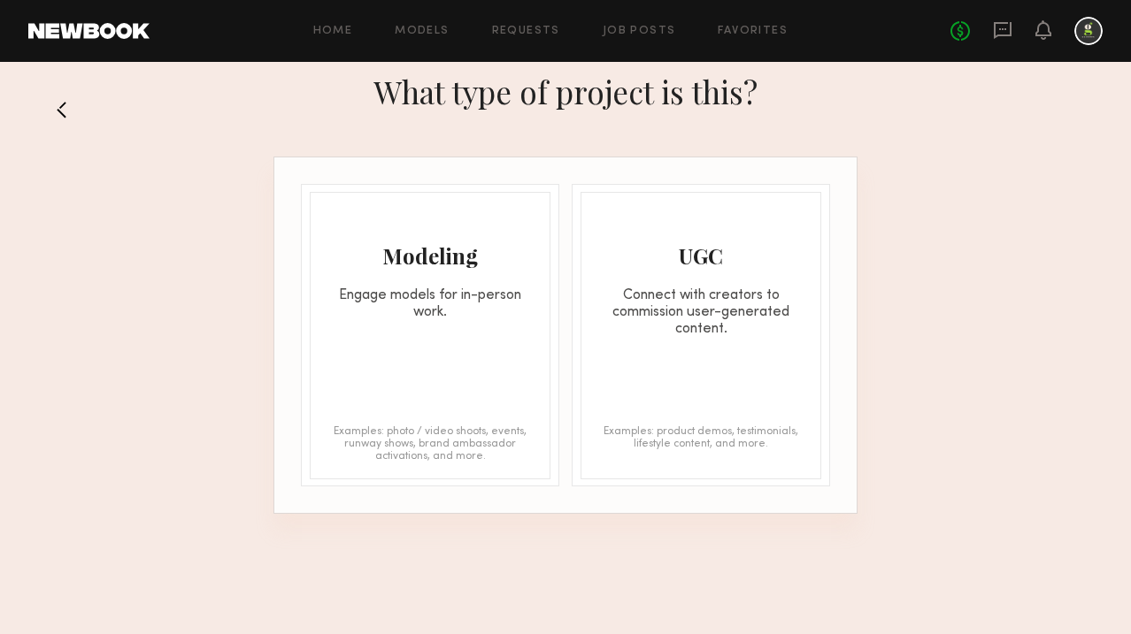
click at [477, 311] on div "Engage models for in-person work." at bounding box center [430, 305] width 239 height 34
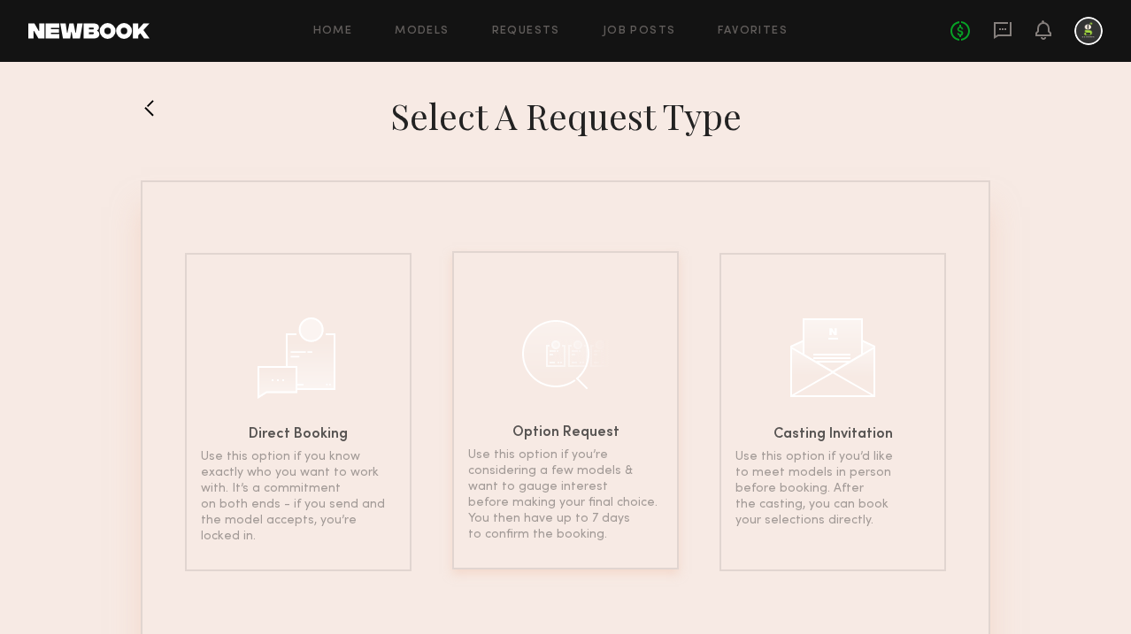
click at [505, 371] on div "Option Request Use this option if you’re considering a few models & want to gau…" at bounding box center [565, 410] width 227 height 319
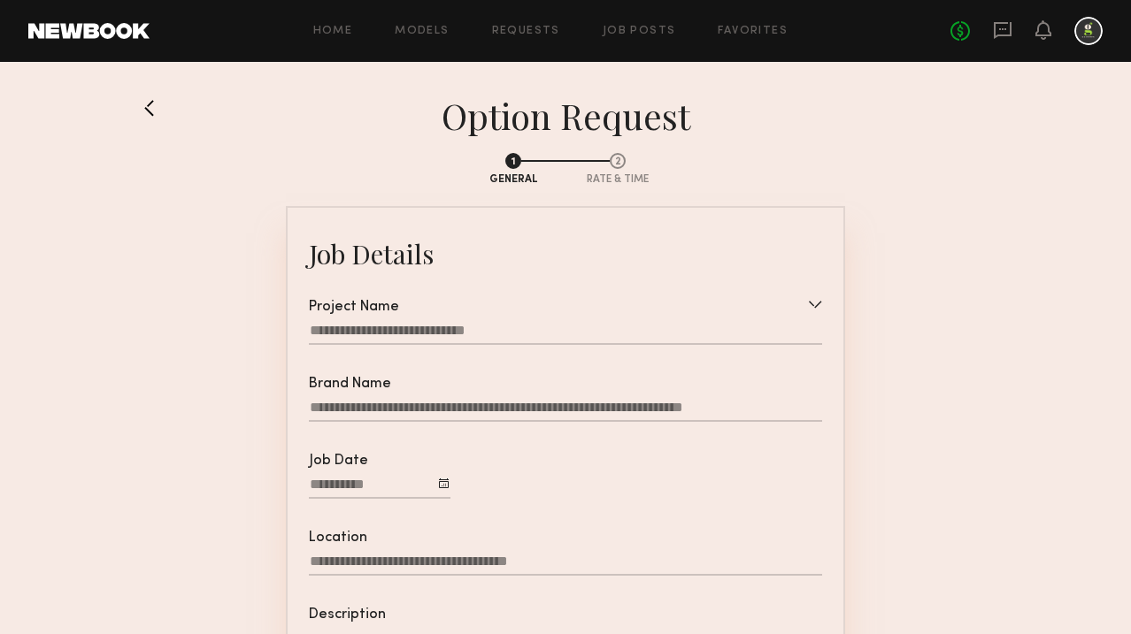
click at [426, 332] on div at bounding box center [565, 333] width 513 height 23
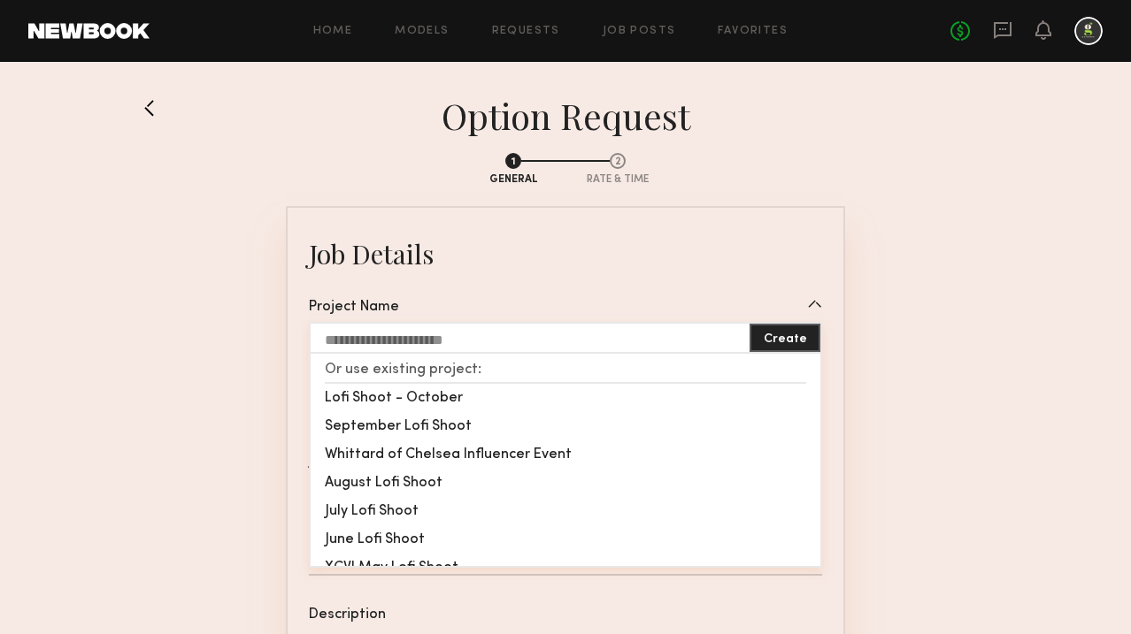
click at [426, 332] on input "text" at bounding box center [530, 338] width 439 height 28
drag, startPoint x: 387, startPoint y: 338, endPoint x: 591, endPoint y: 338, distance: 204.4
click at [589, 338] on input "**********" at bounding box center [530, 338] width 439 height 28
type input "**********"
click at [796, 334] on button "Create" at bounding box center [784, 338] width 71 height 28
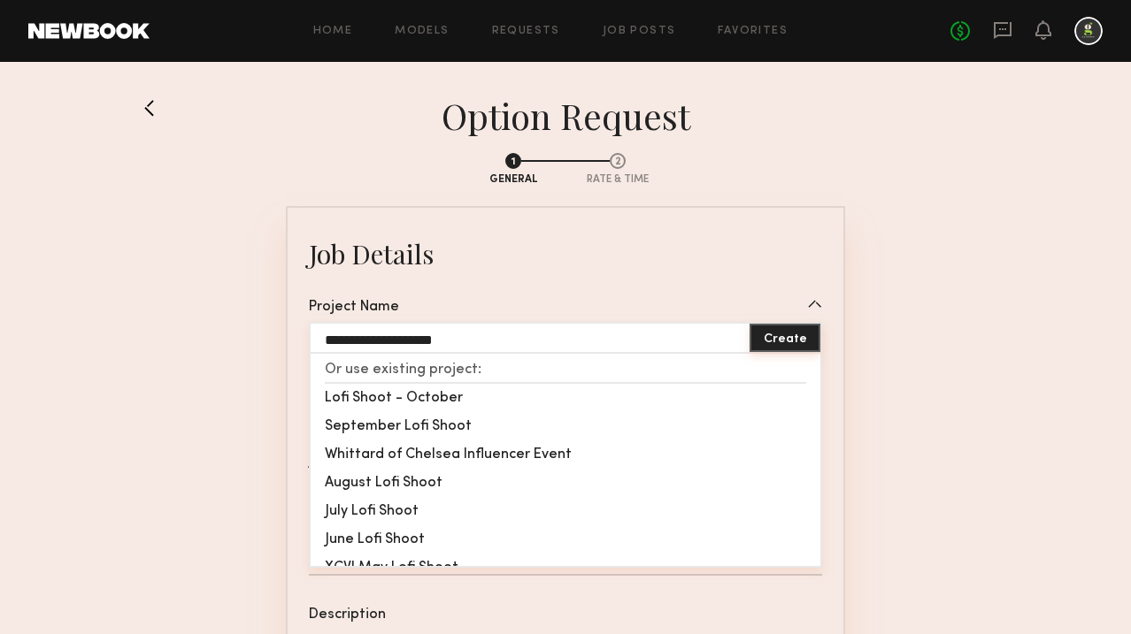
type input "**********"
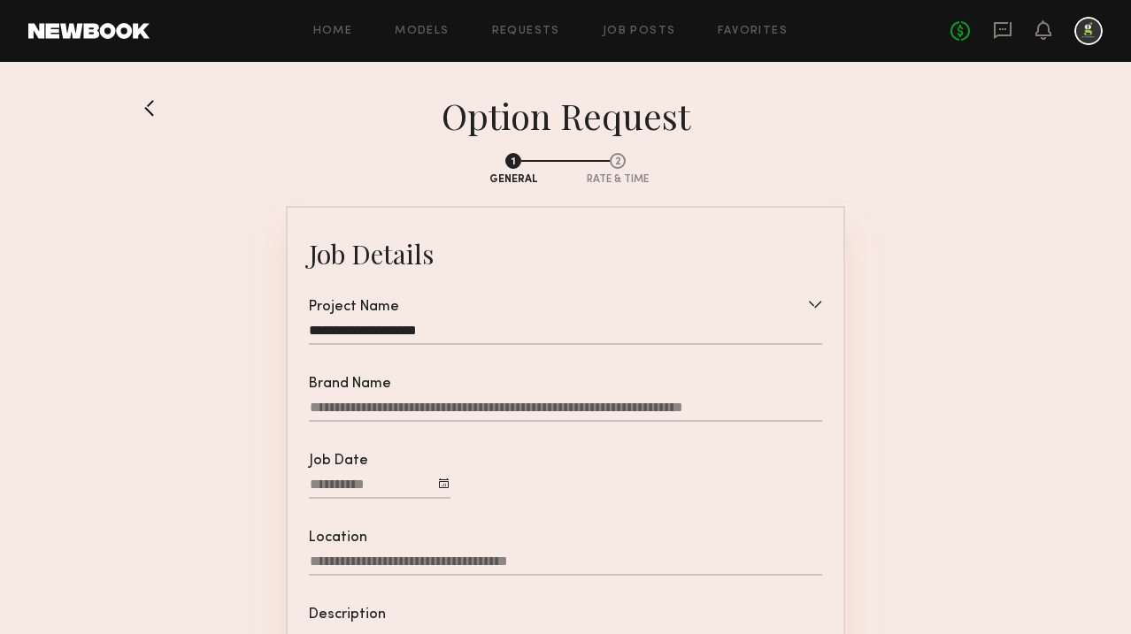
click at [400, 405] on input "Brand Name" at bounding box center [565, 411] width 513 height 22
type input "**********"
click at [246, 427] on section "**********" at bounding box center [565, 616] width 849 height 956
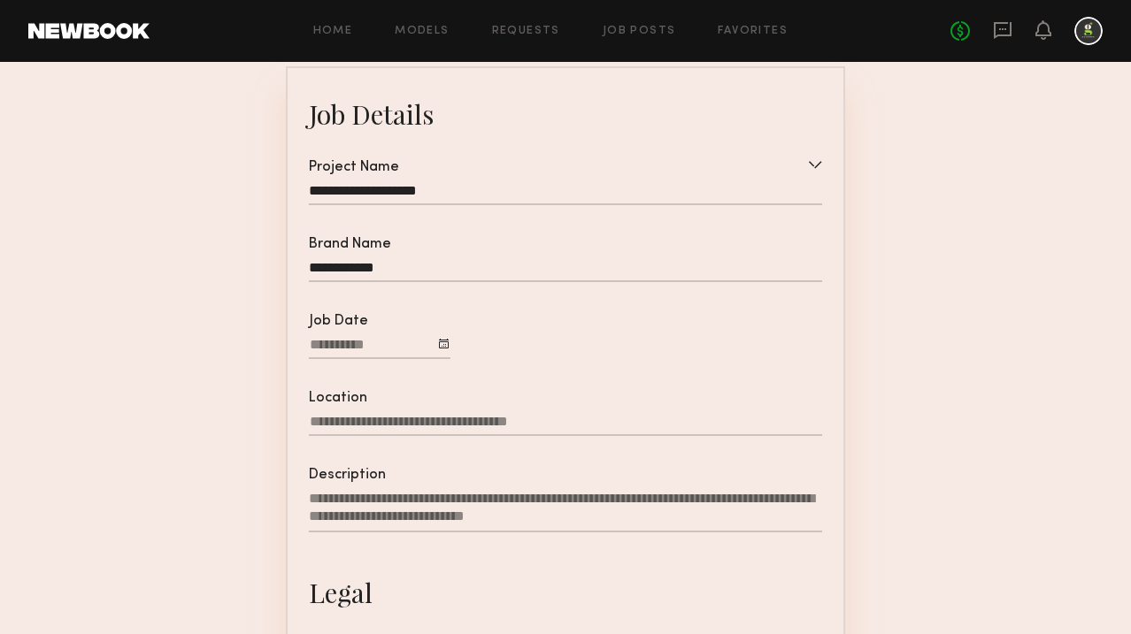
scroll to position [156, 0]
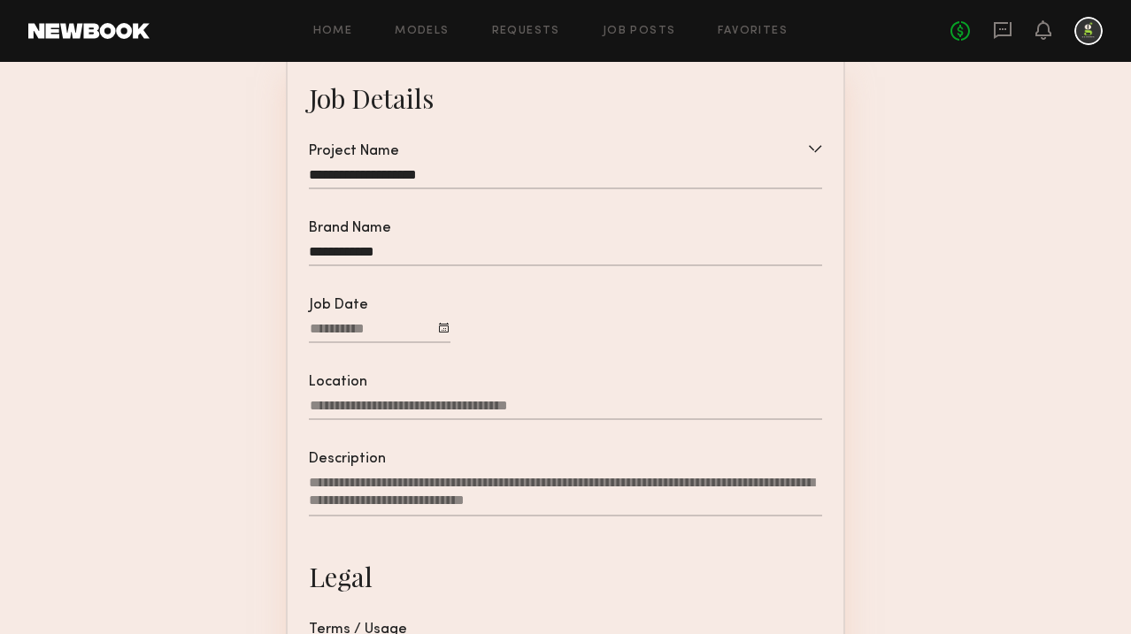
click at [449, 324] on div at bounding box center [444, 328] width 10 height 10
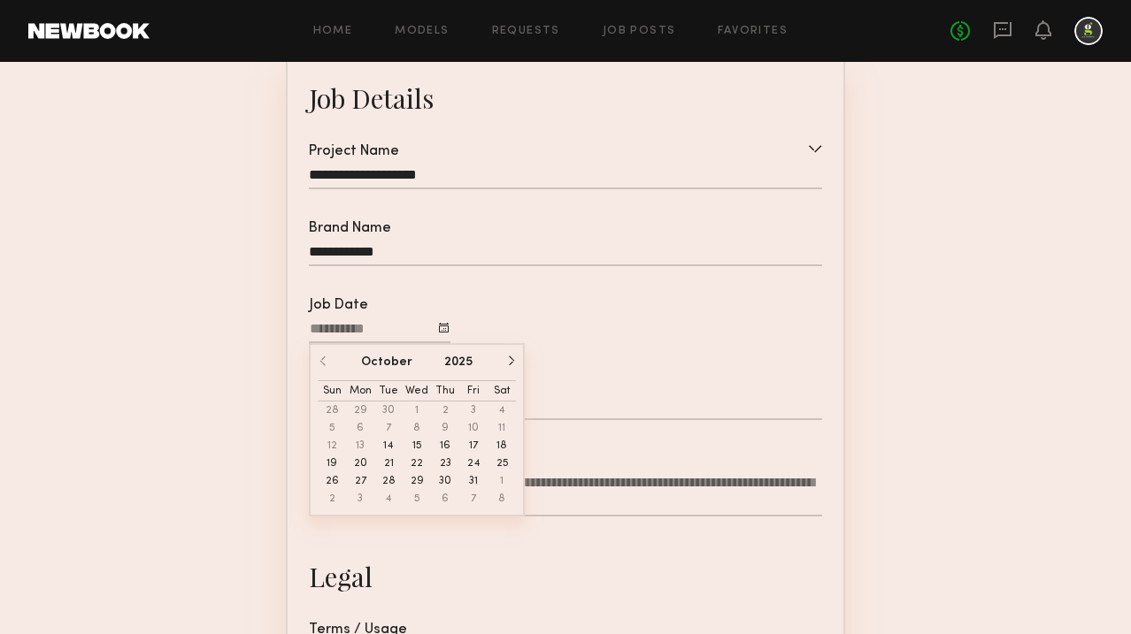
click at [508, 364] on button "button" at bounding box center [510, 361] width 11 height 11
click at [497, 408] on button "1" at bounding box center [502, 411] width 28 height 18
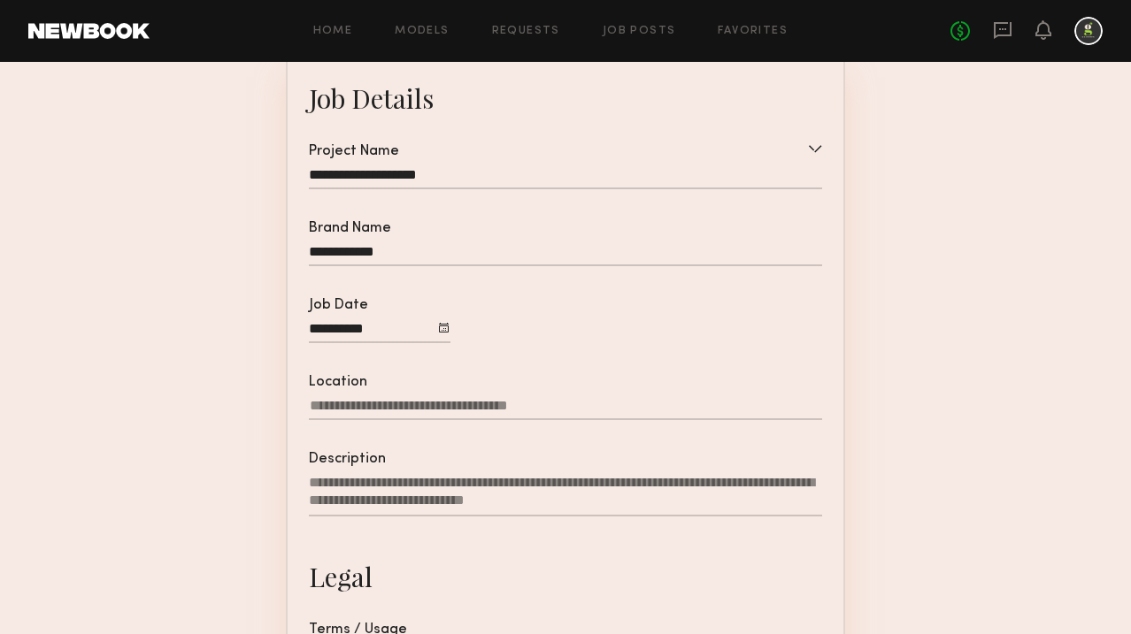
click at [445, 328] on div at bounding box center [444, 328] width 10 height 10
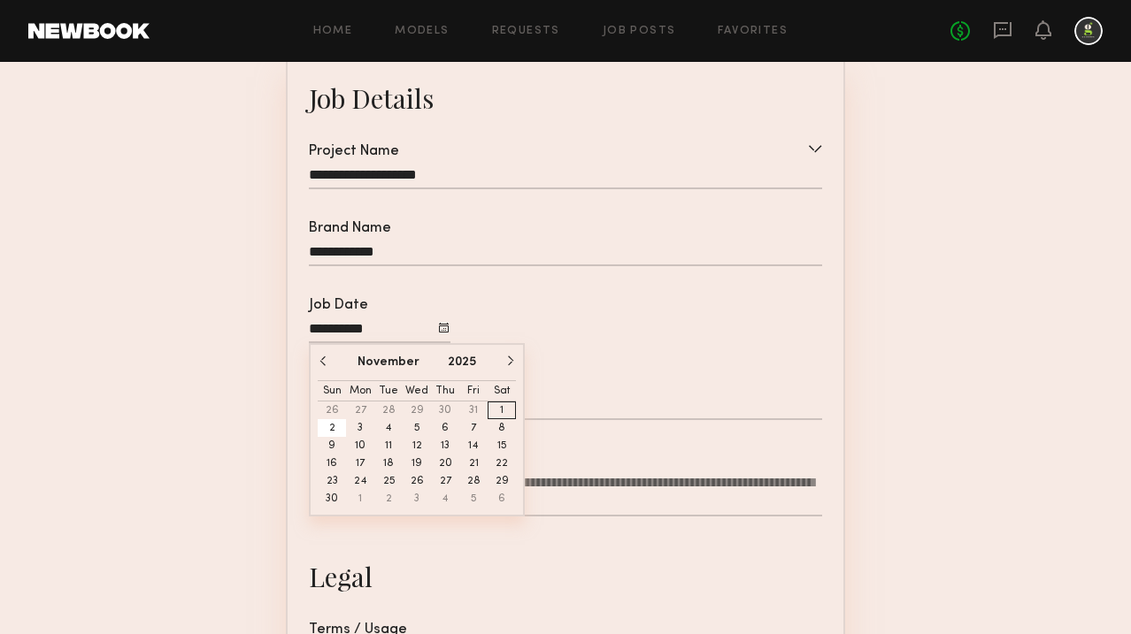
click at [327, 426] on button "2" at bounding box center [332, 428] width 28 height 18
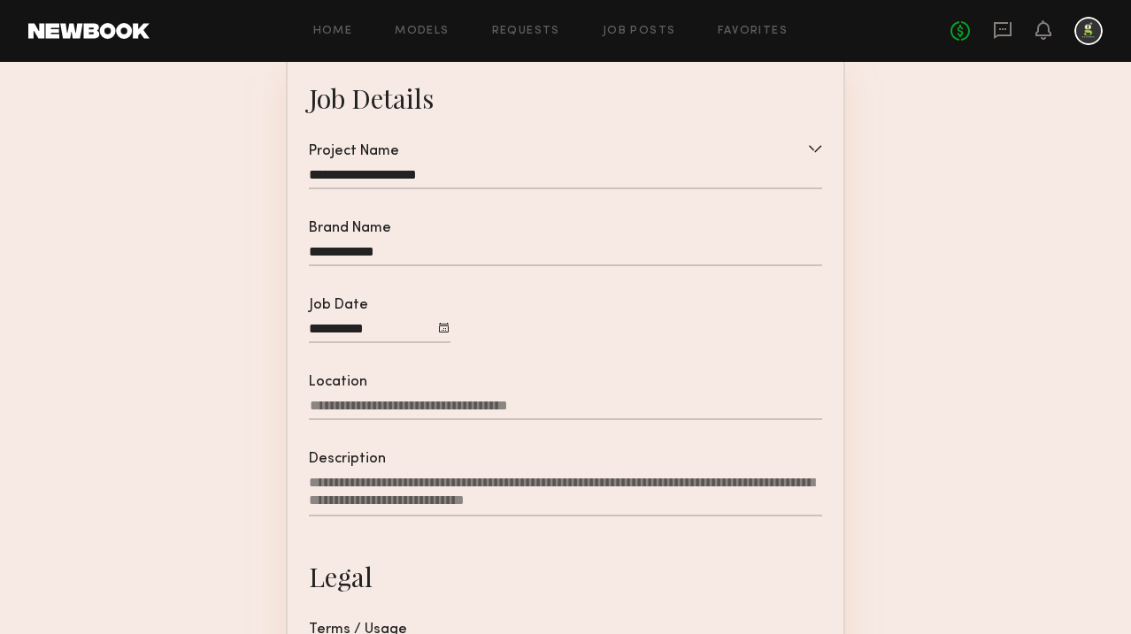
click at [257, 437] on section "**********" at bounding box center [565, 460] width 849 height 956
click at [377, 409] on input "Location" at bounding box center [565, 409] width 513 height 22
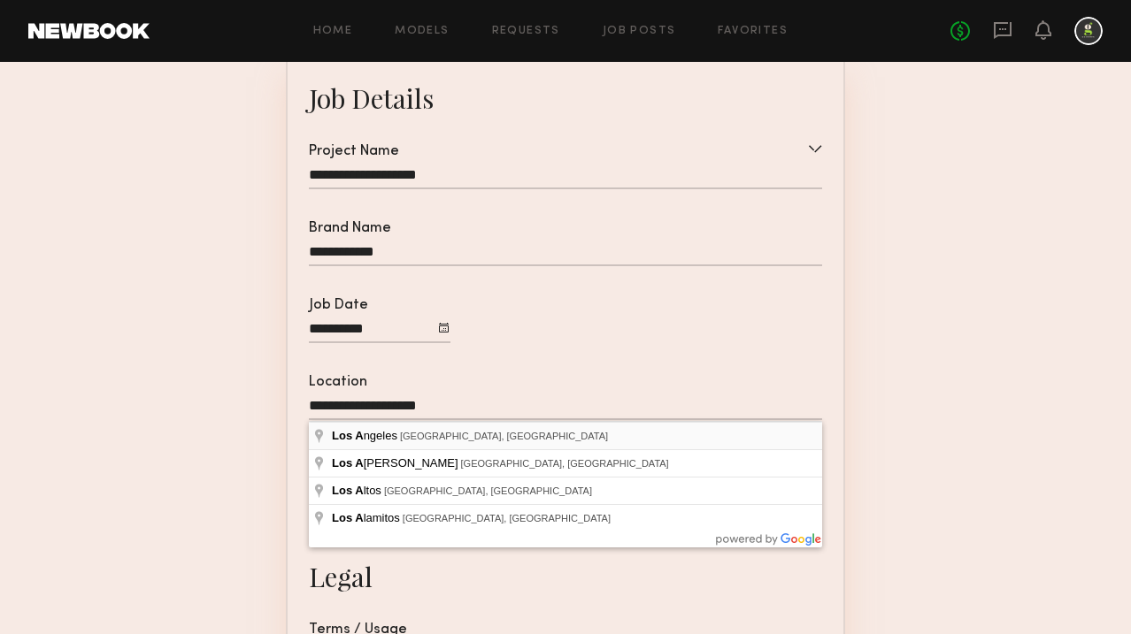
type input "**********"
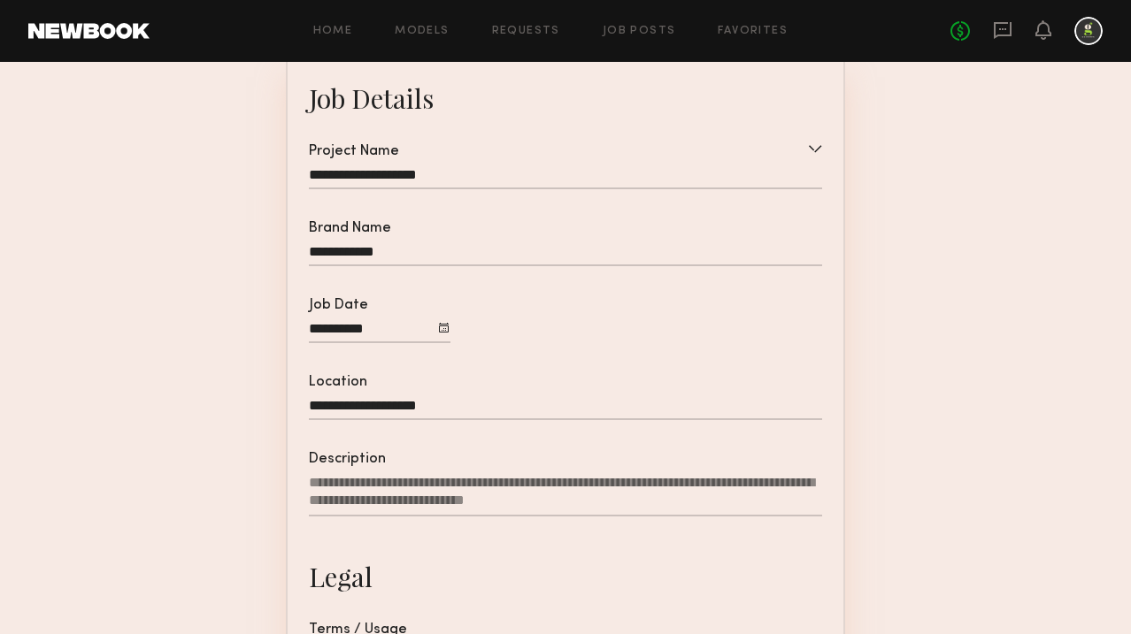
click at [257, 465] on section "**********" at bounding box center [565, 460] width 849 height 956
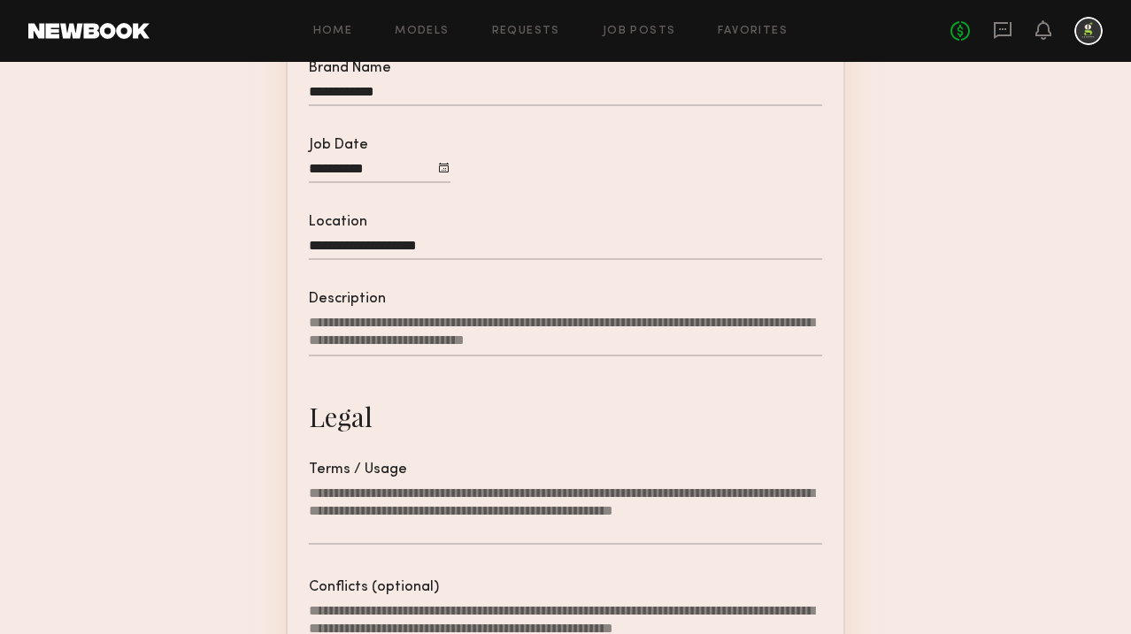
scroll to position [318, 0]
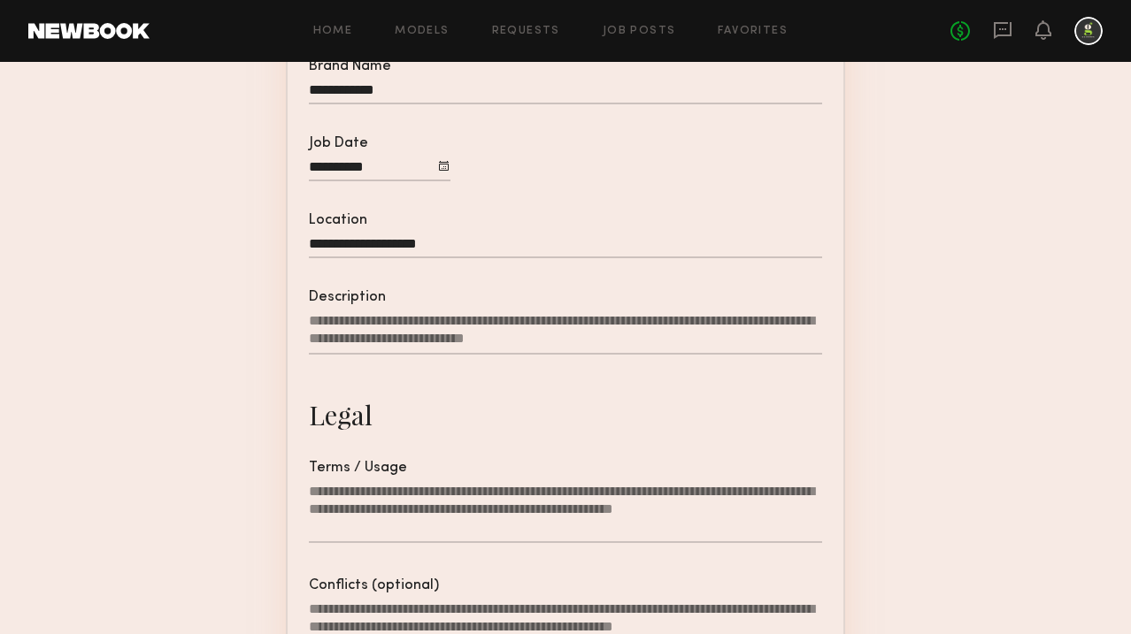
click at [372, 324] on textarea "Description" at bounding box center [565, 333] width 513 height 42
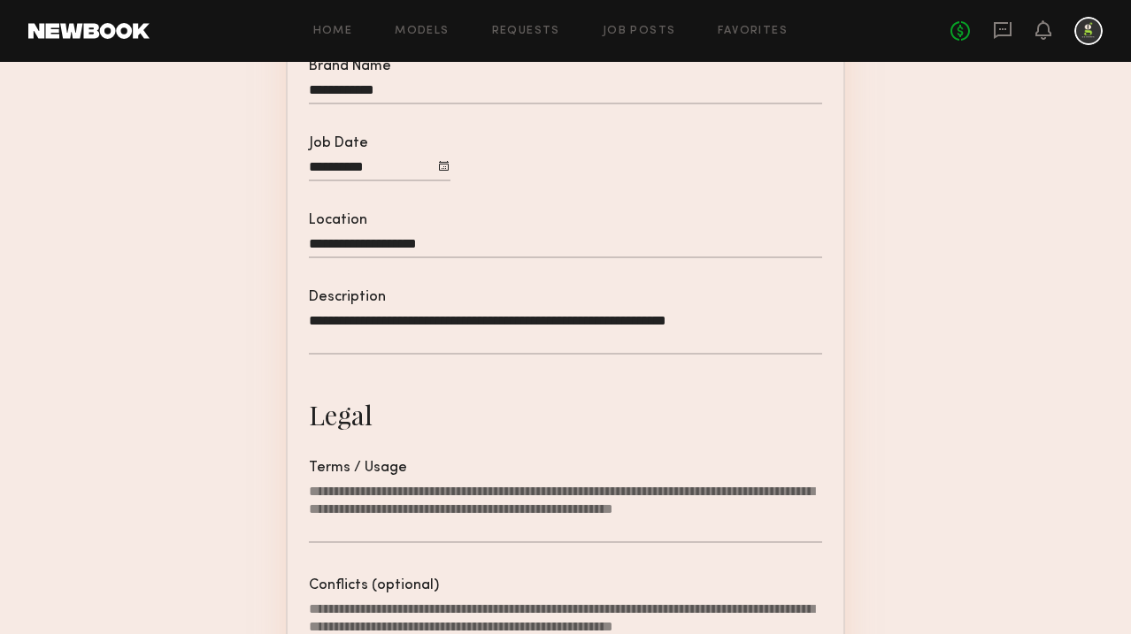
drag, startPoint x: 637, startPoint y: 318, endPoint x: 542, endPoint y: 317, distance: 94.7
click at [542, 317] on textarea "**********" at bounding box center [565, 333] width 513 height 42
paste textarea
type textarea "**********"
click at [957, 373] on section "**********" at bounding box center [565, 298] width 849 height 956
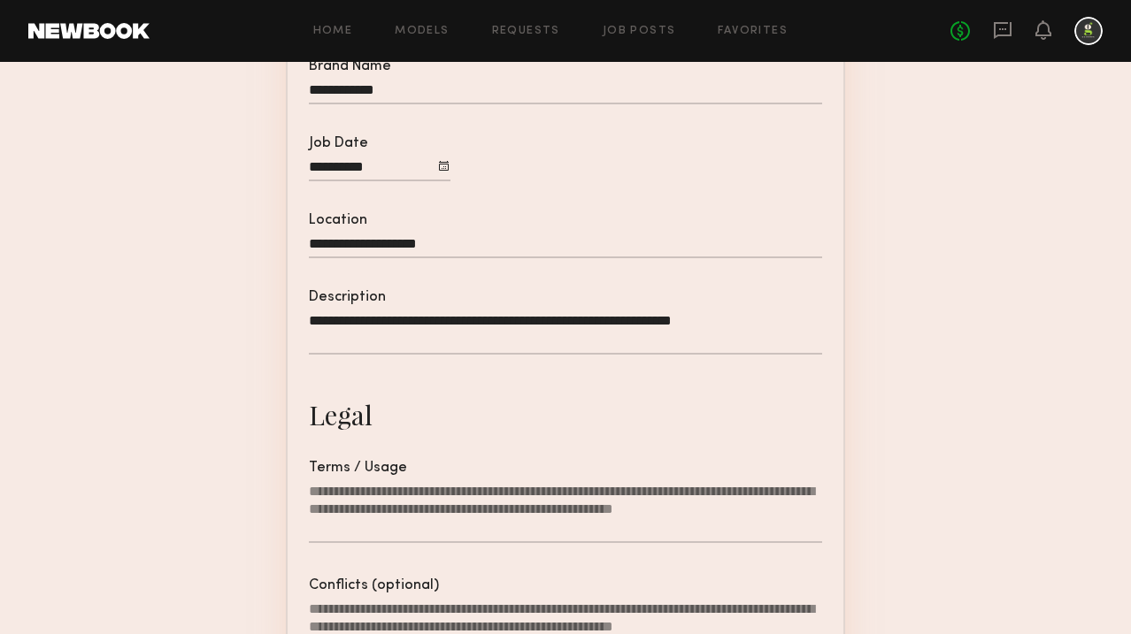
scroll to position [560, 0]
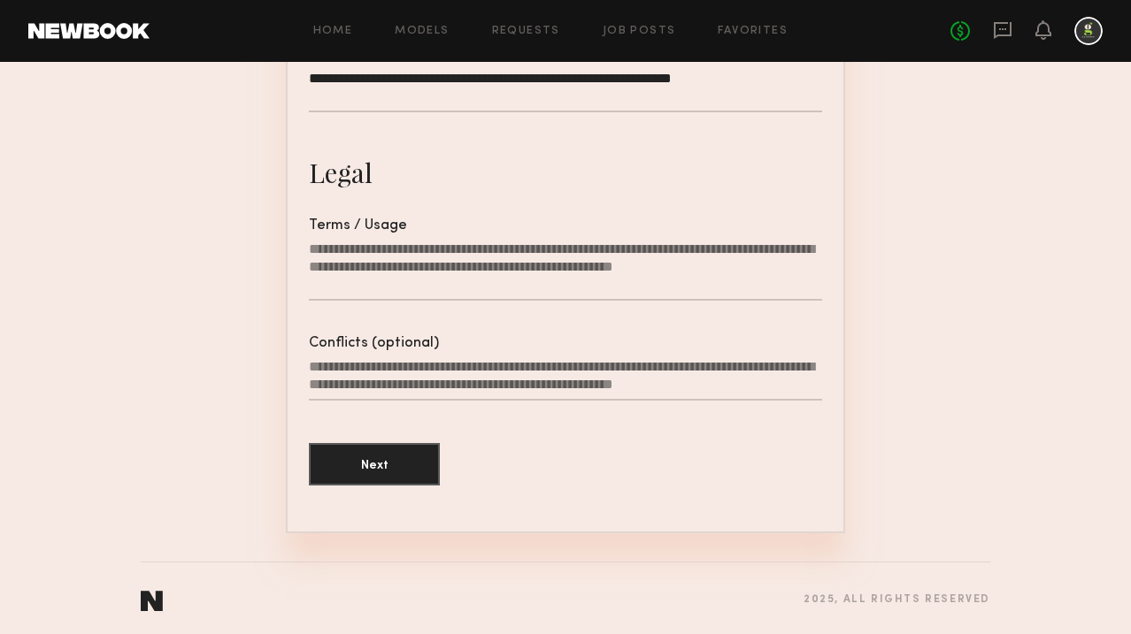
click at [461, 249] on textarea "Terms / Usage" at bounding box center [565, 271] width 513 height 60
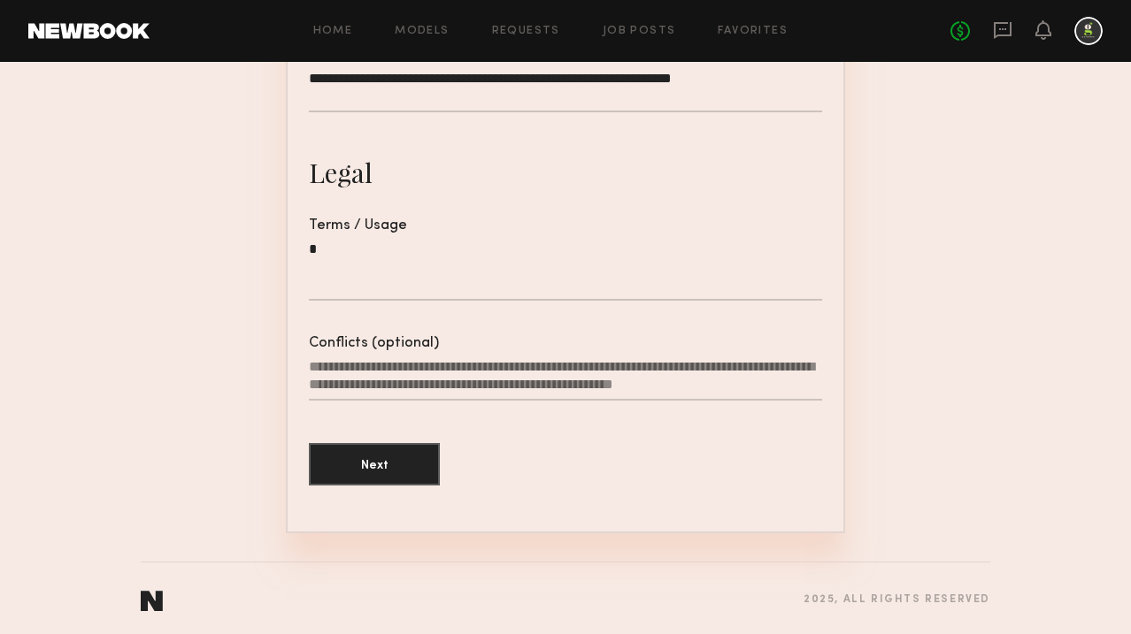
scroll to position [542, 0]
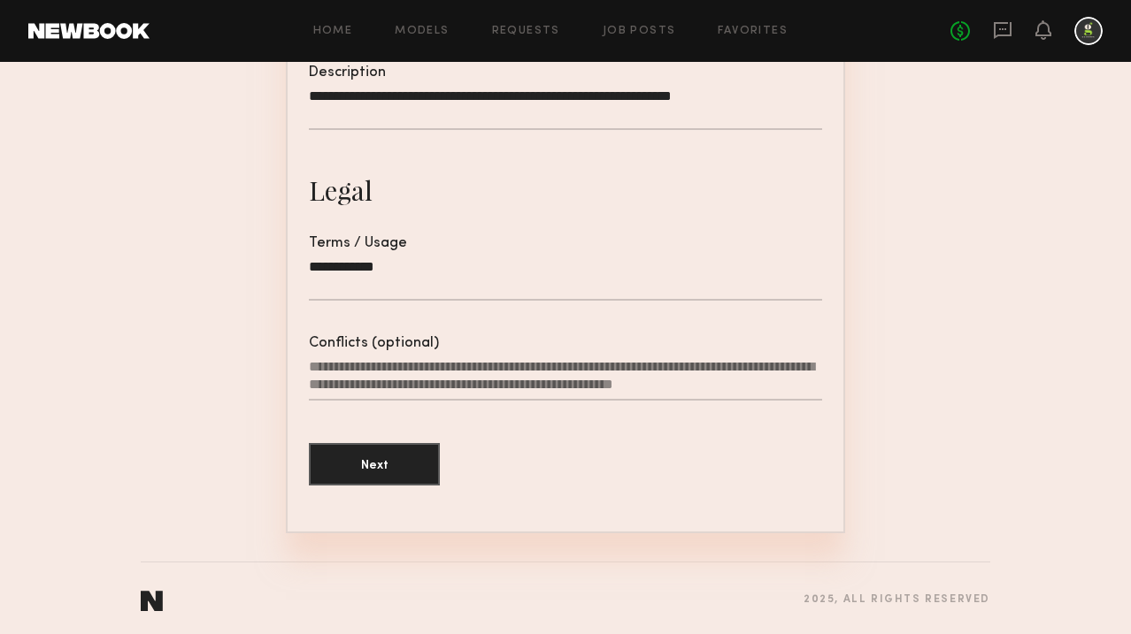
drag, startPoint x: 349, startPoint y: 259, endPoint x: 259, endPoint y: 258, distance: 89.4
click at [259, 259] on section "**********" at bounding box center [565, 65] width 849 height 938
click at [412, 272] on textarea "**********" at bounding box center [565, 279] width 513 height 42
type textarea "**********"
click at [365, 461] on button "Next" at bounding box center [374, 463] width 131 height 42
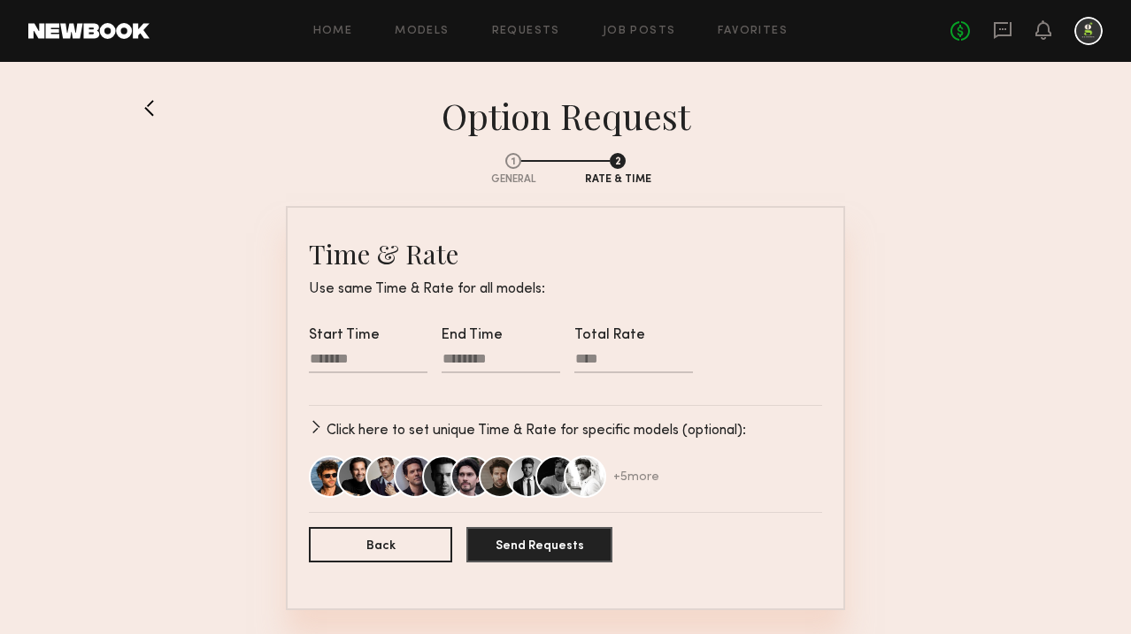
click at [340, 355] on div at bounding box center [368, 361] width 119 height 23
click at [338, 419] on input "text" at bounding box center [335, 415] width 35 height 21
type input "*"
type input "********"
type input "**"
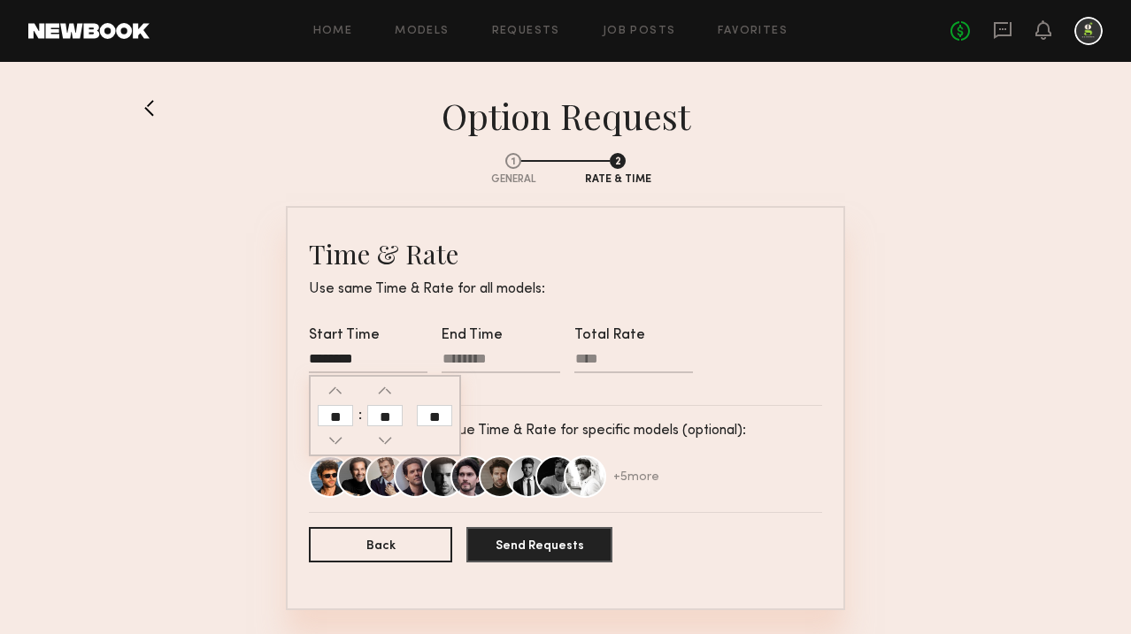
click at [371, 419] on input "text" at bounding box center [384, 415] width 35 height 21
click at [441, 420] on input "**" at bounding box center [434, 415] width 35 height 21
type input "********"
type input "**"
click at [457, 359] on div at bounding box center [501, 361] width 119 height 23
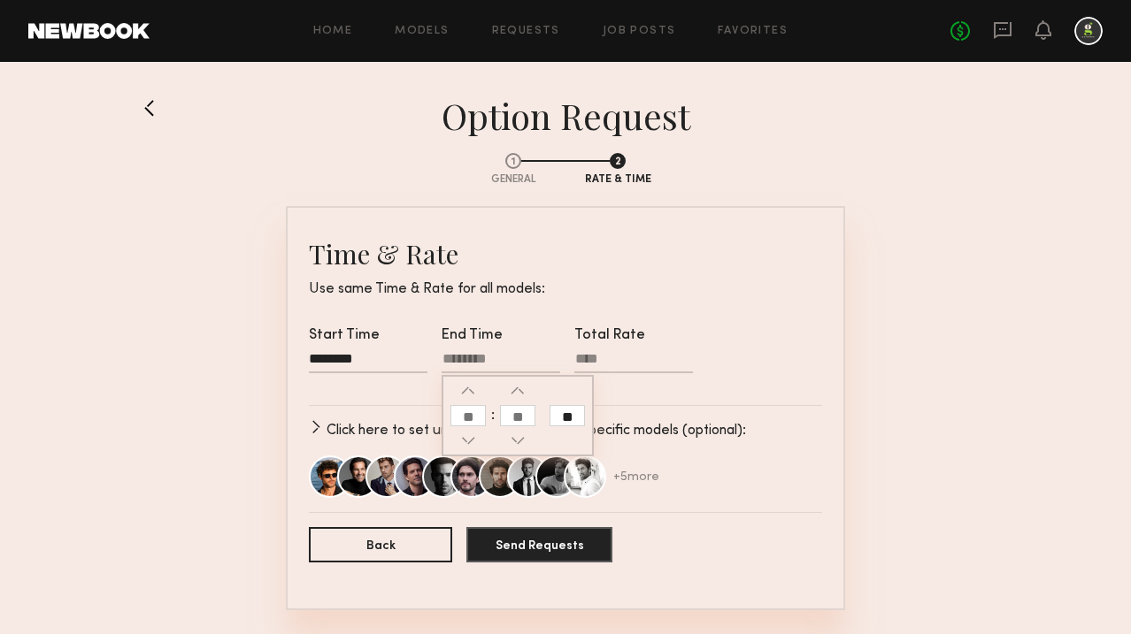
click at [465, 407] on input "text" at bounding box center [467, 415] width 35 height 21
type input "*"
type input "********"
type input "**"
click at [512, 415] on input "text" at bounding box center [517, 415] width 35 height 21
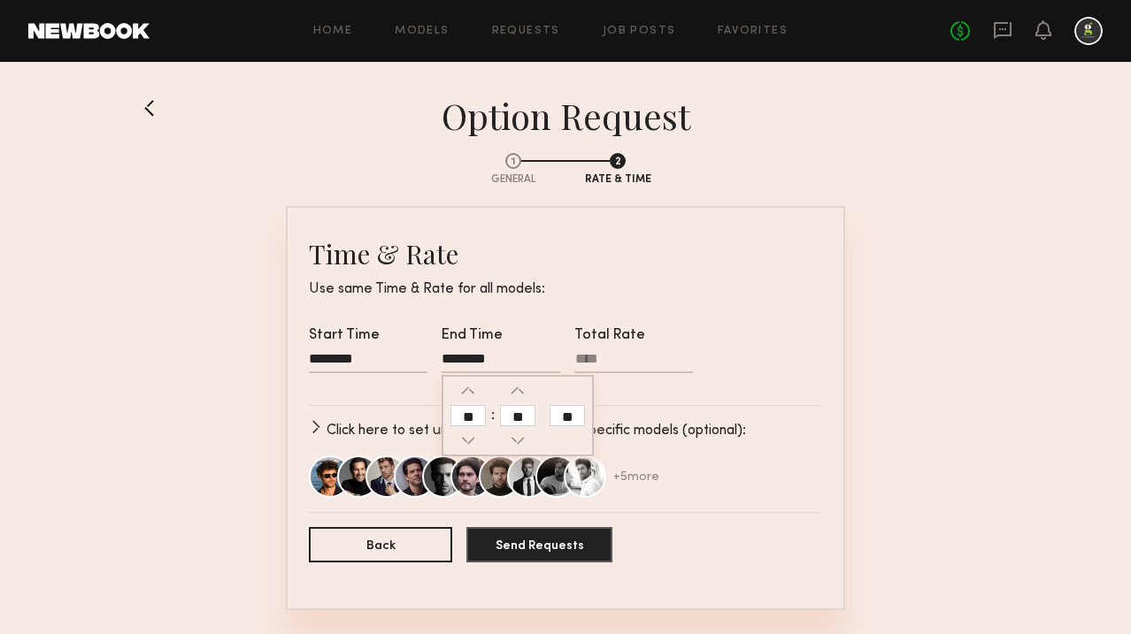
click at [570, 419] on input "**" at bounding box center [567, 415] width 35 height 21
type input "********"
type input "**"
click at [591, 359] on input "Total Rate" at bounding box center [633, 362] width 119 height 22
click at [916, 404] on section "1 General 2 Rate & Time Time & Rate Use same Time & Rate for all models: Start …" at bounding box center [565, 374] width 849 height 473
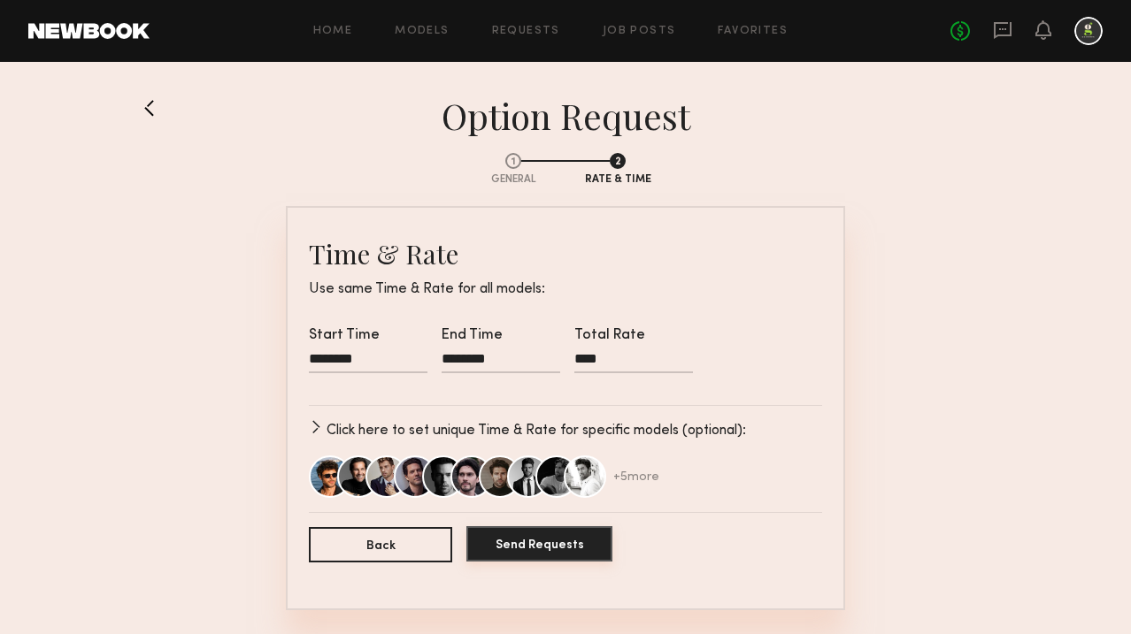
drag, startPoint x: 569, startPoint y: 553, endPoint x: 881, endPoint y: 428, distance: 336.4
click at [881, 428] on section "1 General 2 Rate & Time Time & Rate Use same Time & Rate for all models: Start …" at bounding box center [565, 374] width 849 height 473
click at [618, 358] on input "****" at bounding box center [633, 362] width 119 height 22
type input "****"
click at [558, 540] on button "Send Requests" at bounding box center [539, 544] width 146 height 35
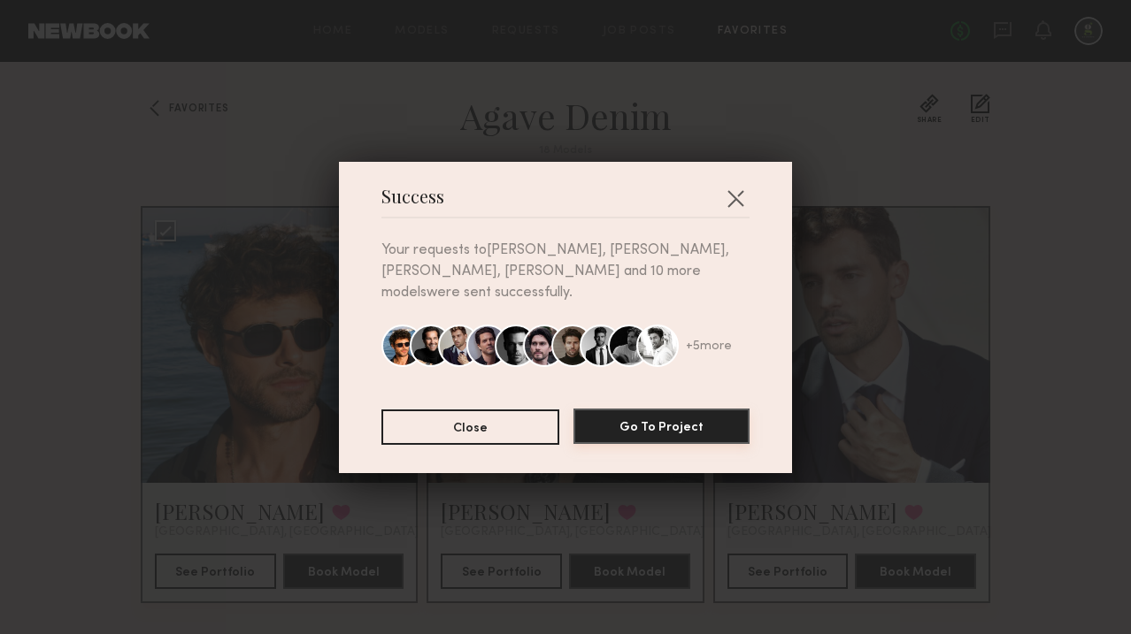
click at [707, 410] on button "Go To Project" at bounding box center [661, 426] width 176 height 35
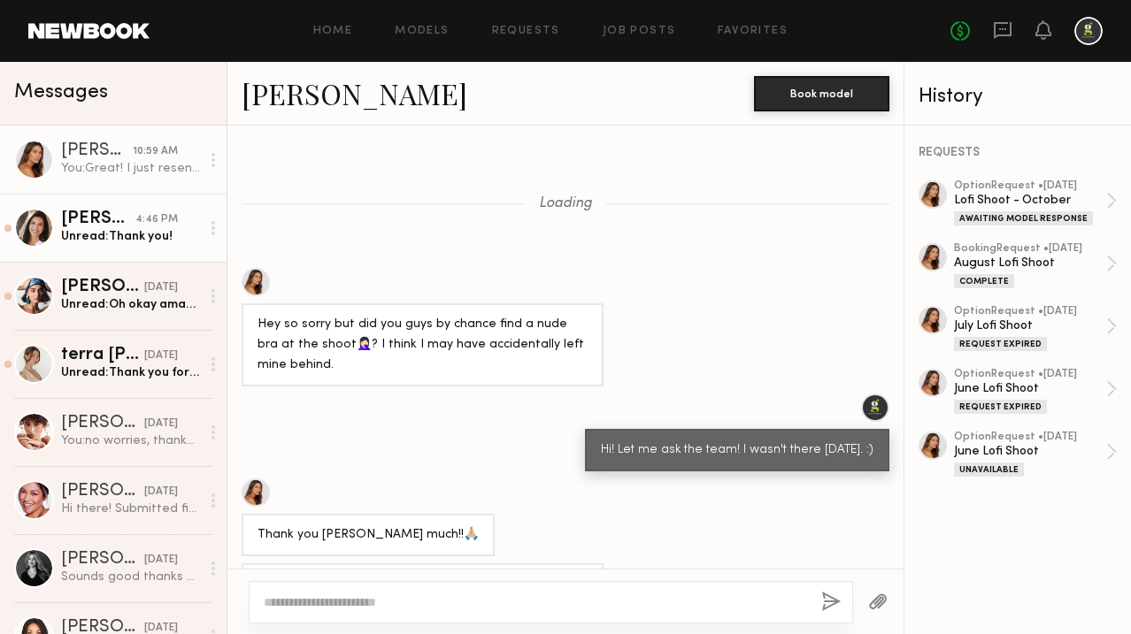
scroll to position [1710, 0]
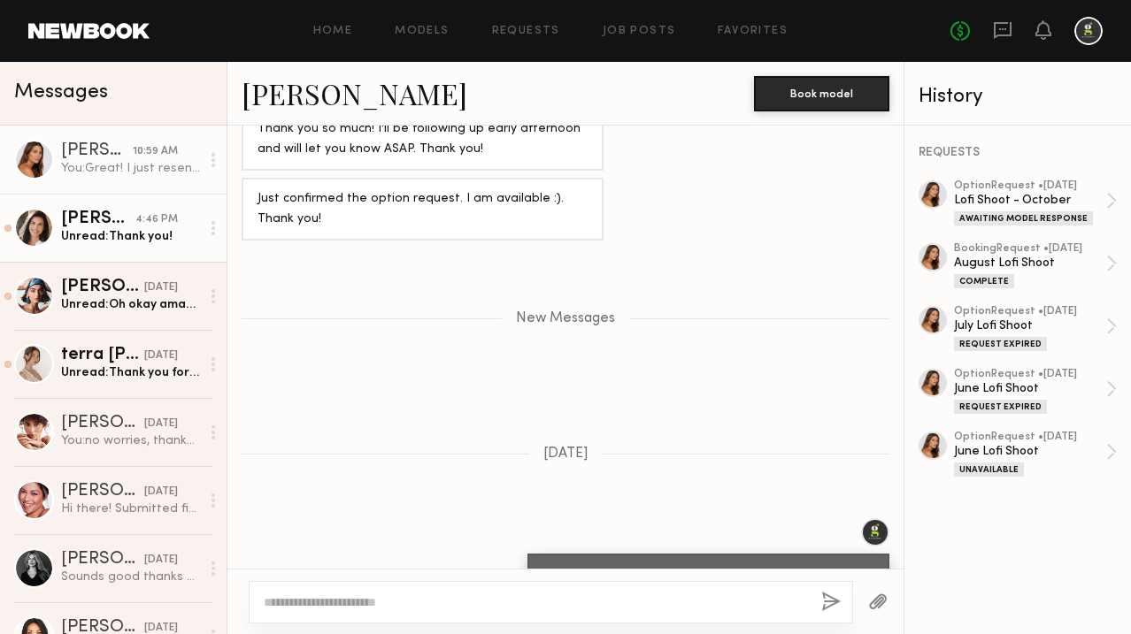
click at [86, 227] on div "Cristina D." at bounding box center [98, 220] width 74 height 18
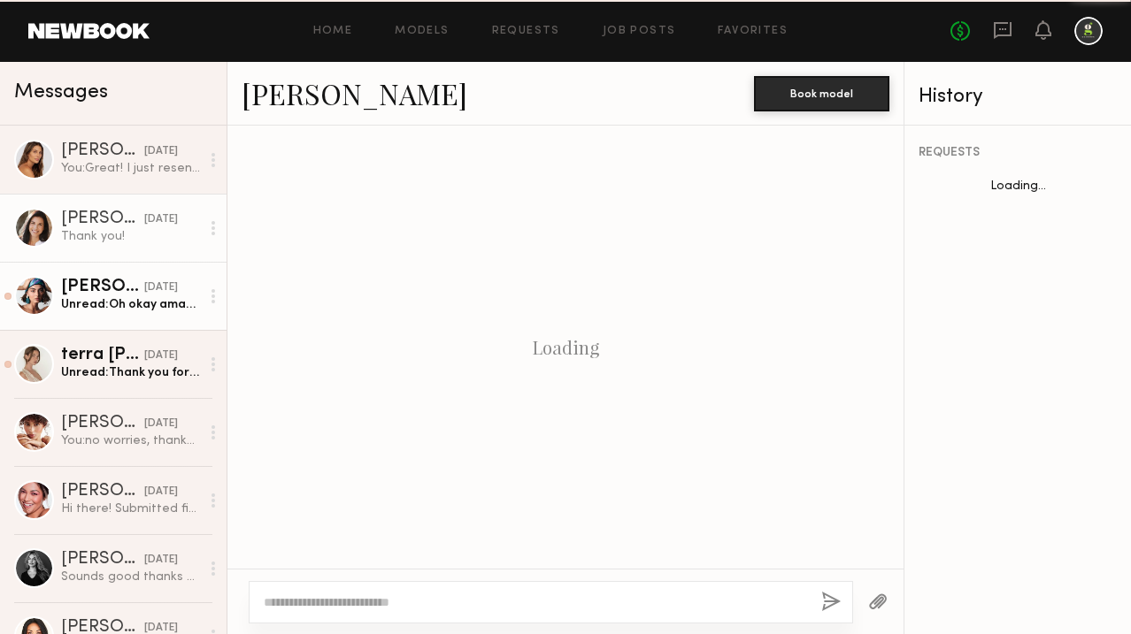
scroll to position [1892, 0]
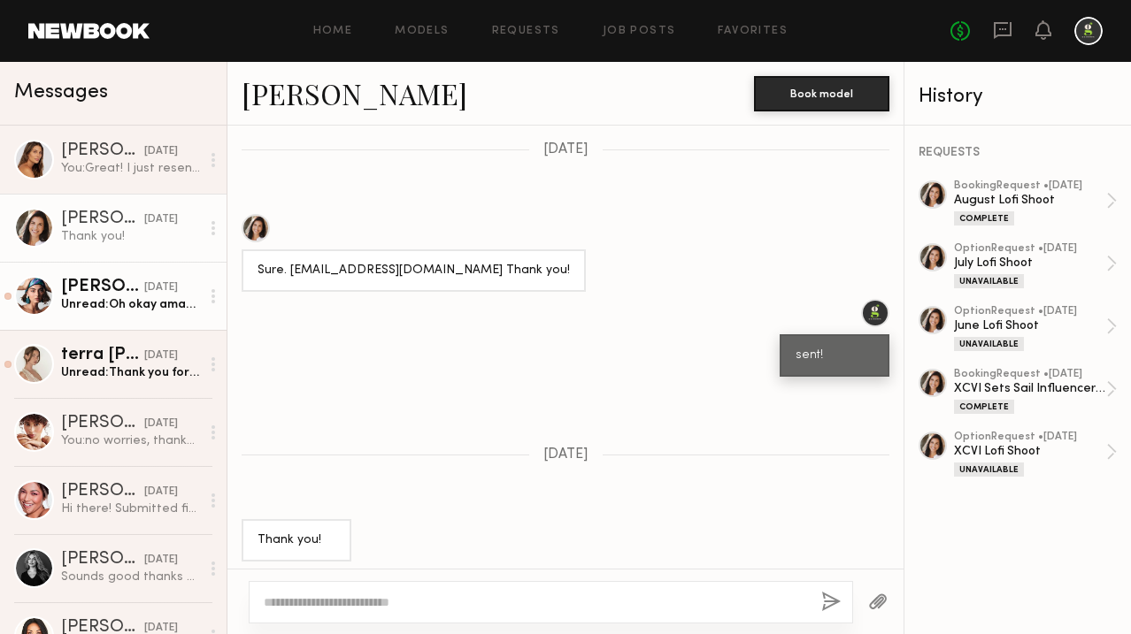
click at [107, 288] on div "Moe S." at bounding box center [102, 288] width 83 height 18
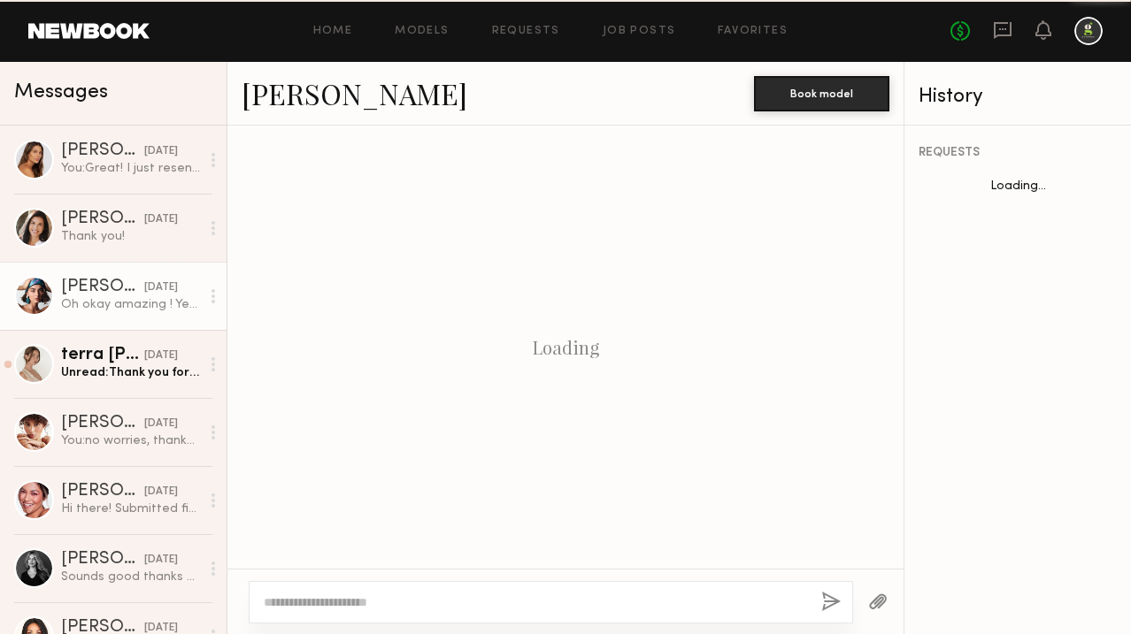
scroll to position [916, 0]
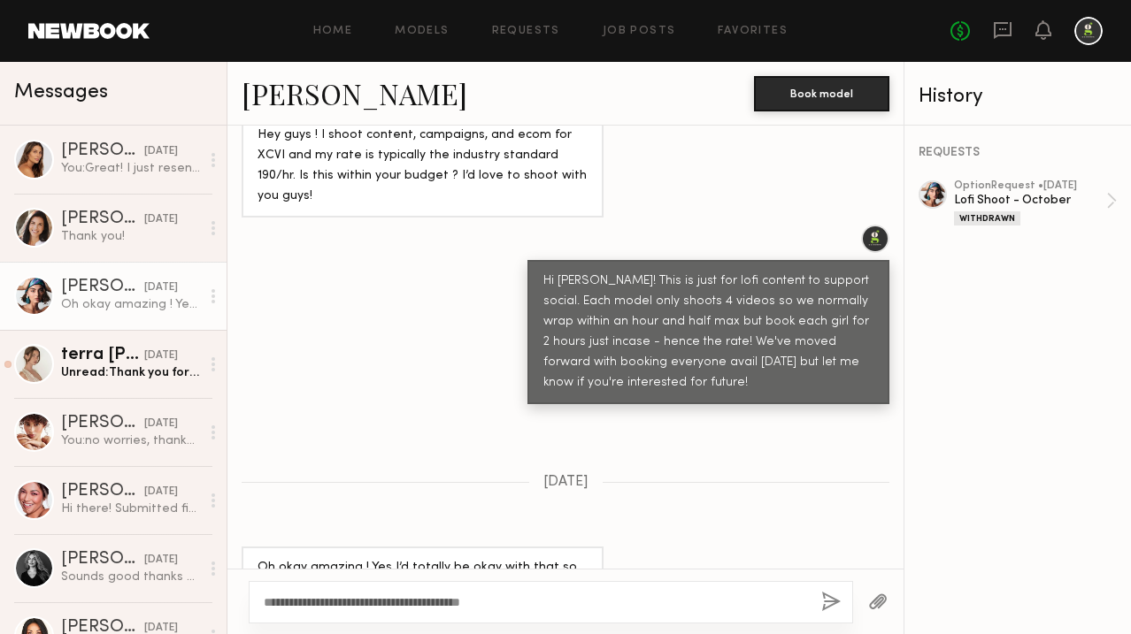
click at [267, 603] on textarea "**********" at bounding box center [535, 603] width 543 height 18
type textarea "**********"
click at [826, 600] on button "button" at bounding box center [830, 603] width 19 height 22
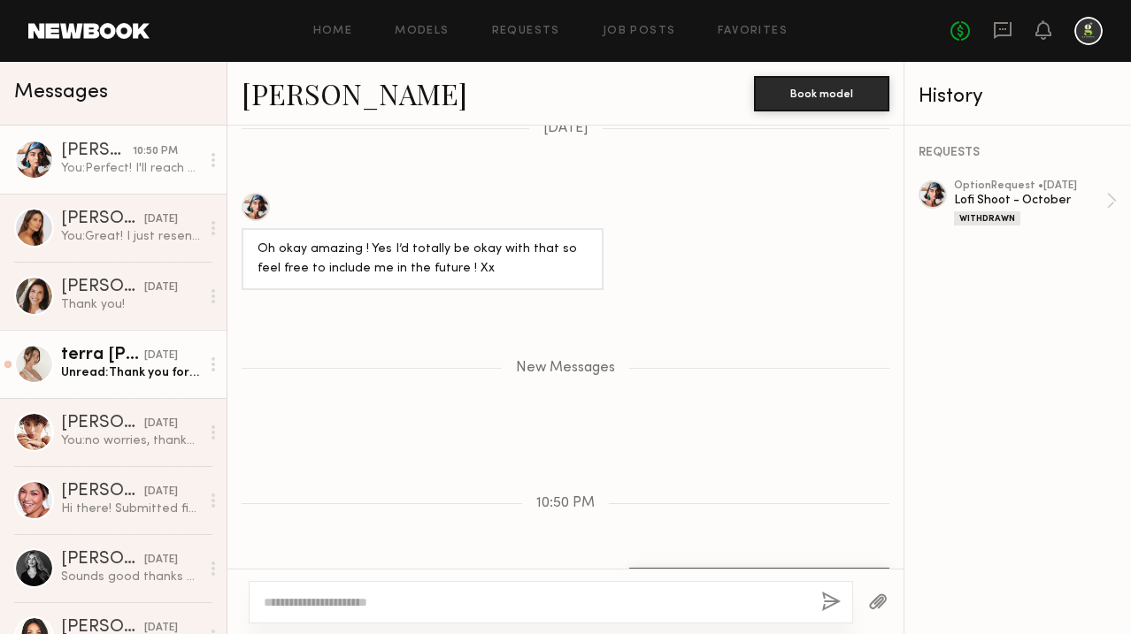
click at [144, 350] on div "10/12/2025" at bounding box center [161, 356] width 34 height 17
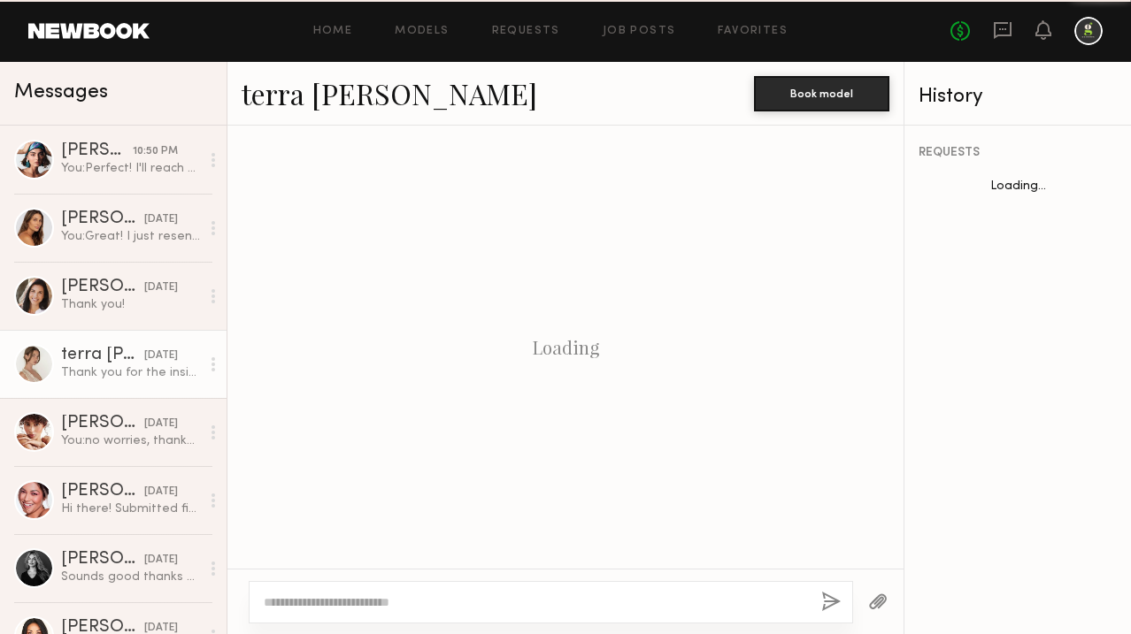
scroll to position [842, 0]
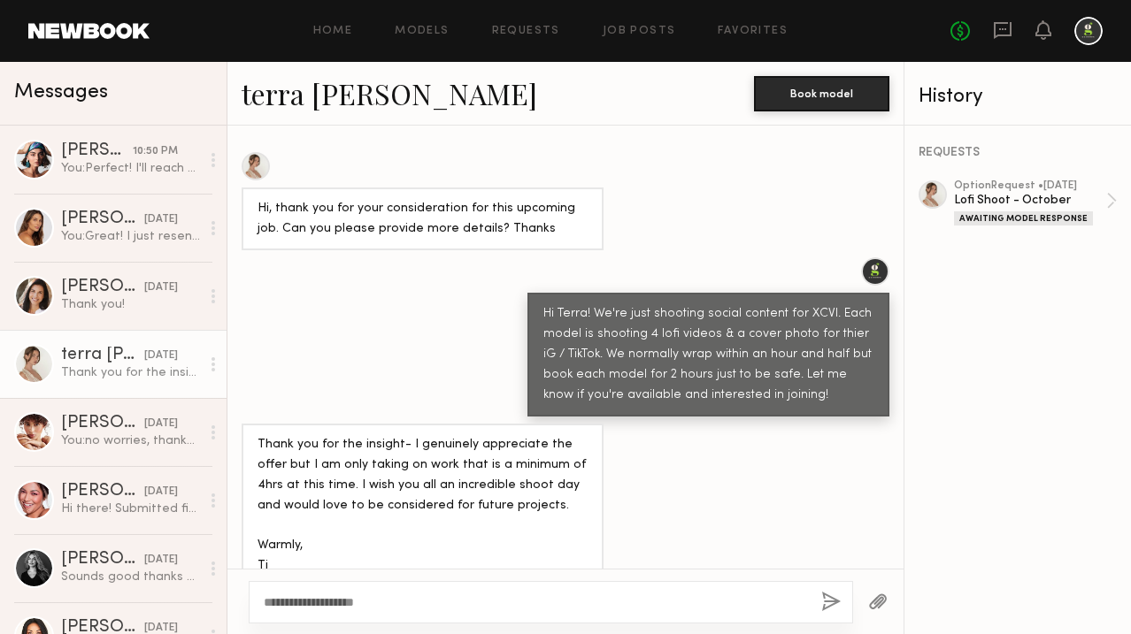
type textarea "**********"
click at [829, 601] on button "button" at bounding box center [830, 603] width 19 height 22
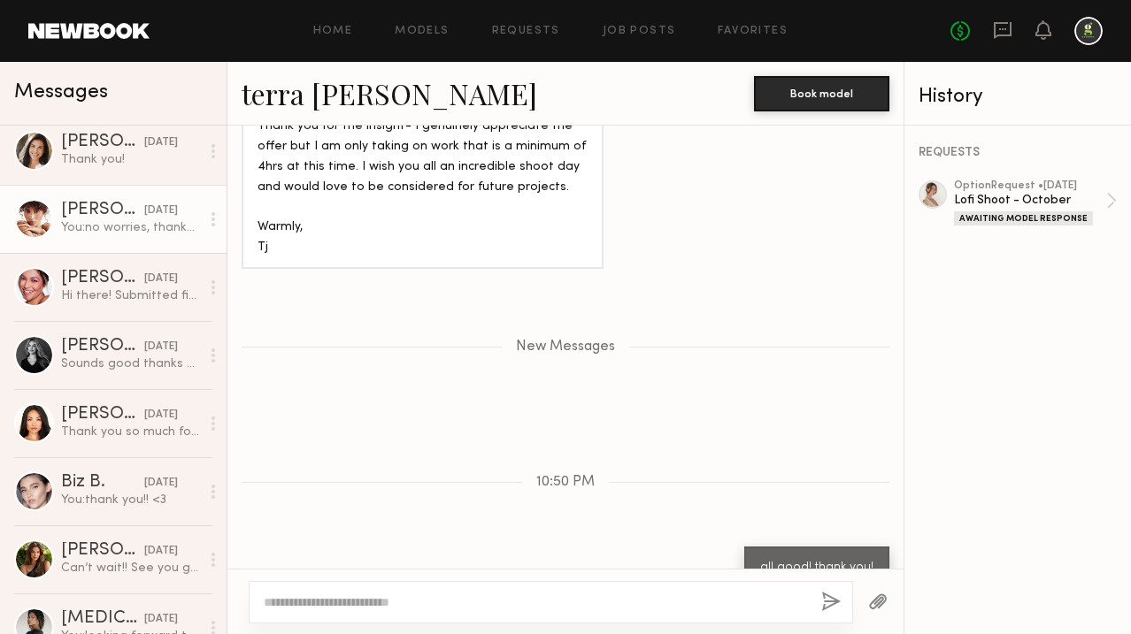
scroll to position [0, 0]
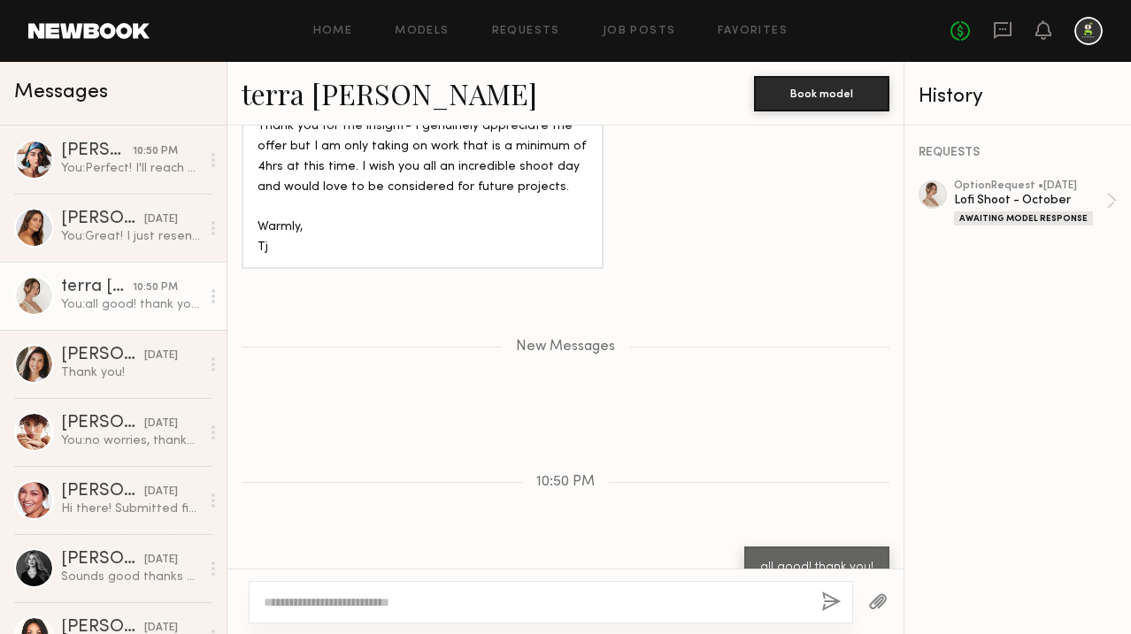
click at [990, 419] on div "REQUESTS option Request • 10/12/2025 Lofi Shoot - October Awaiting Model Respon…" at bounding box center [1017, 380] width 227 height 509
